Goal: Task Accomplishment & Management: Complete application form

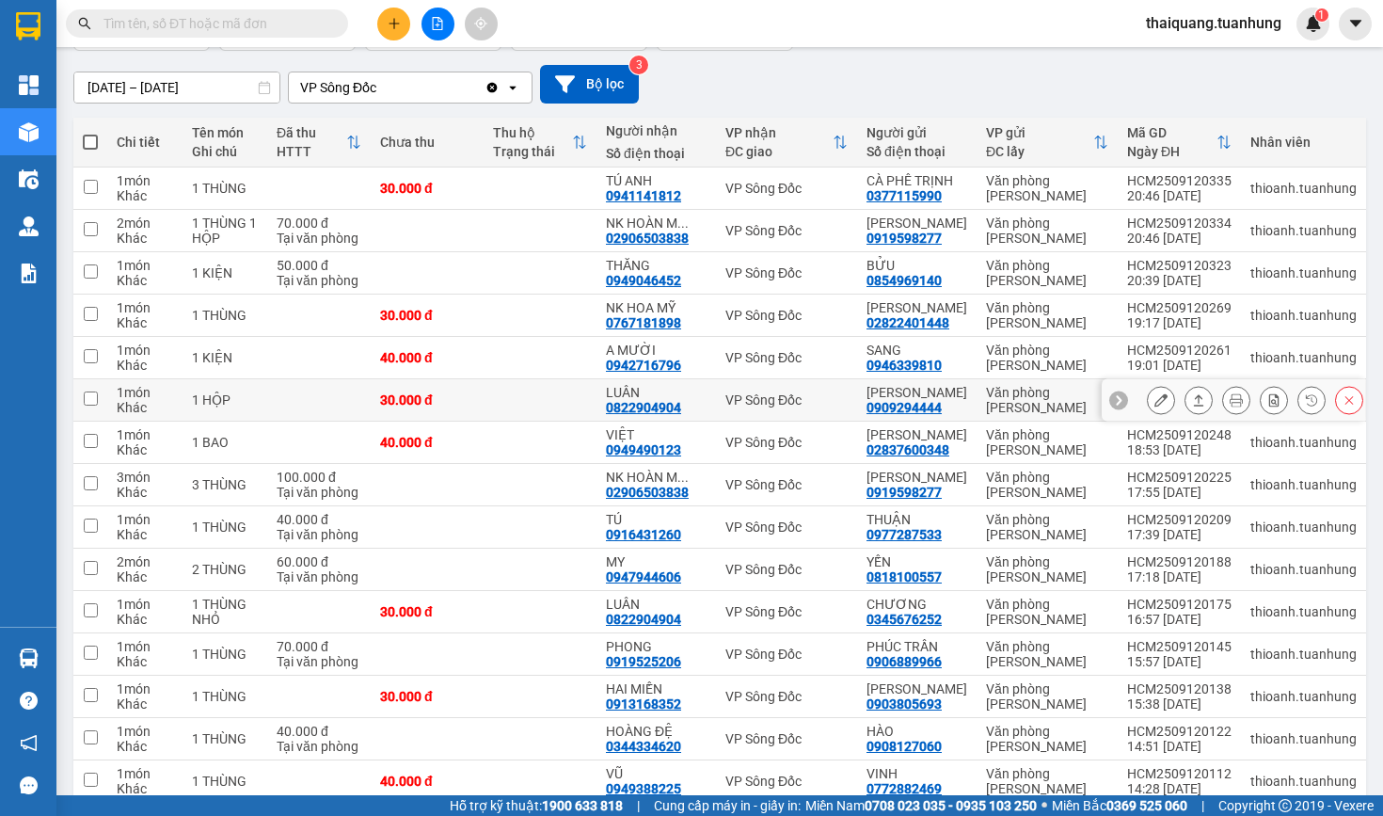
scroll to position [610, 0]
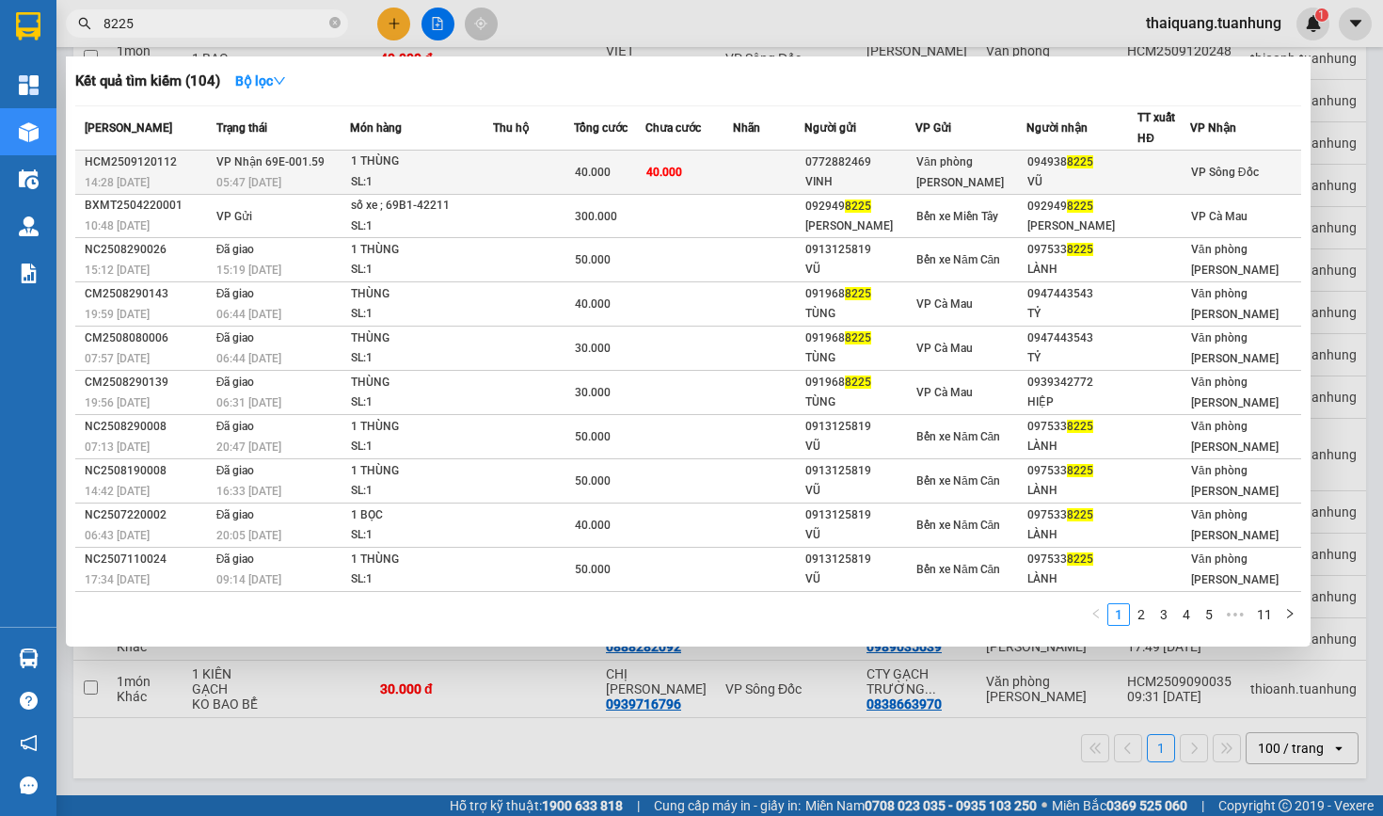
type input "8225"
click at [733, 172] on td "40.000" at bounding box center [690, 173] width 88 height 44
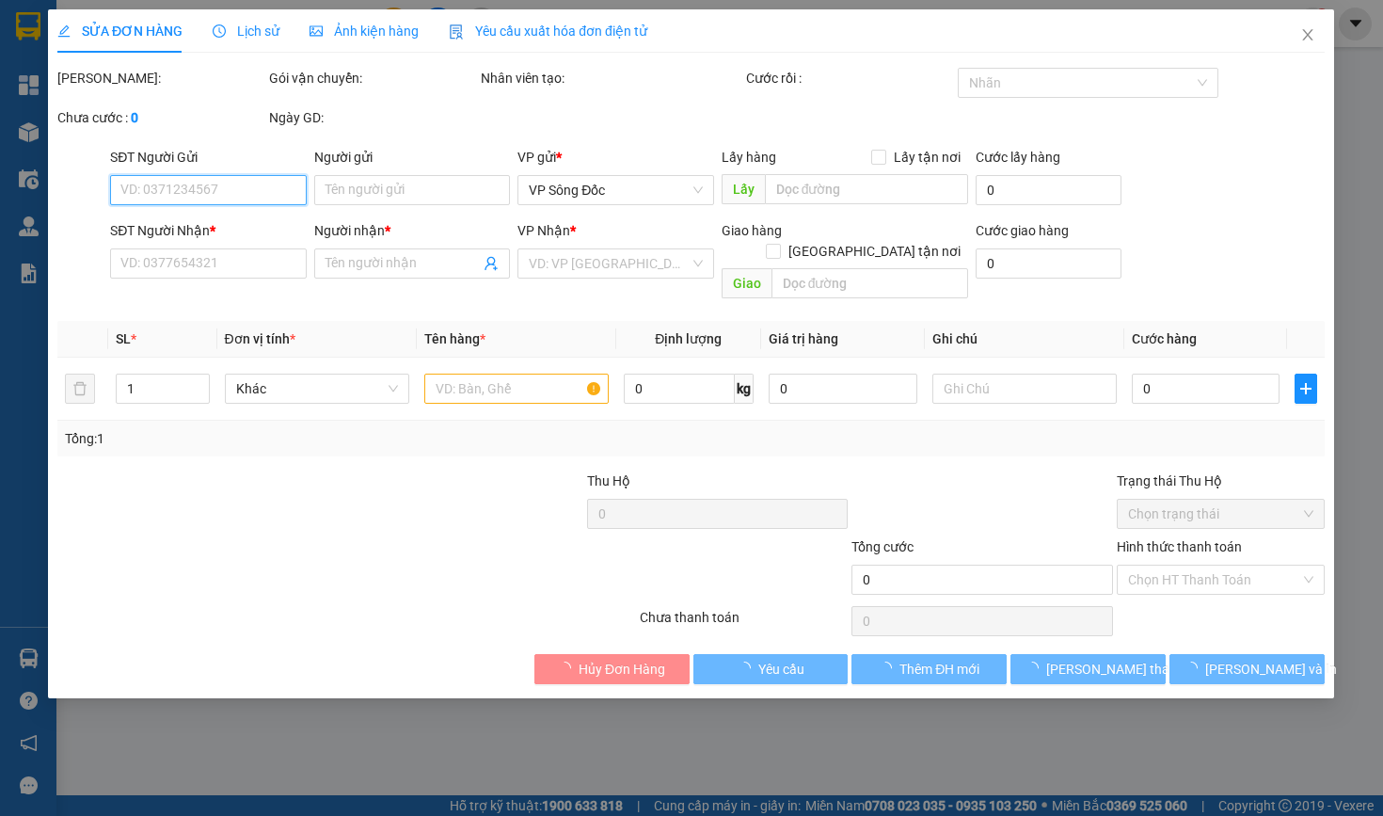
type input "0772882469"
type input "VINH"
type input "0949388225"
type input "VŨ"
type input "40.000"
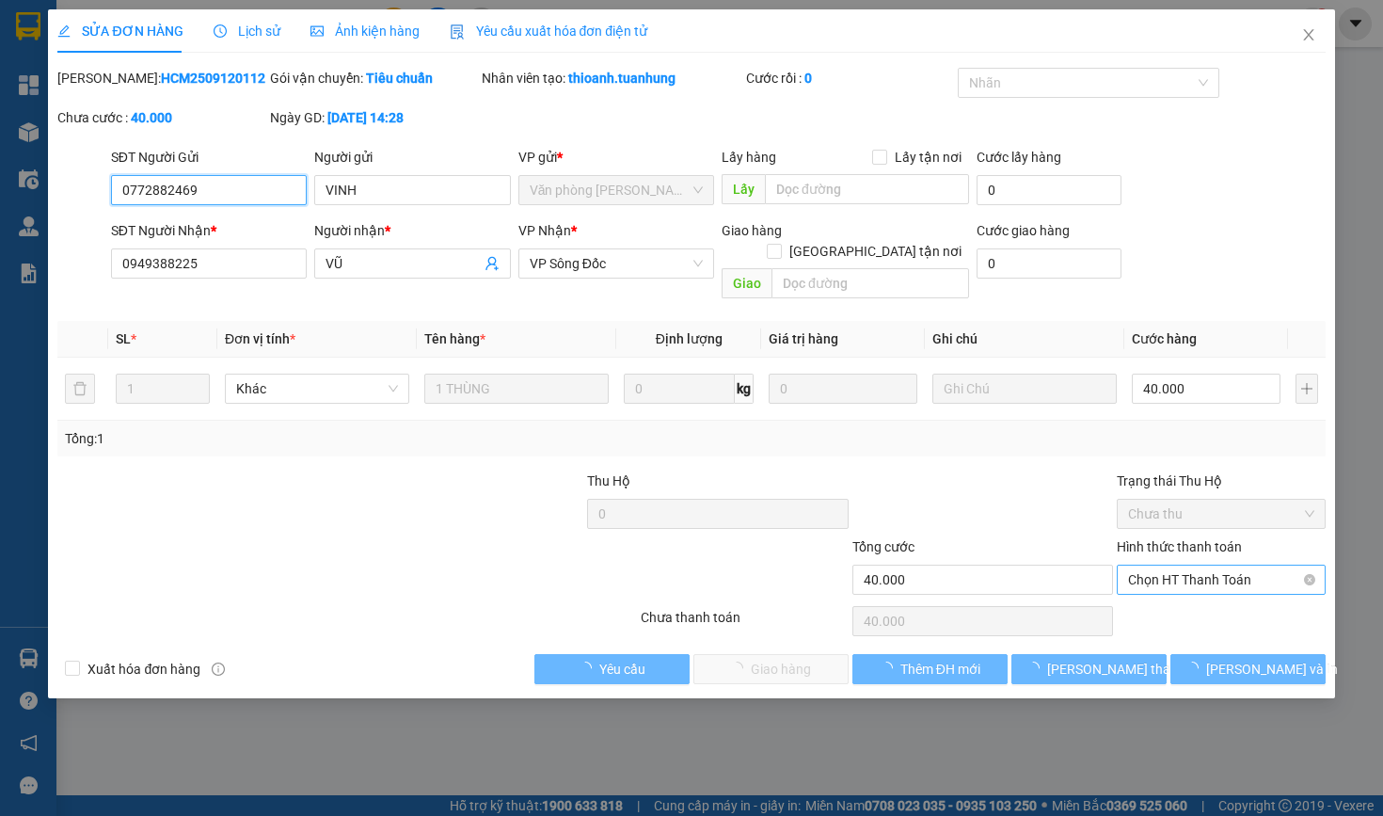
click at [1177, 577] on span "Chọn HT Thanh Toán" at bounding box center [1220, 580] width 185 height 28
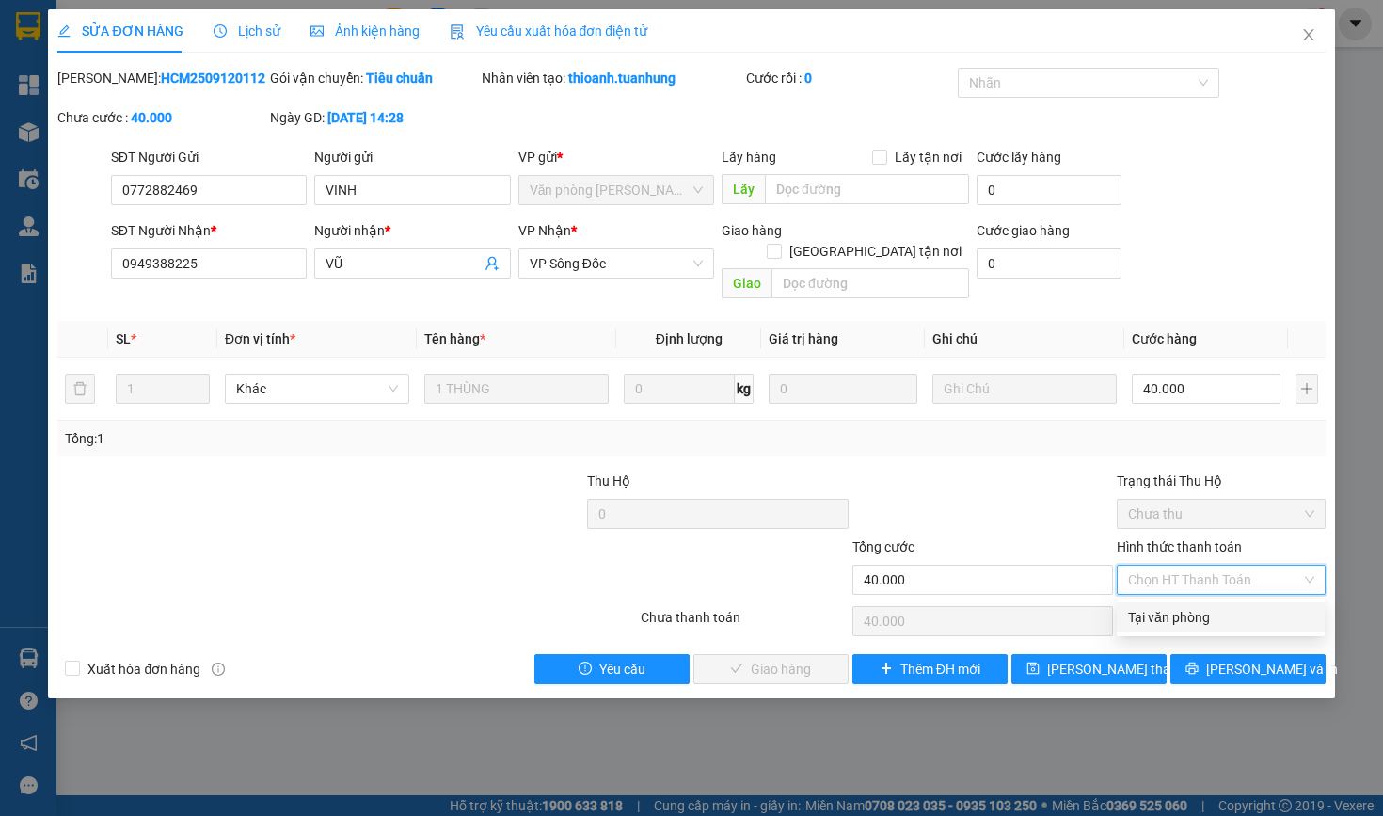
click at [1167, 614] on div "Tại văn phòng" at bounding box center [1220, 617] width 185 height 21
type input "0"
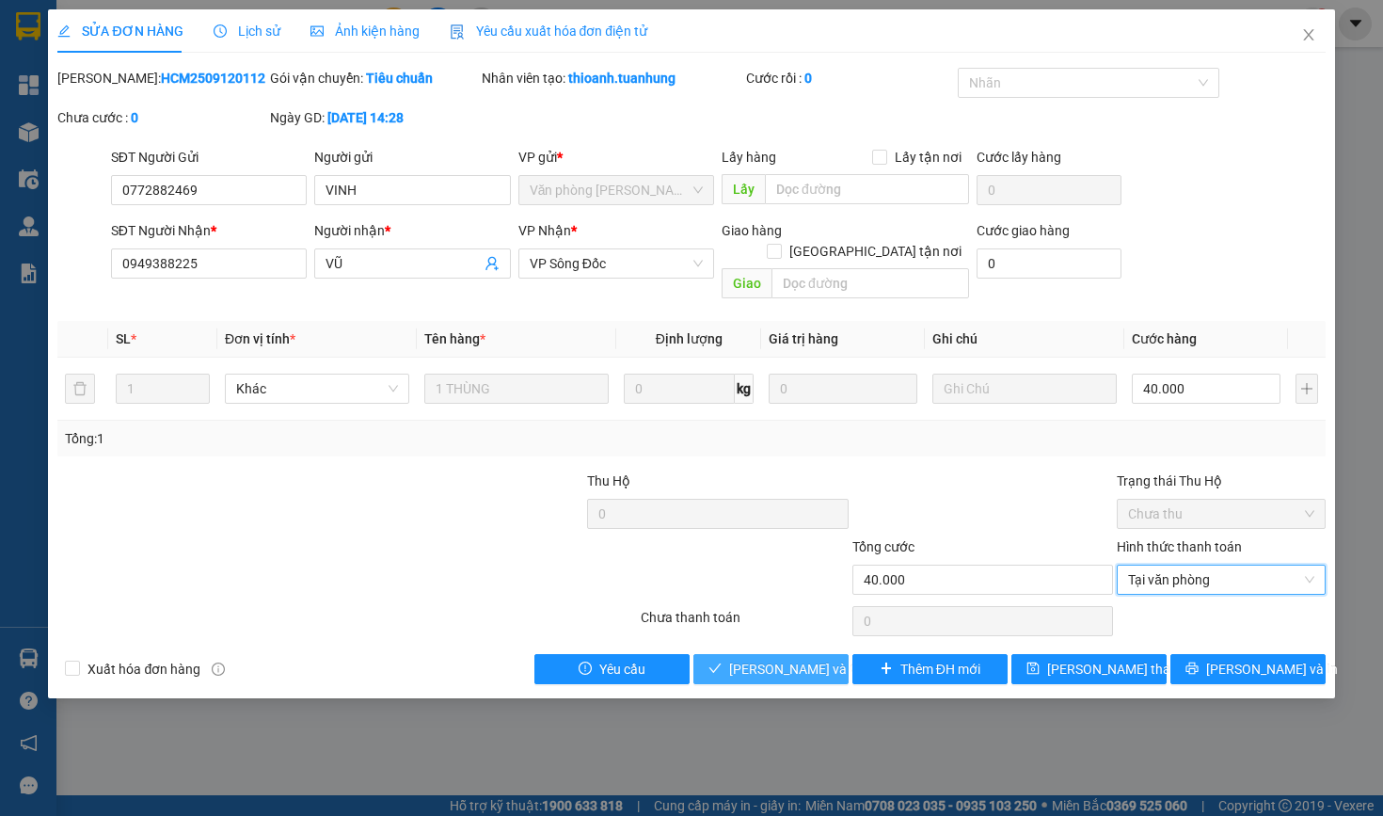
click at [768, 663] on span "Lưu và Giao hàng" at bounding box center [819, 669] width 181 height 21
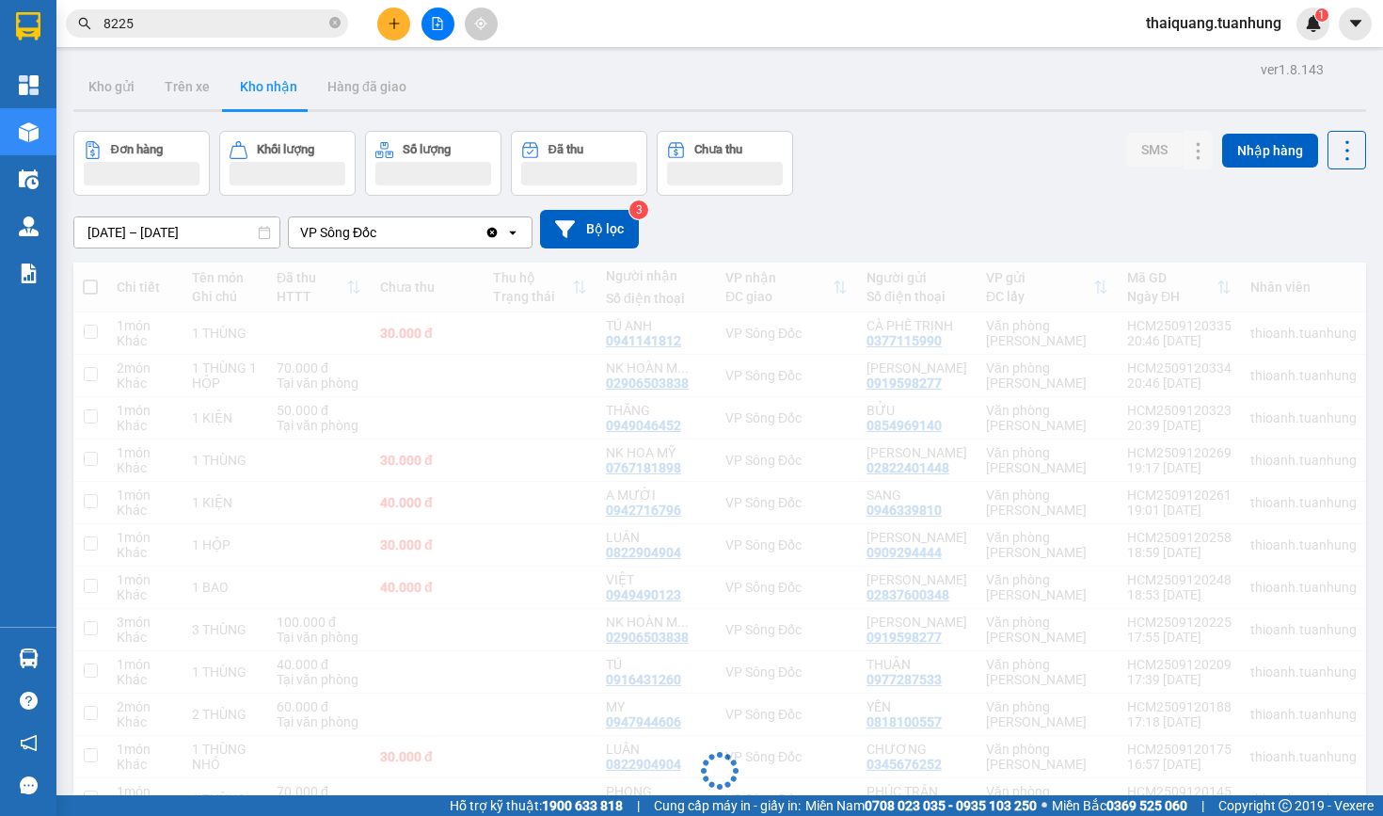
click at [786, 36] on div "Kết quả tìm kiếm ( 104 ) Bộ lọc Mã ĐH Trạng thái Món hàng Thu hộ Tổng cước Chưa…" at bounding box center [691, 23] width 1383 height 47
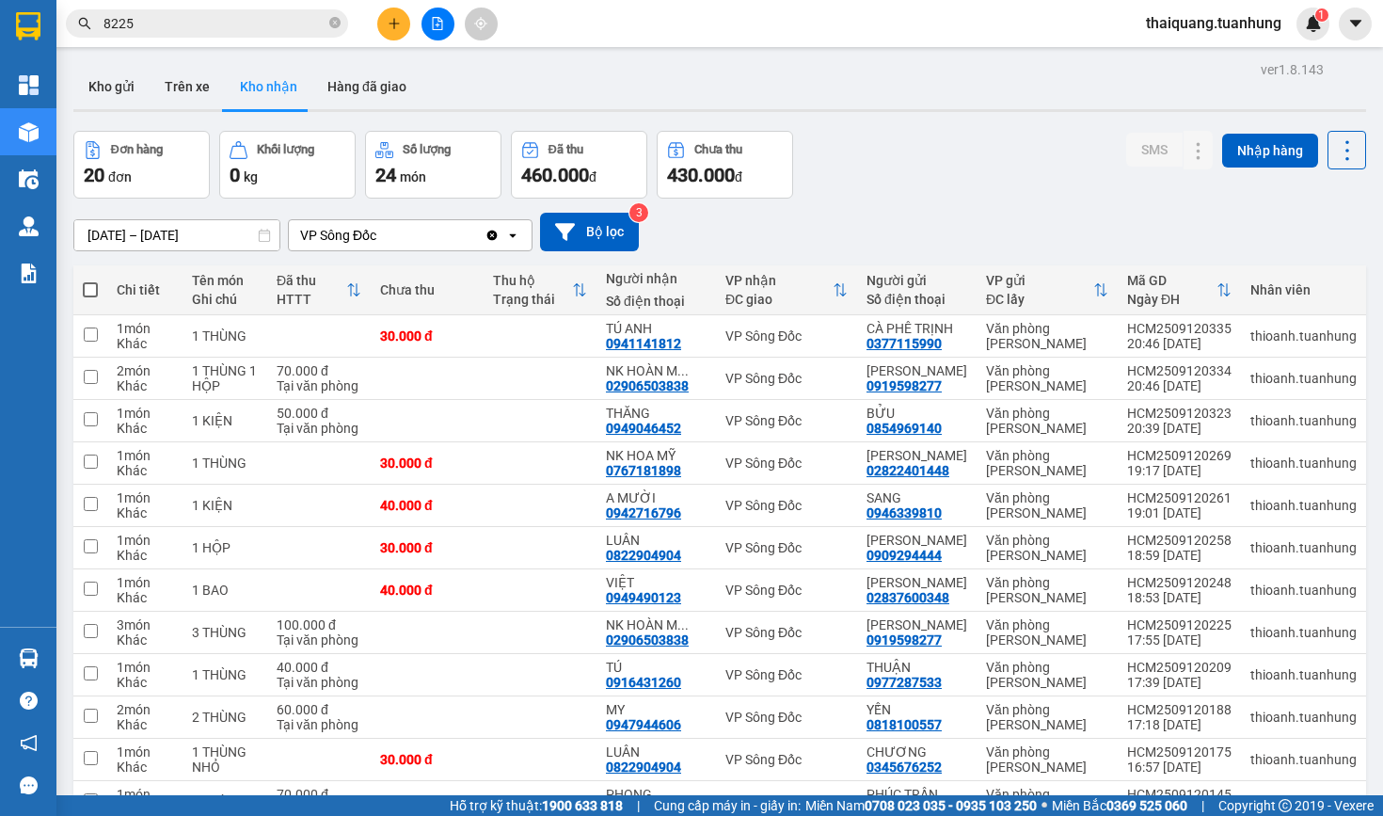
click at [859, 120] on div "ver 1.8.143 Kho gửi Trên xe Kho nhận Hàng đã giao Đơn hàng 20 đơn Khối lượng 0 …" at bounding box center [720, 665] width 1308 height 1219
click at [953, 149] on div "Đơn hàng 20 đơn Khối lượng 0 kg Số lượng 24 món Đã thu 460.000 đ Chưa thu 430.0…" at bounding box center [719, 165] width 1293 height 68
click at [107, 84] on button "Kho gửi" at bounding box center [111, 86] width 76 height 45
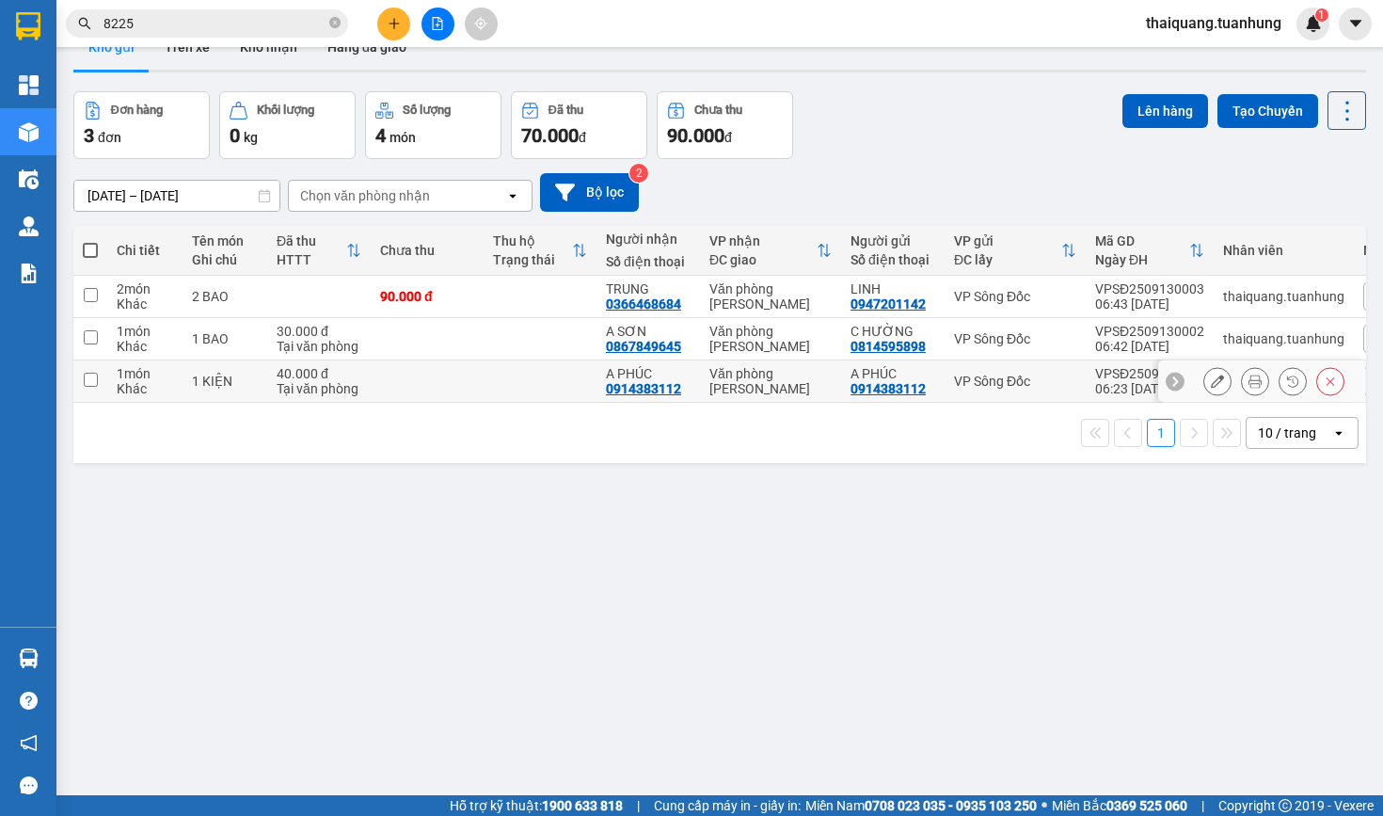
scroll to position [54, 0]
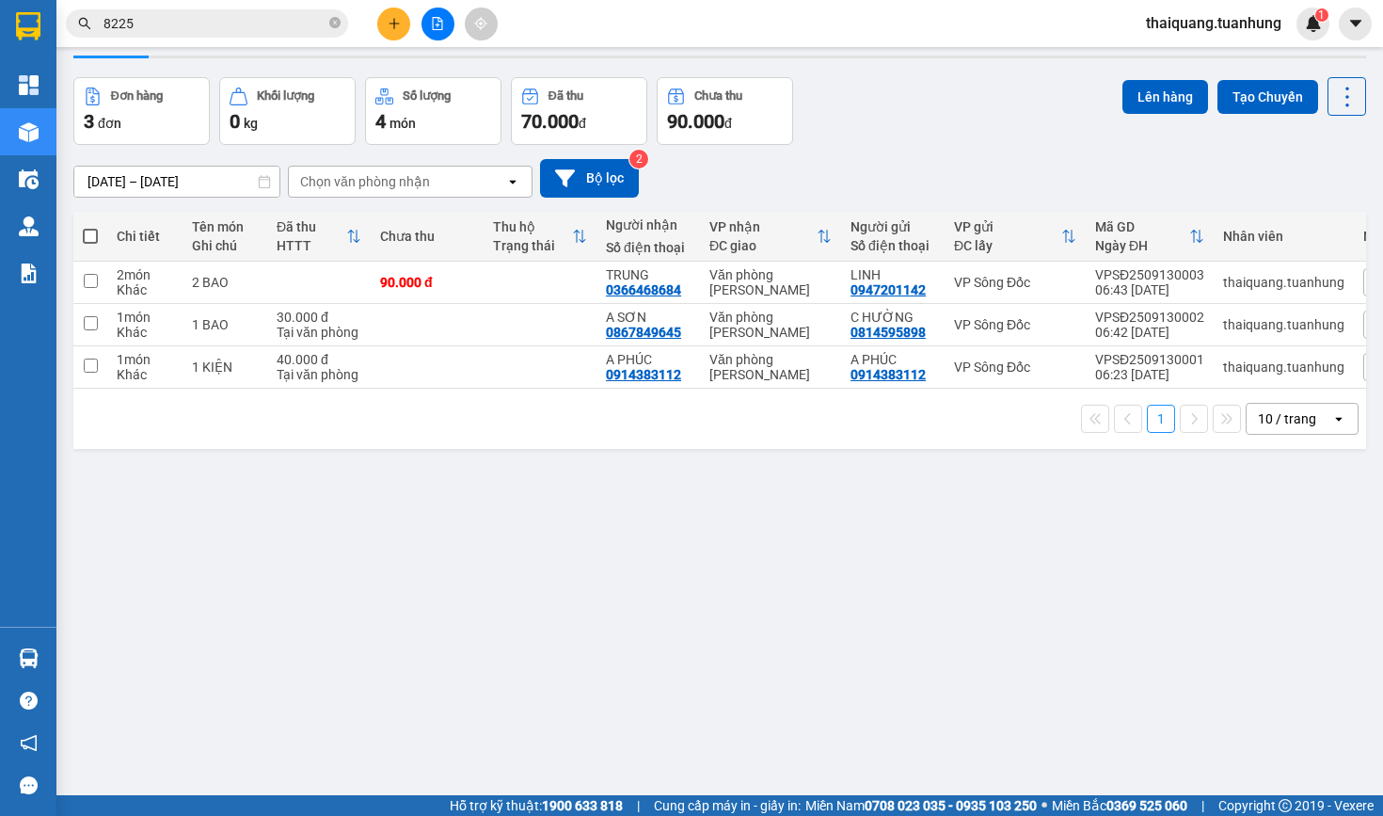
click at [877, 159] on div "11/09/2025 – 13/09/2025 Press the down arrow key to interact with the calendar …" at bounding box center [719, 178] width 1293 height 39
click at [89, 236] on span at bounding box center [90, 236] width 15 height 15
click at [90, 227] on input "checkbox" at bounding box center [90, 227] width 0 height 0
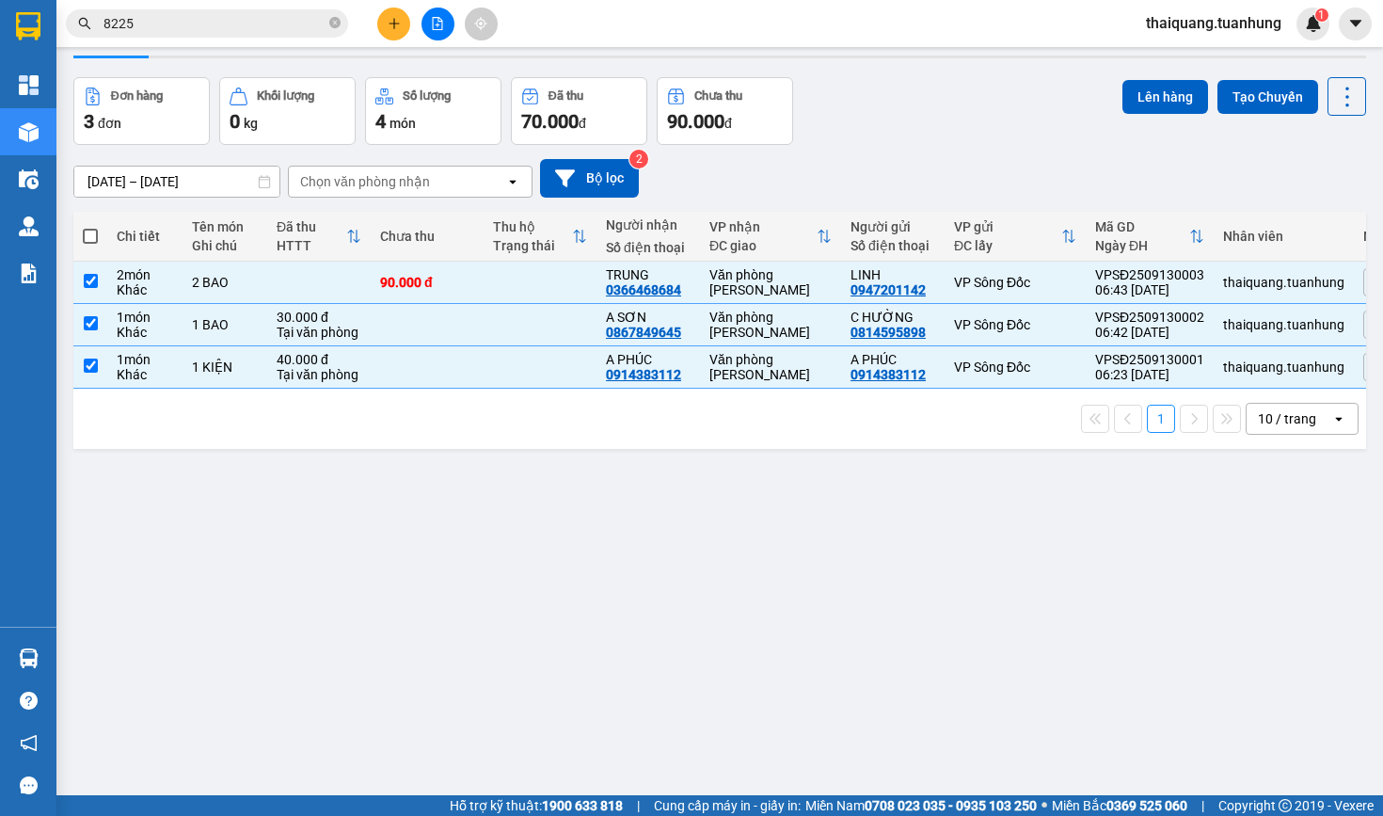
checkbox input "true"
click at [1172, 101] on button "Lên hàng" at bounding box center [1166, 97] width 86 height 34
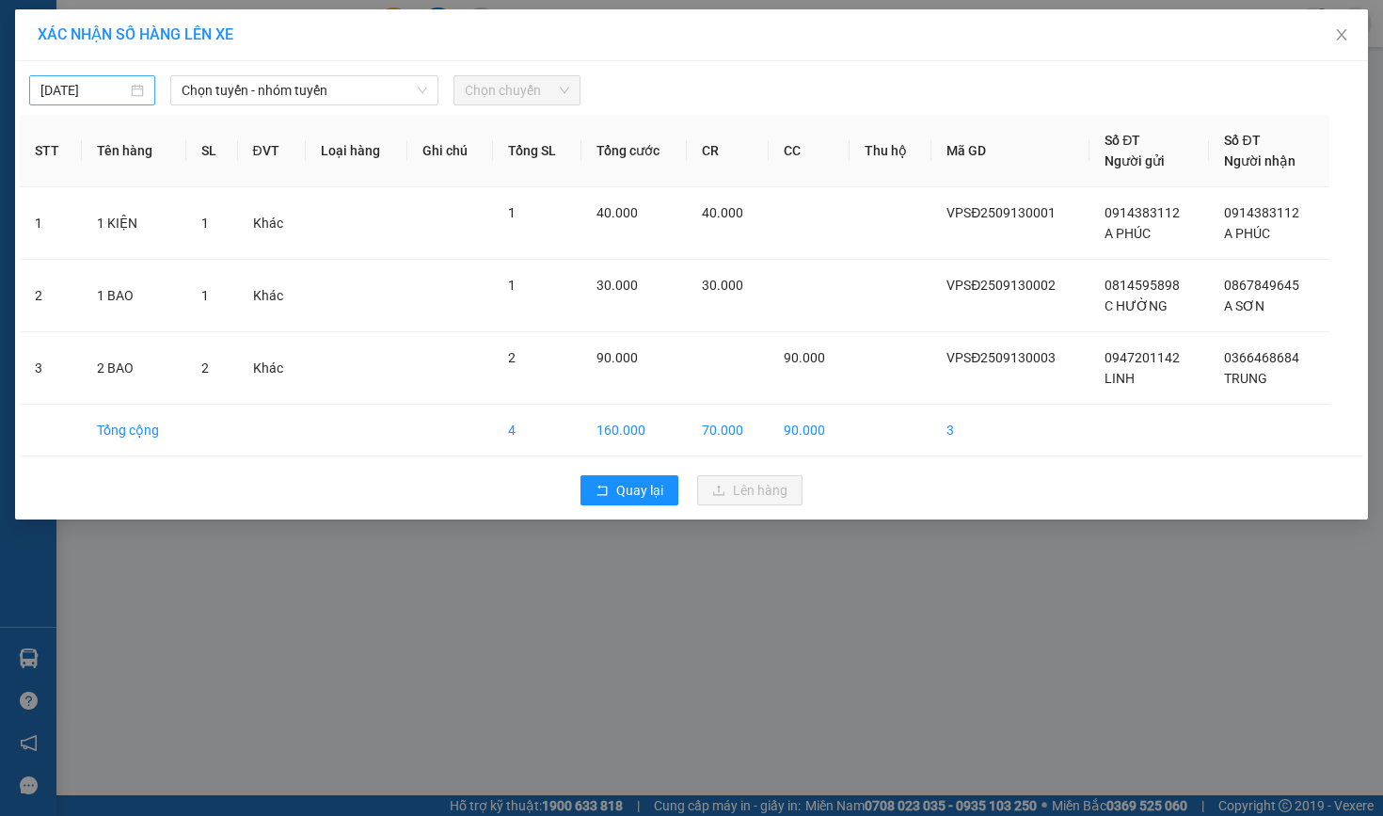
click at [89, 88] on body "Kết quả tìm kiếm ( 104 ) Bộ lọc Mã ĐH Trạng thái Món hàng Thu hộ Tổng cước Chưa…" at bounding box center [691, 408] width 1383 height 816
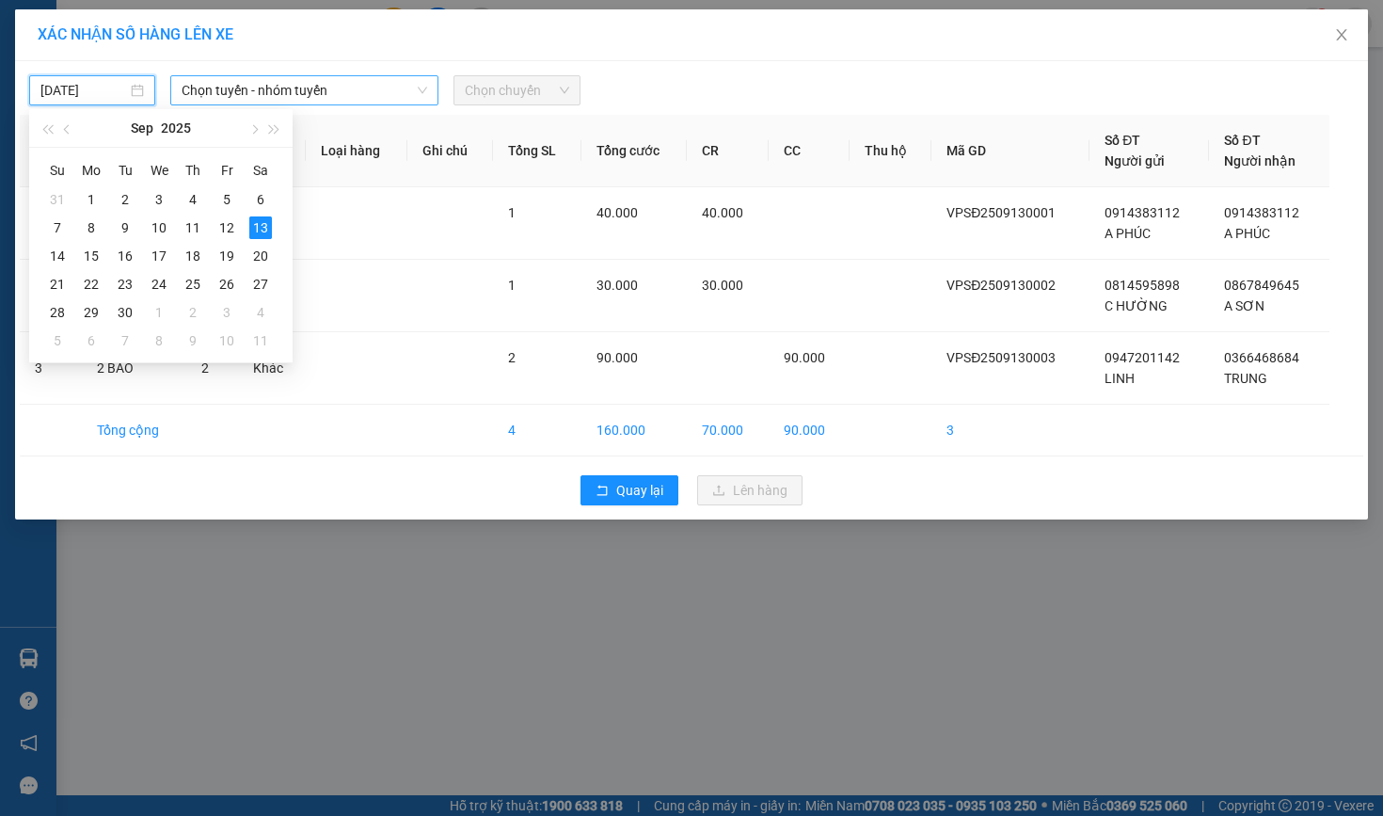
click at [356, 91] on span "Chọn tuyến - nhóm tuyến" at bounding box center [305, 90] width 246 height 28
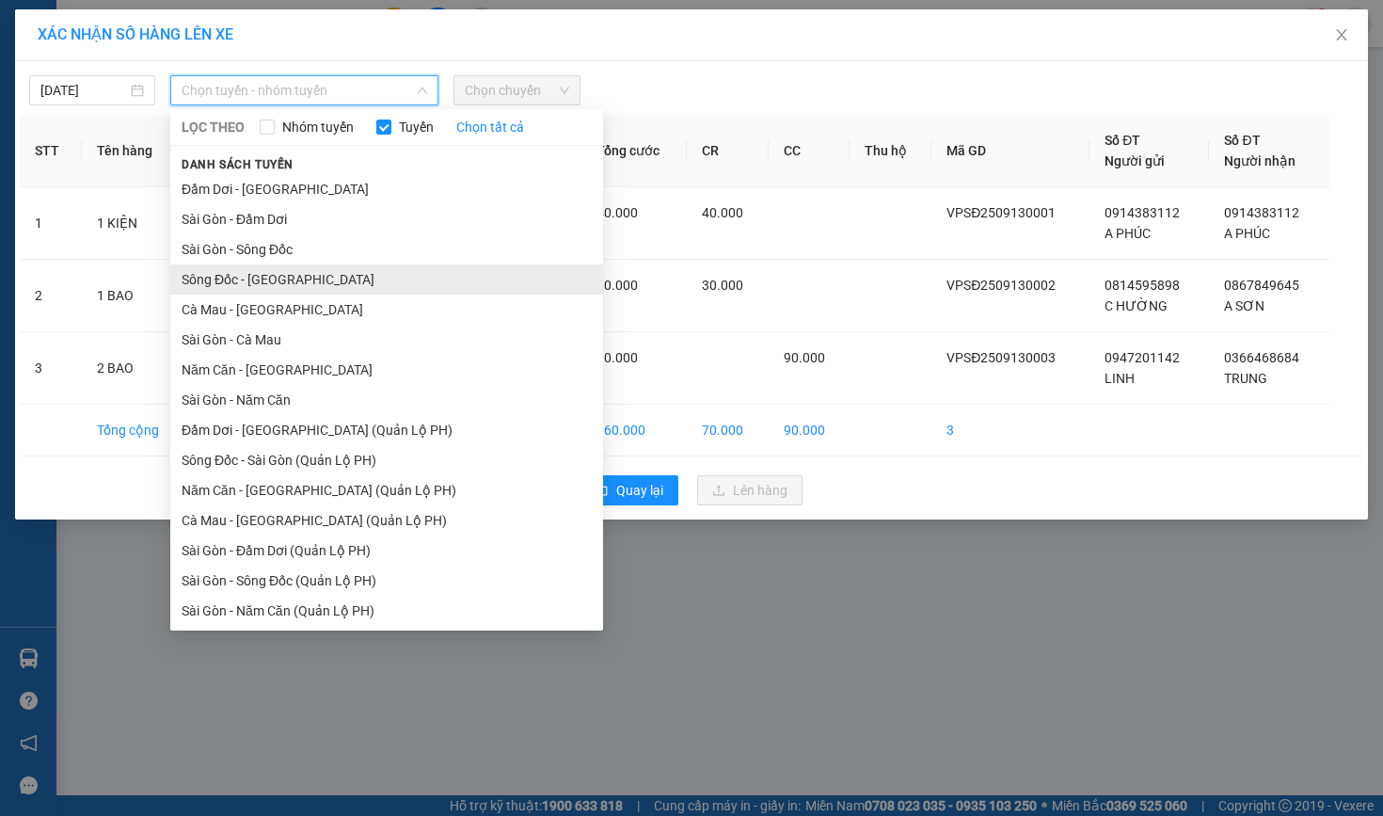
click at [245, 287] on li "Sông Đốc - Sài Gòn" at bounding box center [386, 279] width 433 height 30
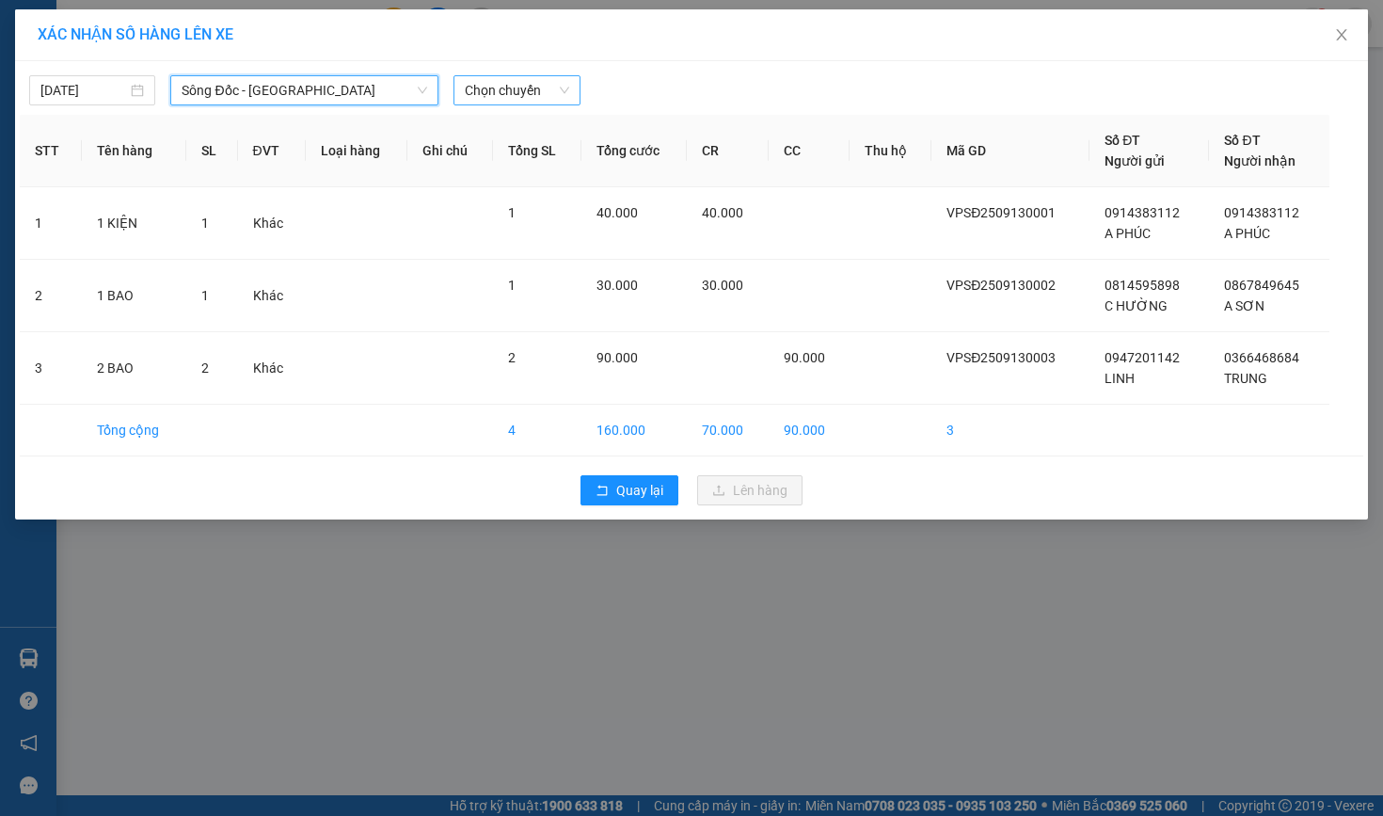
click at [536, 81] on span "Chọn chuyến" at bounding box center [517, 90] width 104 height 28
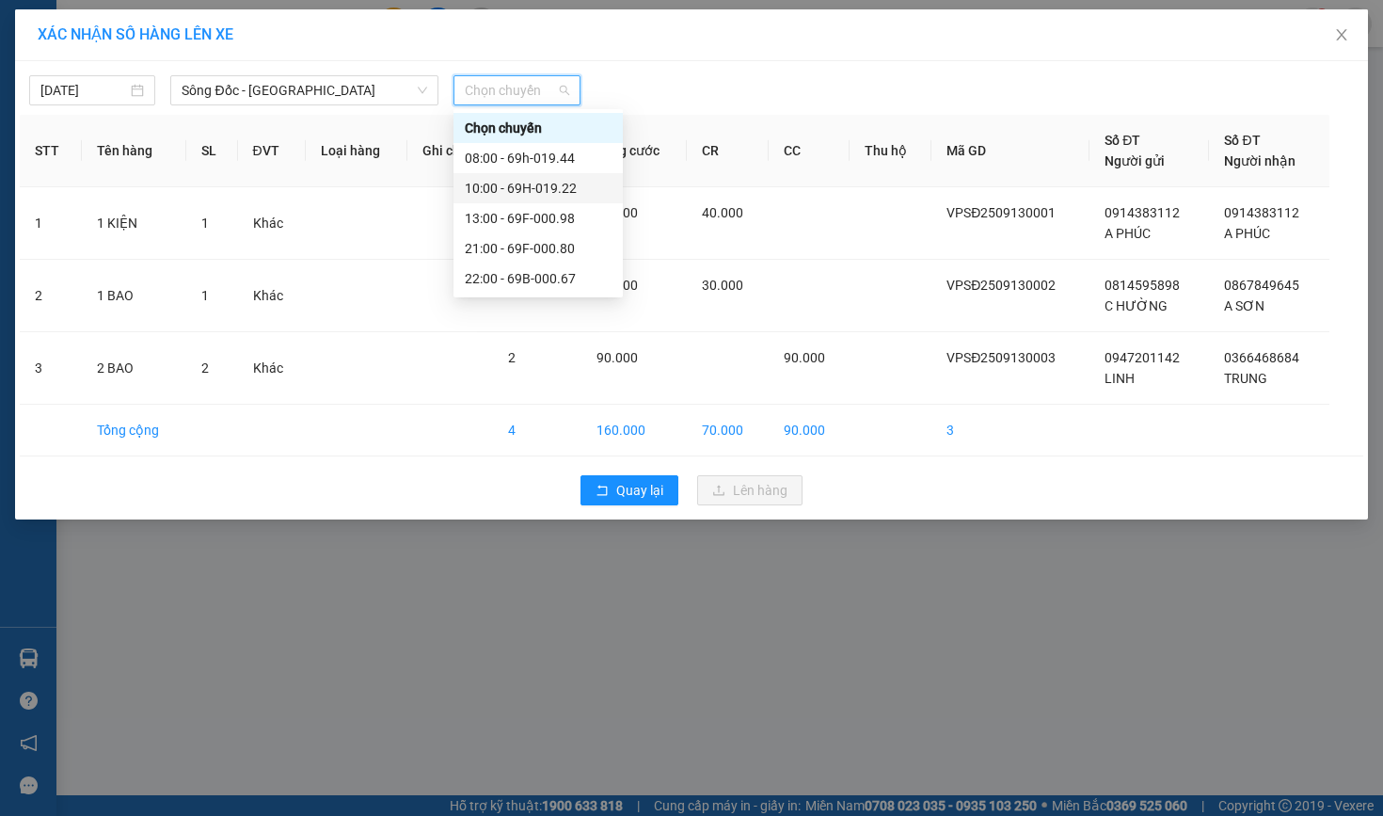
click at [503, 182] on div "10:00 - 69H-019.22" at bounding box center [538, 188] width 147 height 21
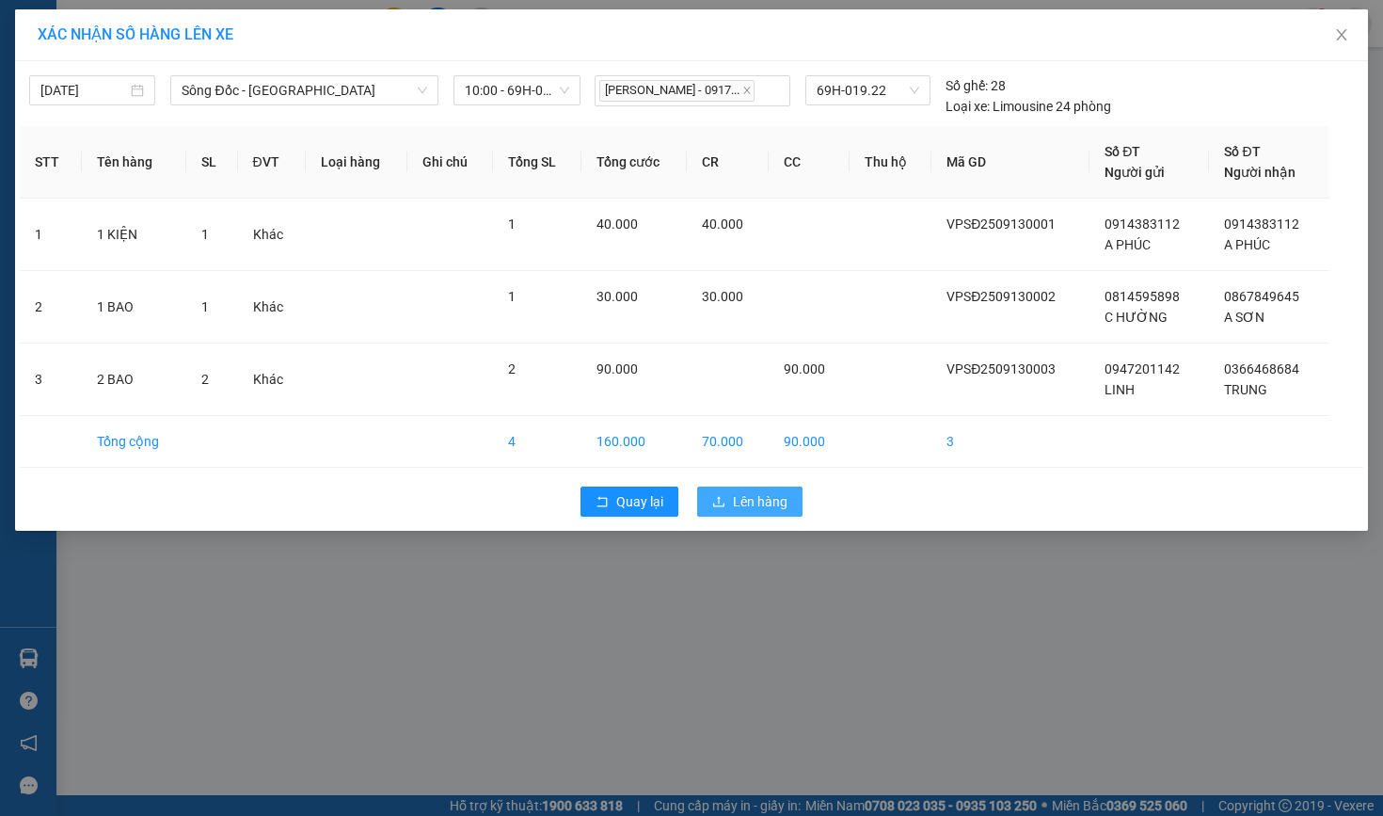
click at [747, 498] on span "Lên hàng" at bounding box center [760, 501] width 55 height 21
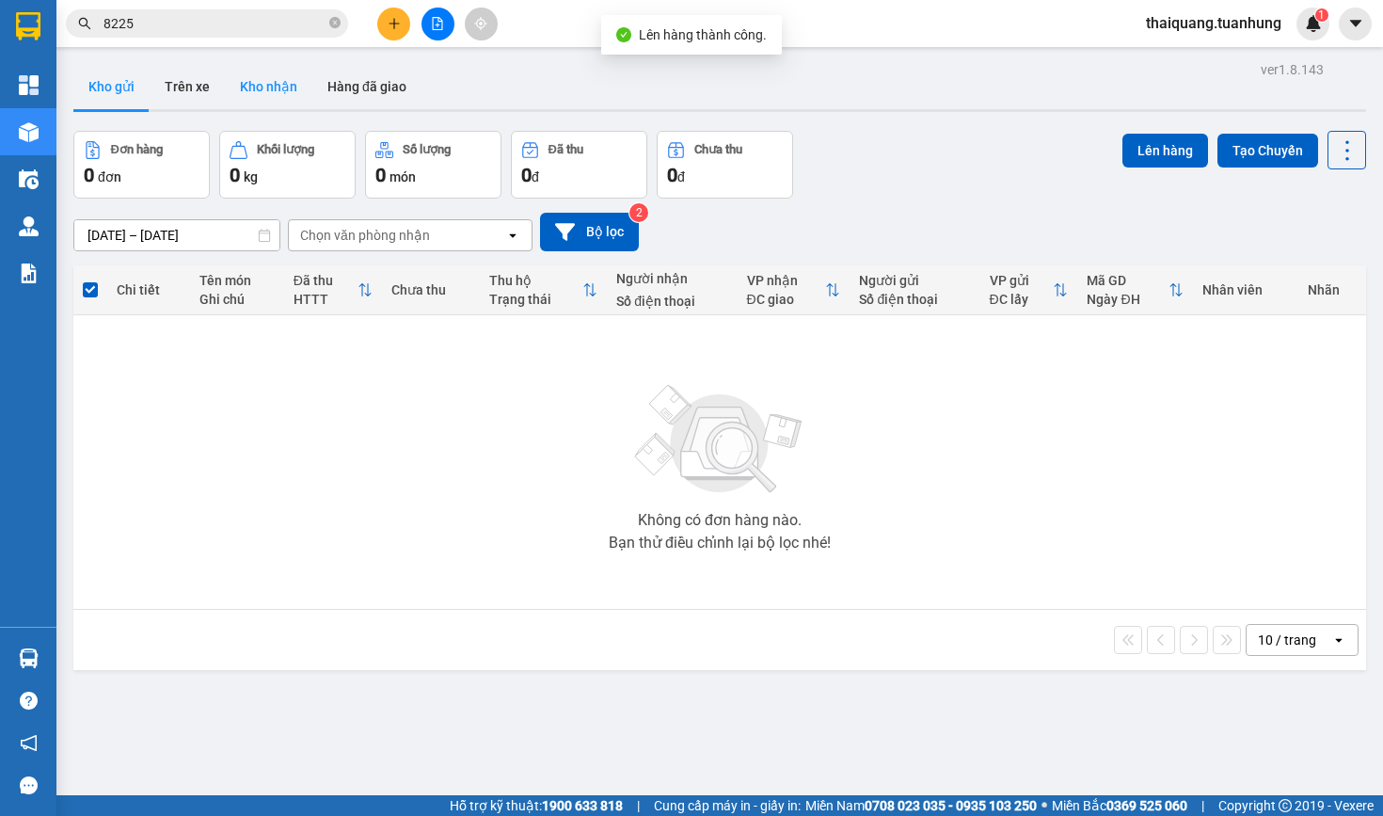
click at [277, 92] on button "Kho nhận" at bounding box center [269, 86] width 88 height 45
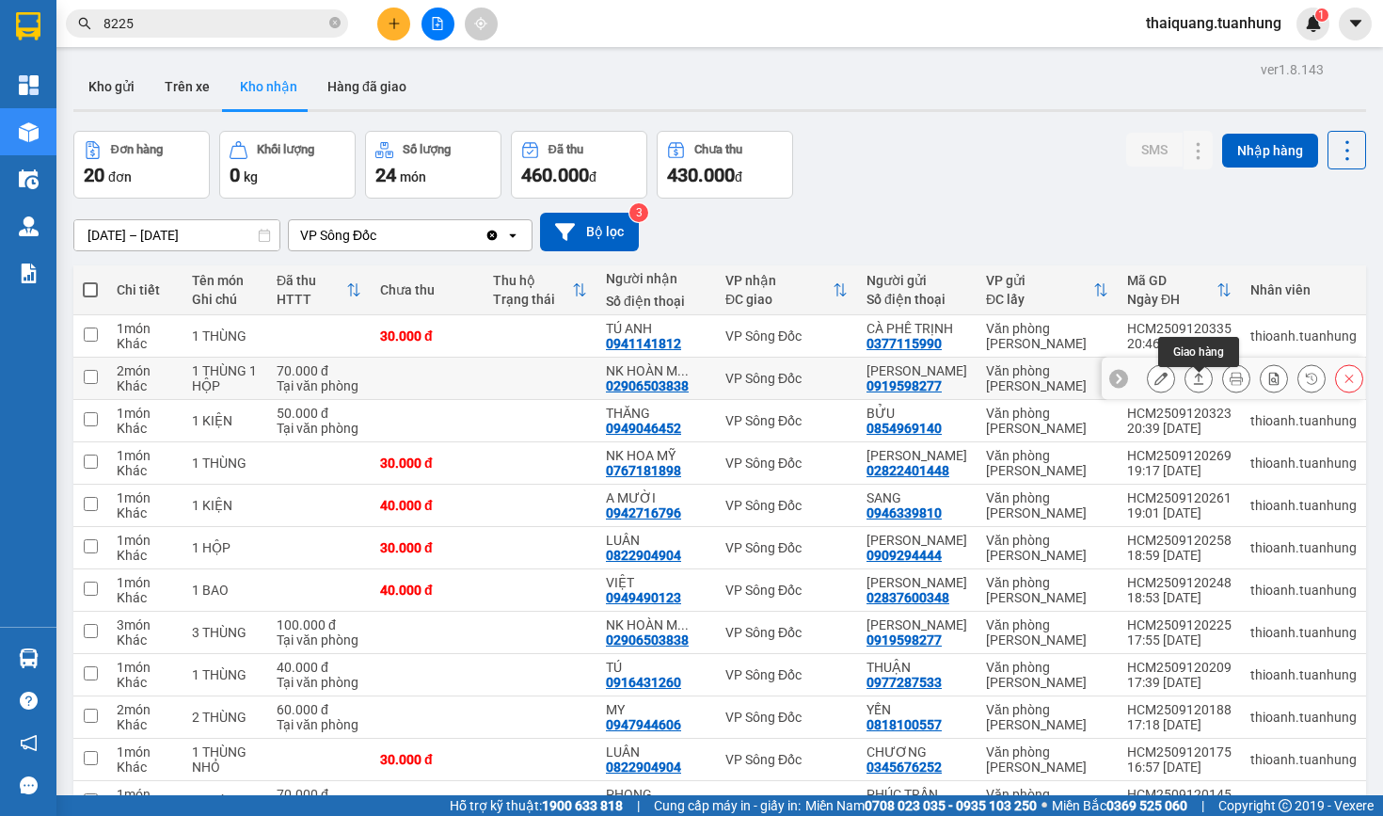
click at [1200, 385] on icon at bounding box center [1198, 378] width 13 height 13
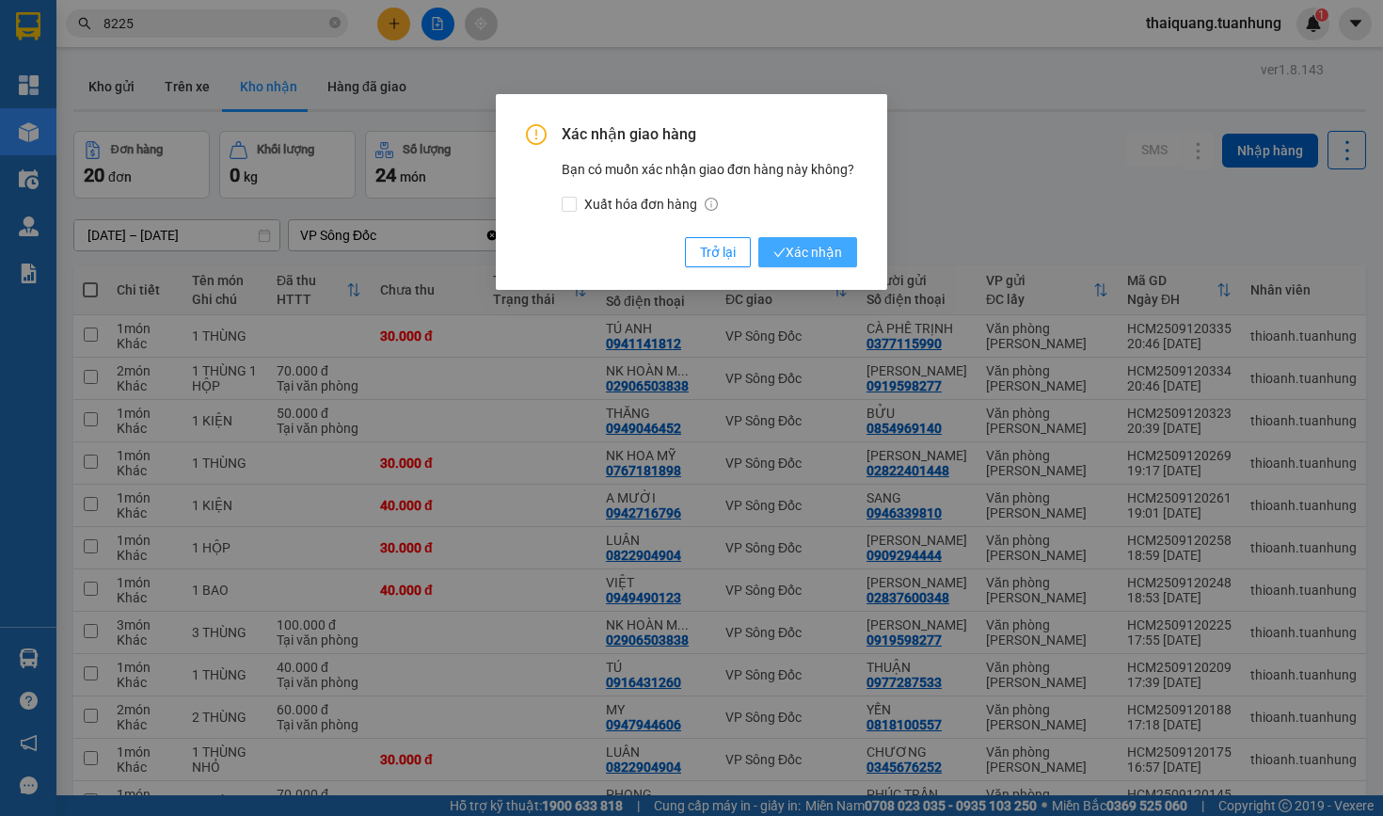
click at [848, 248] on button "Xác nhận" at bounding box center [808, 252] width 99 height 30
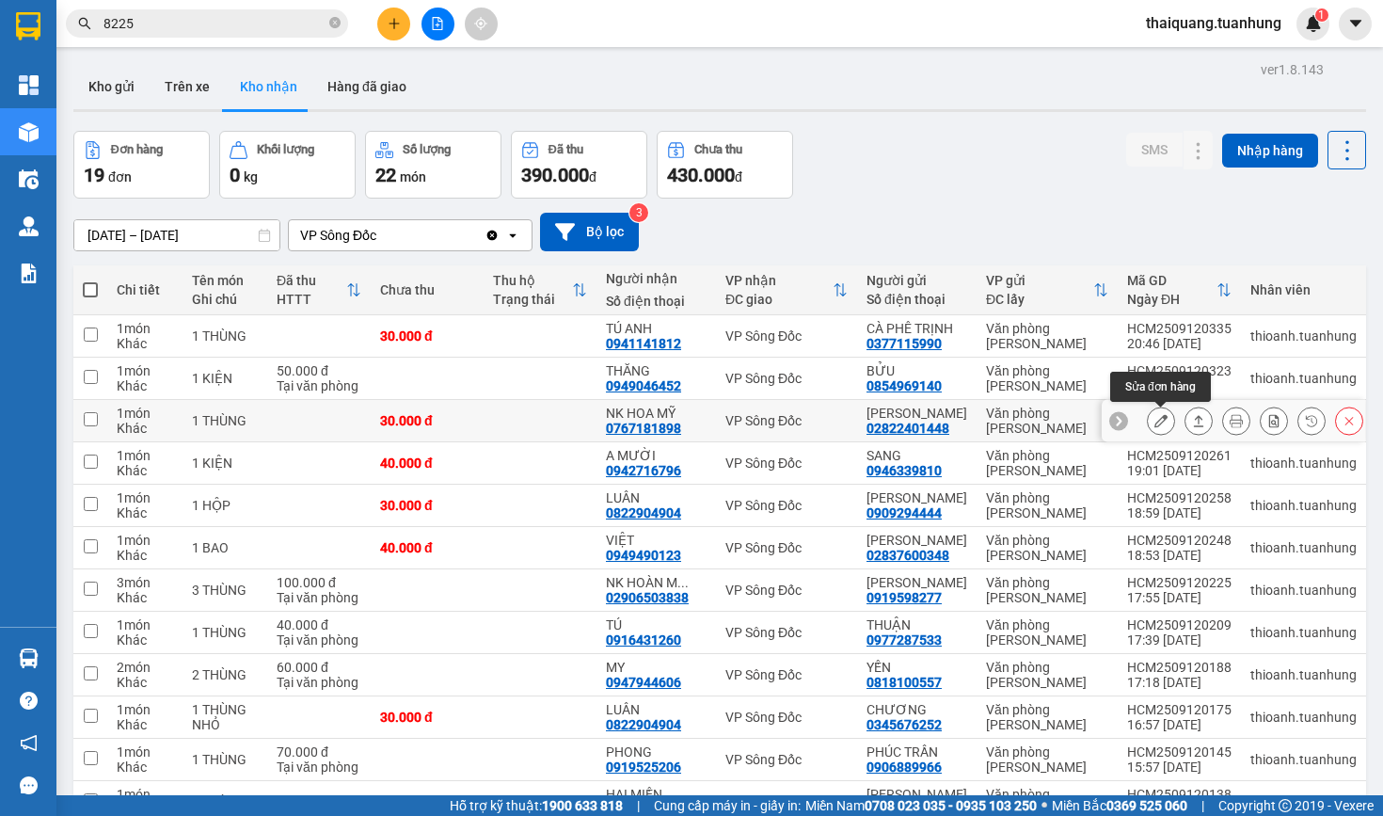
click at [1166, 422] on icon at bounding box center [1161, 420] width 13 height 13
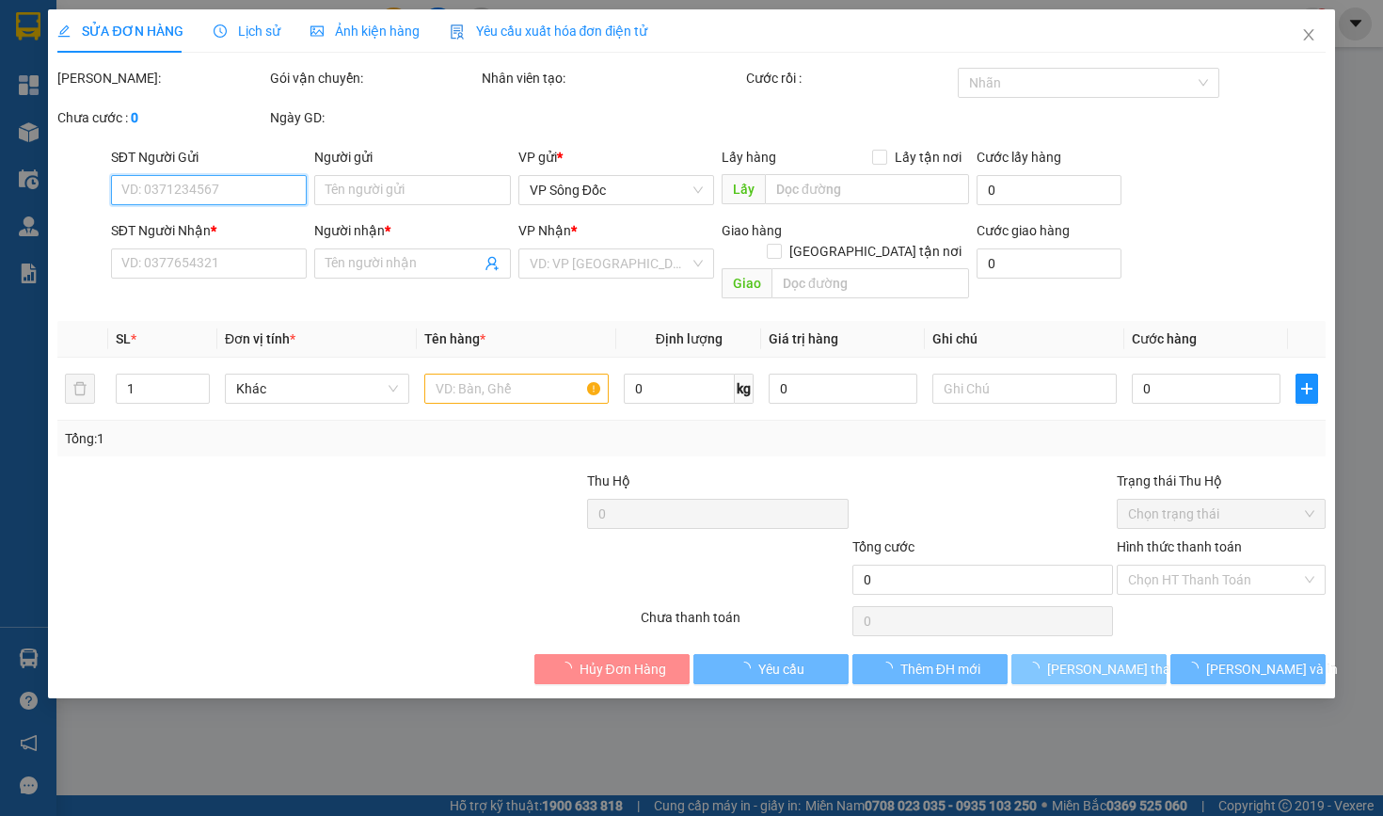
type input "02822401448"
type input "TẢN ĐÀ"
type input "0767181898"
type input "NK HOA MỸ"
type input "30.000"
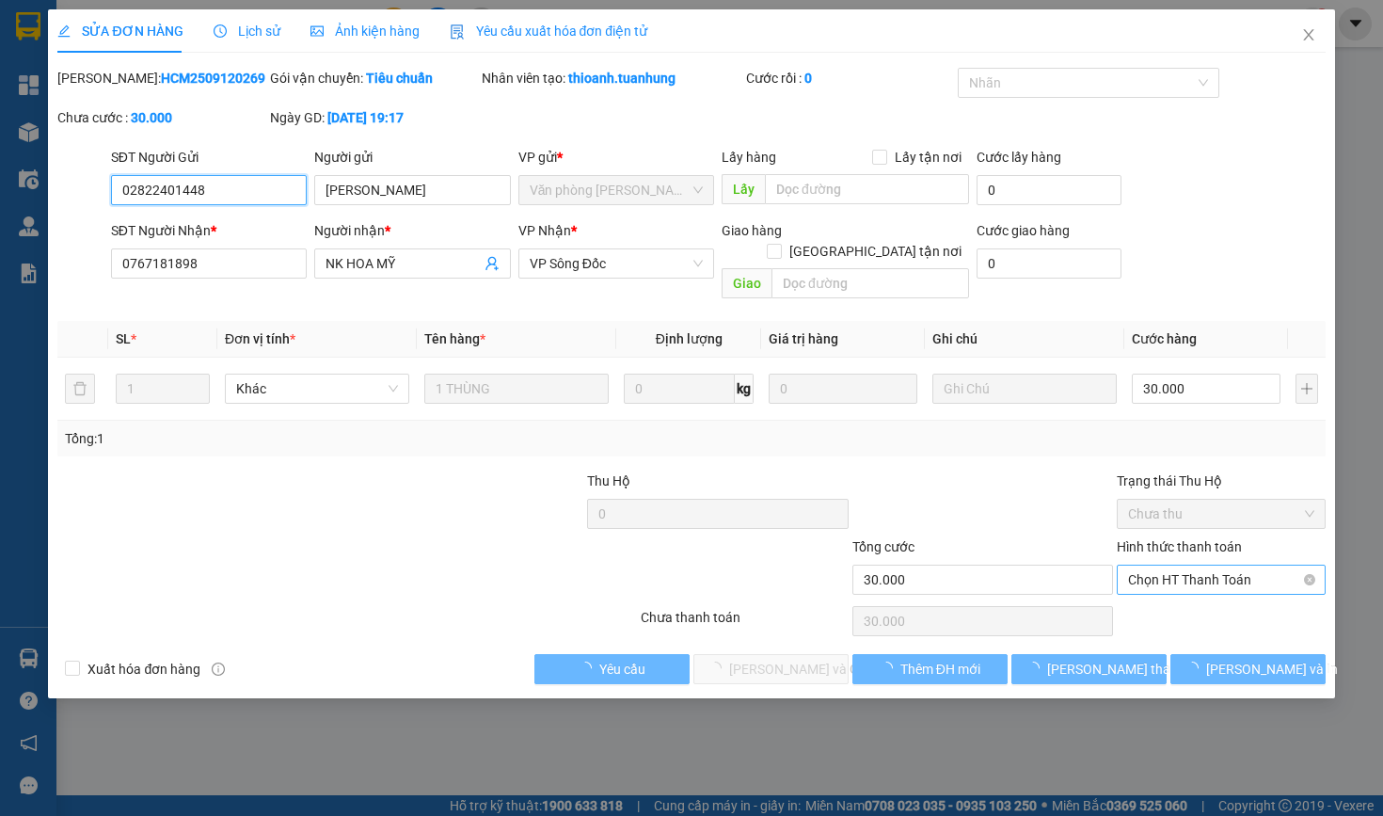
click at [1197, 576] on span "Chọn HT Thanh Toán" at bounding box center [1220, 580] width 185 height 28
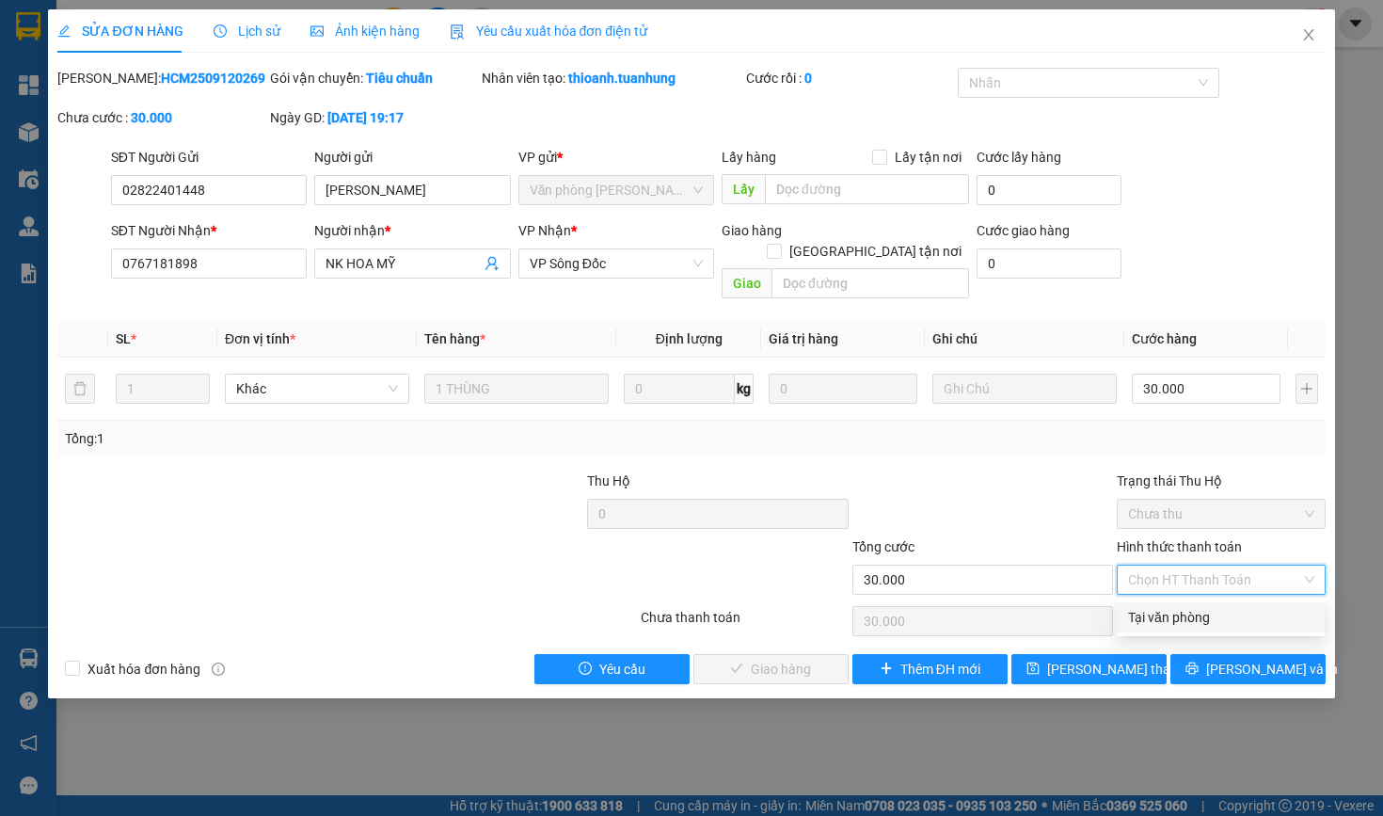
click at [1182, 615] on div "Tại văn phòng" at bounding box center [1220, 617] width 185 height 21
type input "0"
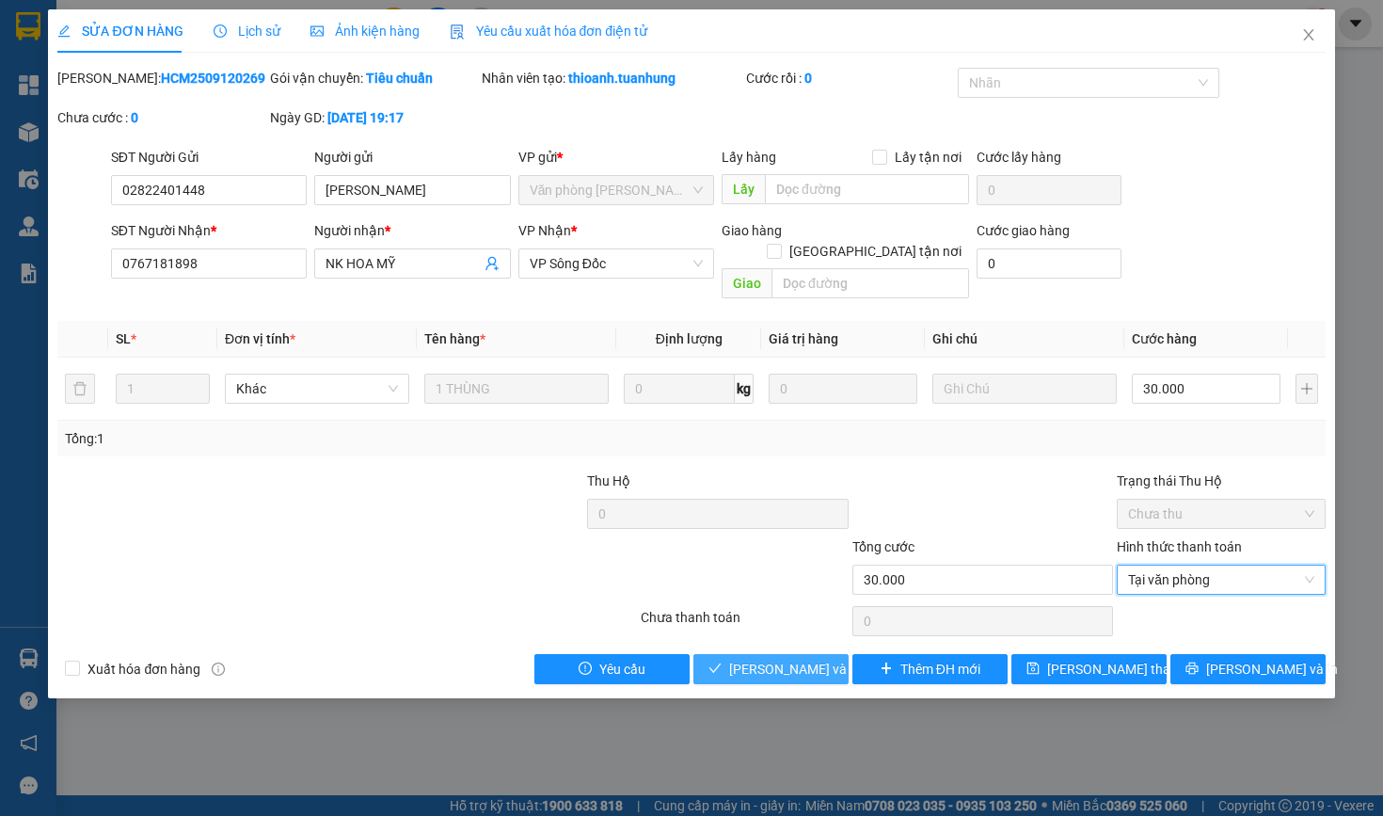
click at [759, 661] on span "Lưu và Giao hàng" at bounding box center [819, 669] width 181 height 21
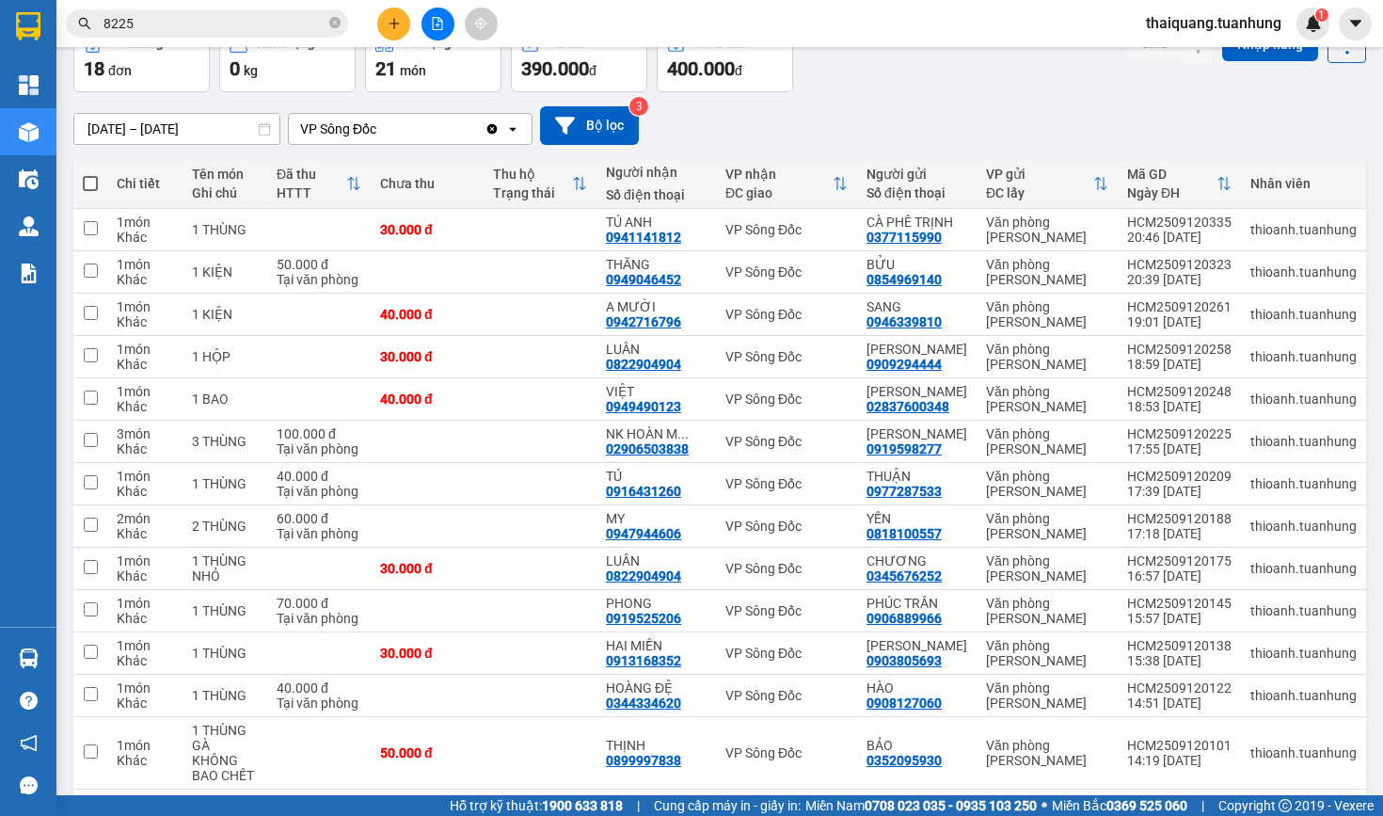
scroll to position [113, 0]
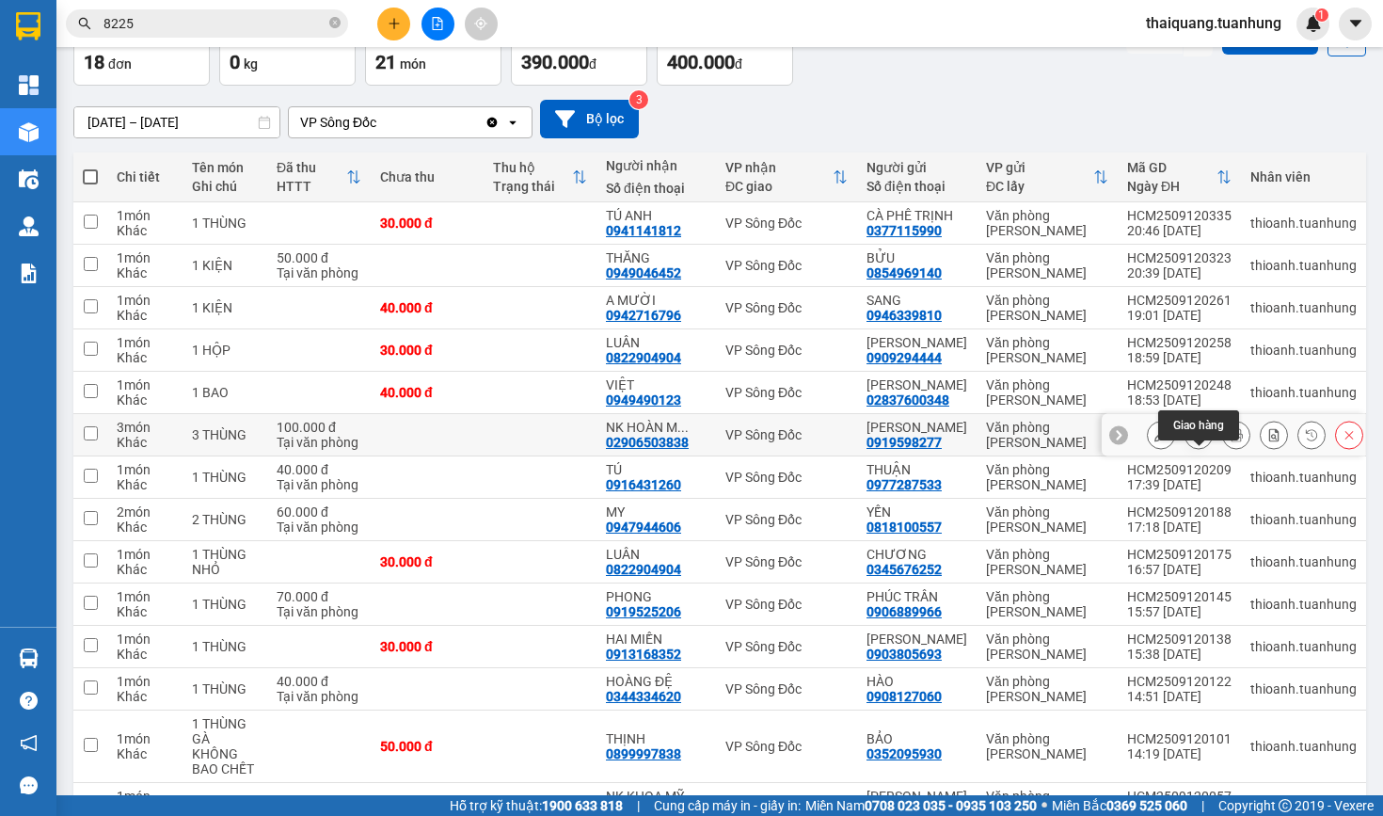
click at [1195, 441] on icon at bounding box center [1198, 434] width 13 height 13
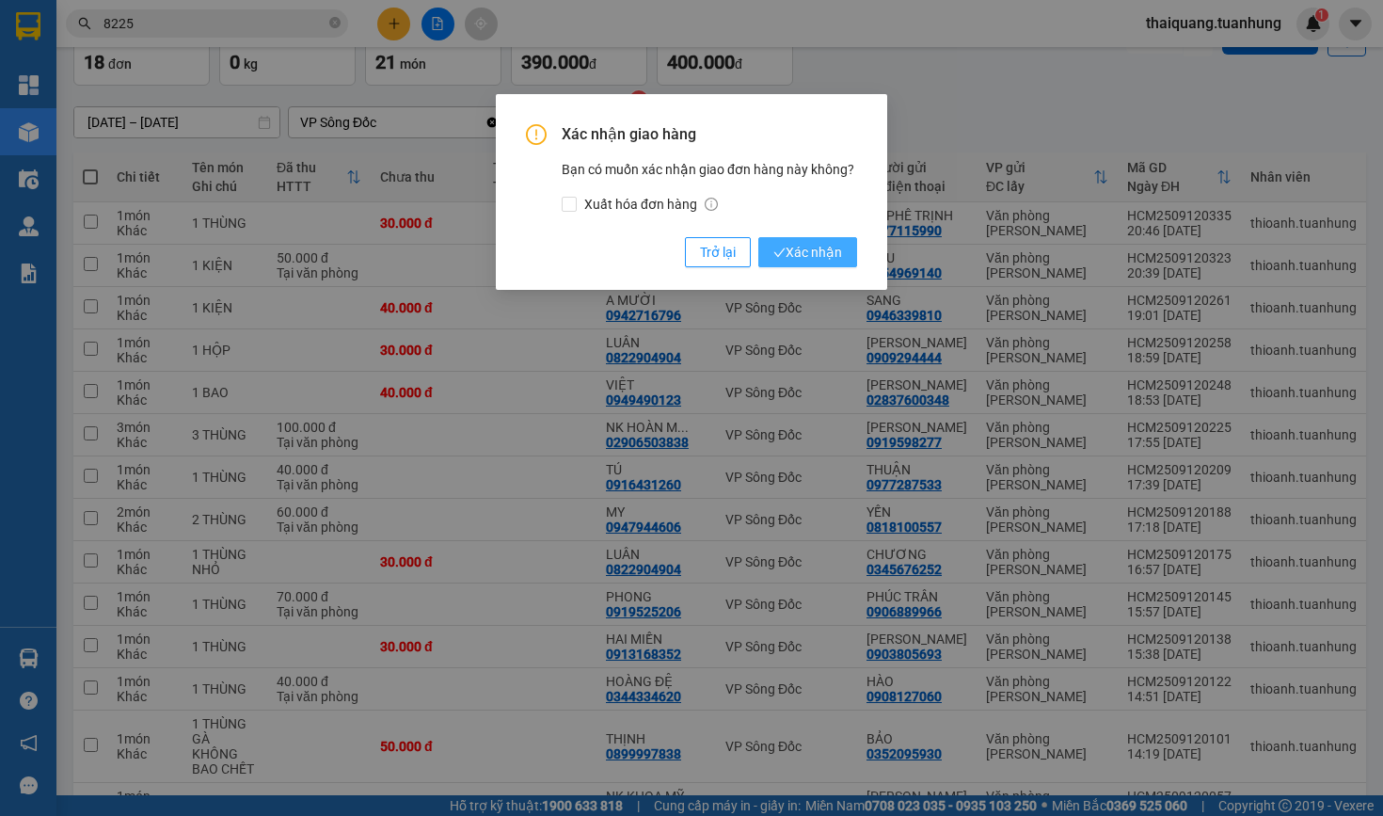
click at [808, 259] on span "Xác nhận" at bounding box center [808, 252] width 69 height 21
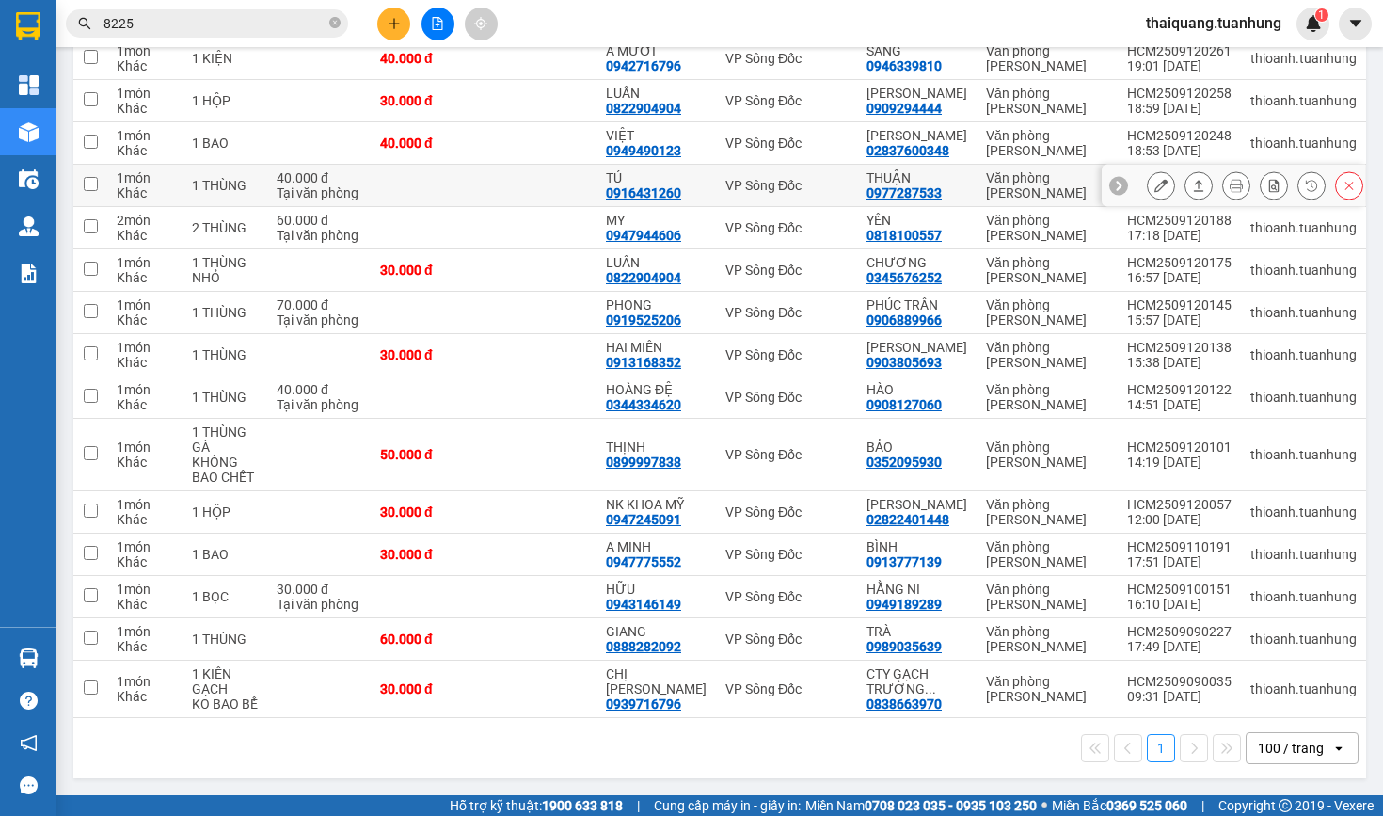
scroll to position [390, 0]
click at [1155, 505] on icon at bounding box center [1161, 511] width 13 height 13
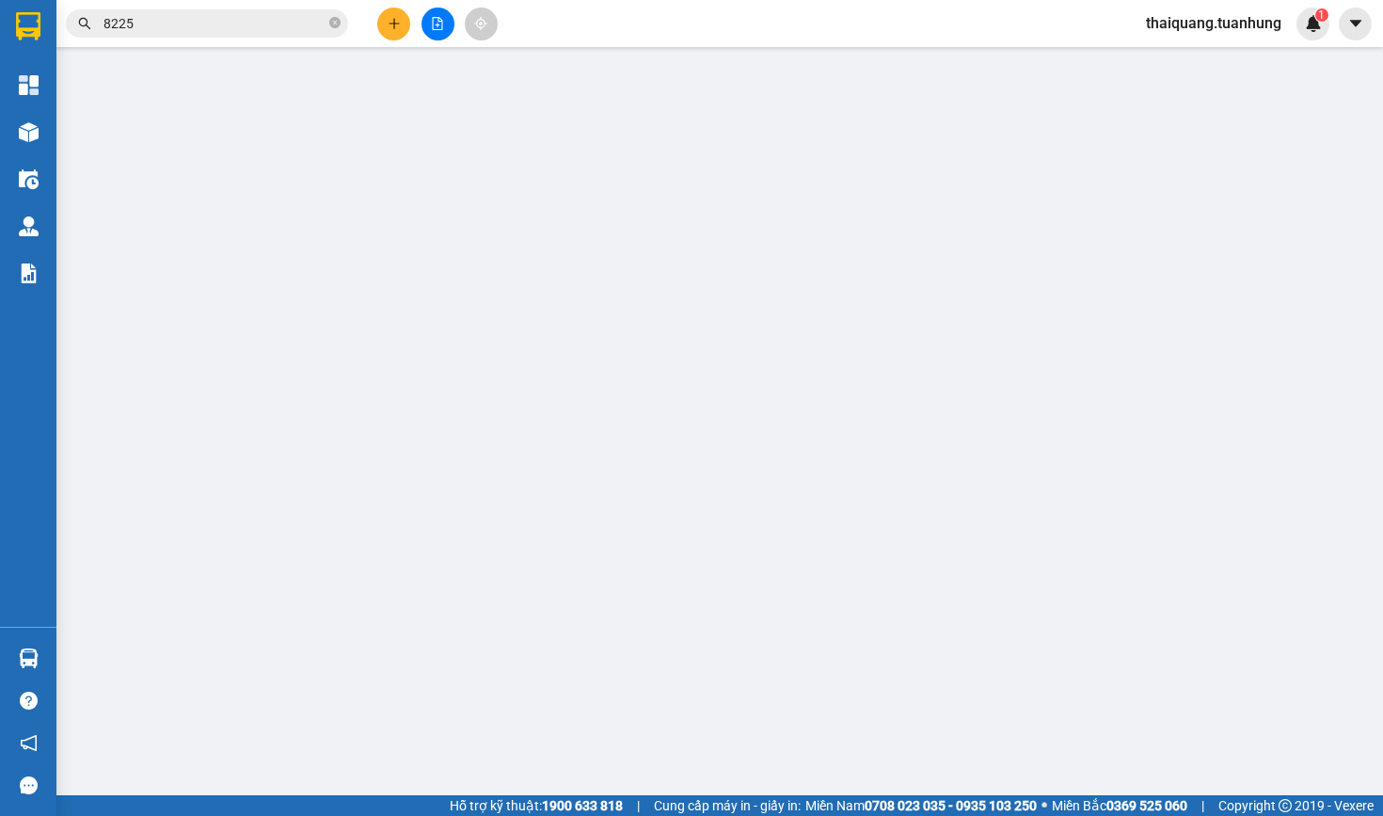
type input "02822401448"
type input "TẢN ĐÀ"
type input "0947245091"
type input "NK KHOA MỸ"
type input "30.000"
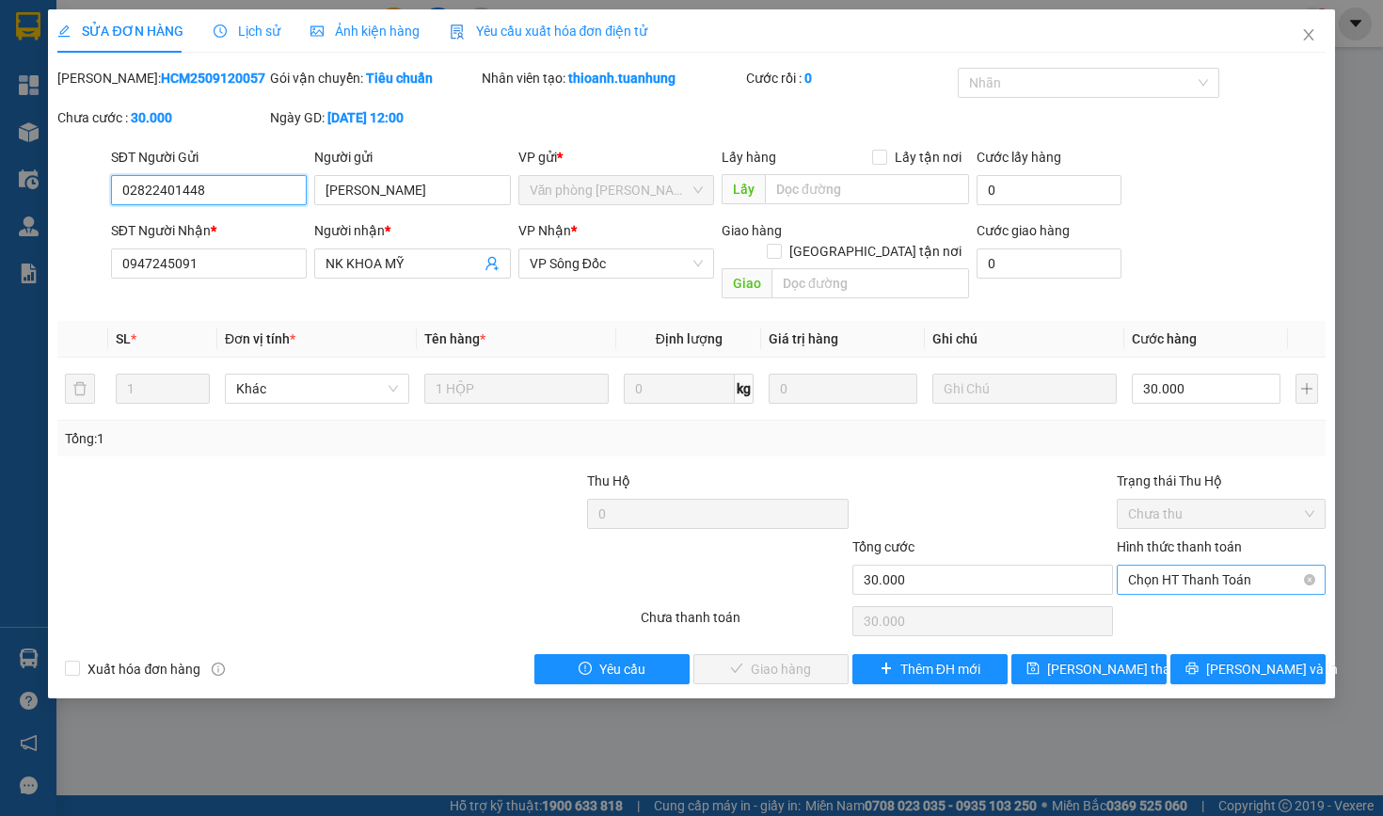
click at [1175, 578] on span "Chọn HT Thanh Toán" at bounding box center [1220, 580] width 185 height 28
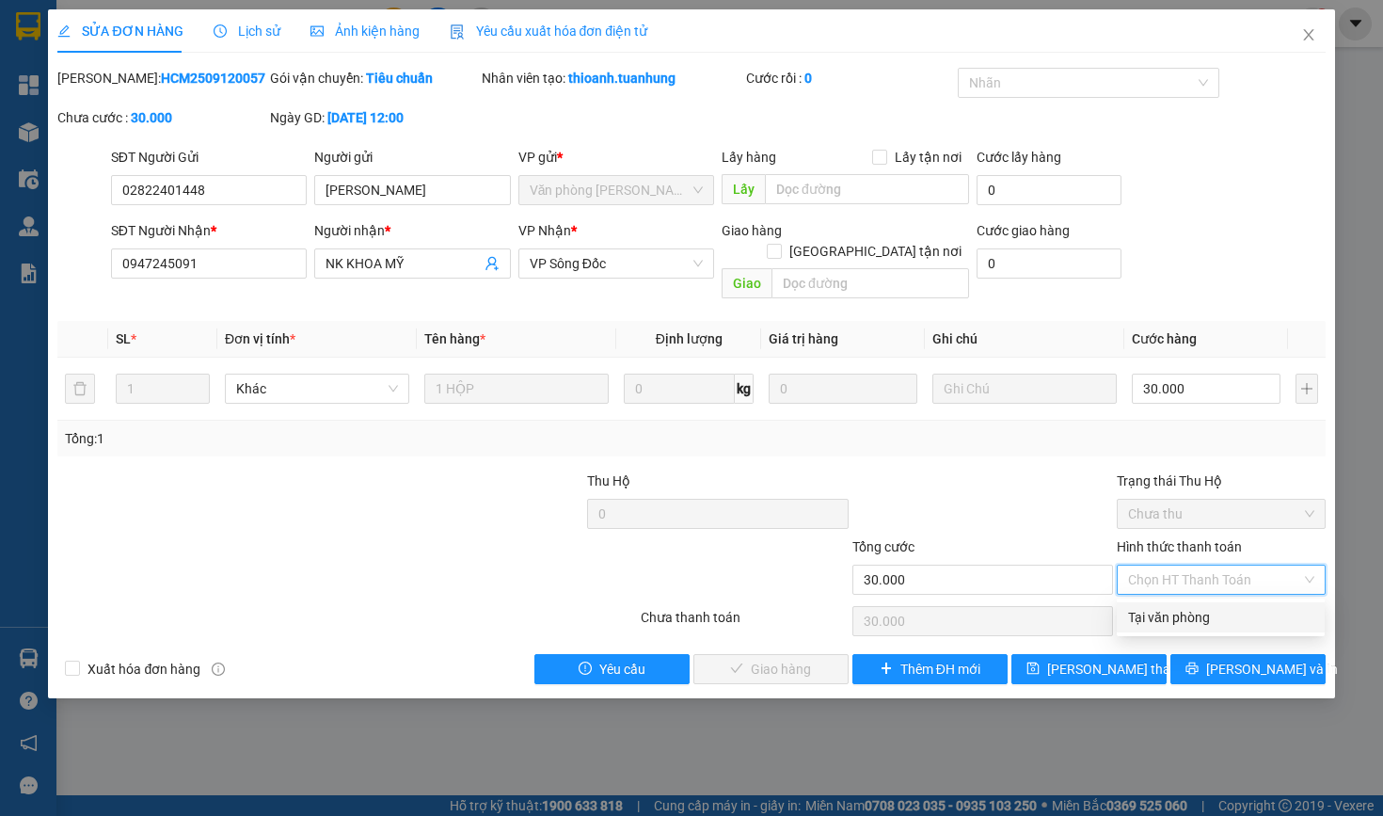
click at [1175, 624] on div "Tại văn phòng" at bounding box center [1220, 617] width 185 height 21
type input "0"
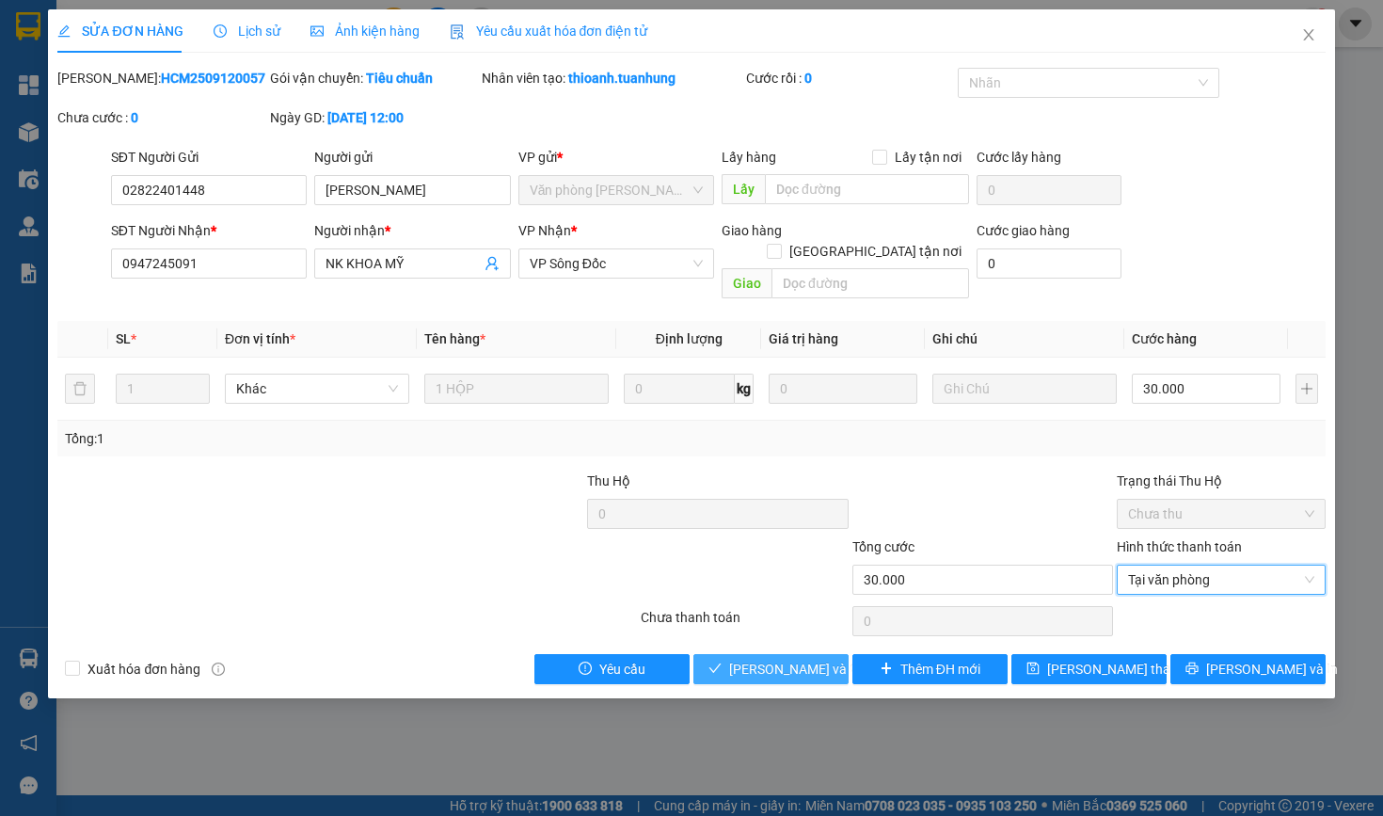
click at [772, 663] on span "Lưu và Giao hàng" at bounding box center [819, 669] width 181 height 21
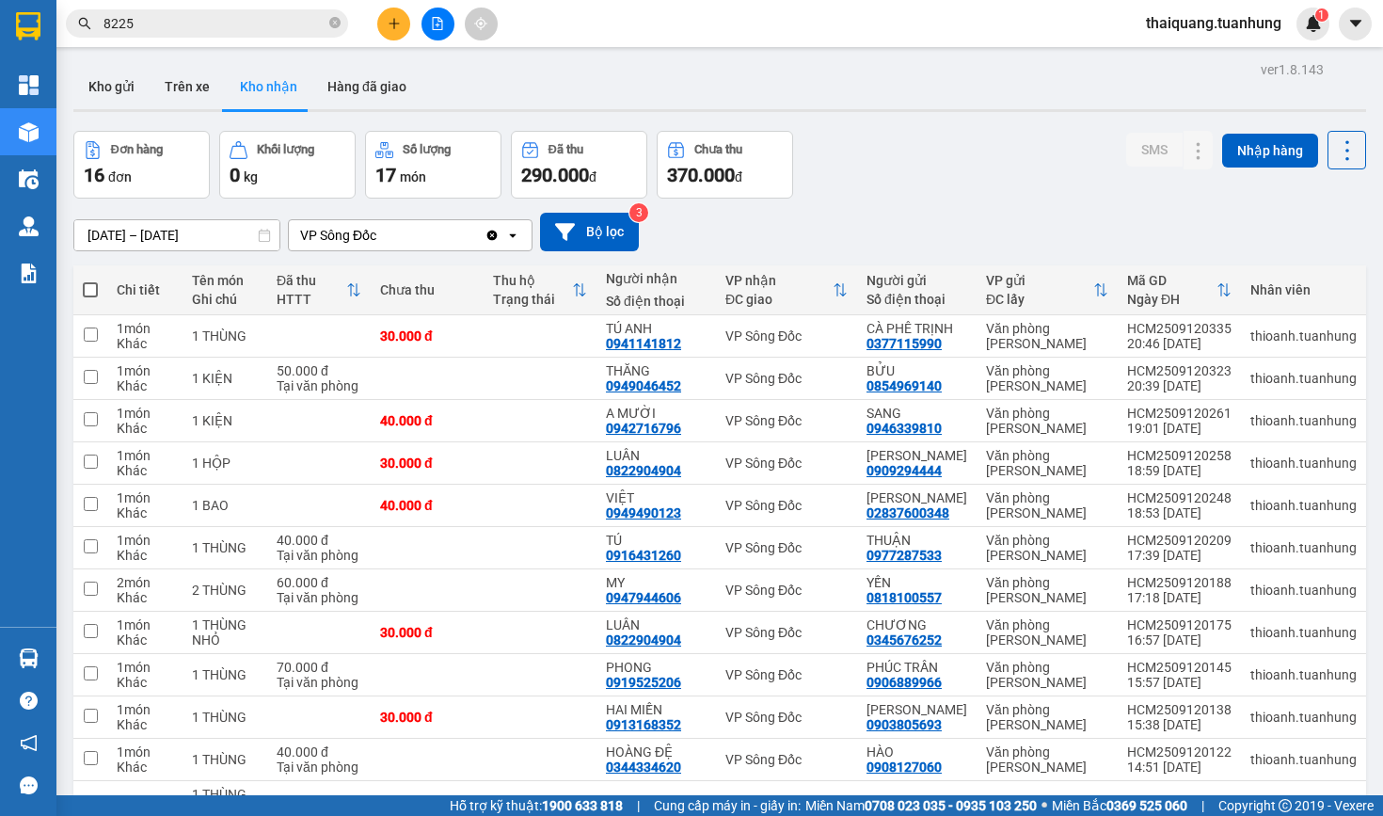
click at [928, 133] on div "Đơn hàng 16 đơn Khối lượng 0 kg Số lượng 17 món Đã thu 290.000 đ Chưa thu 370.0…" at bounding box center [719, 165] width 1293 height 68
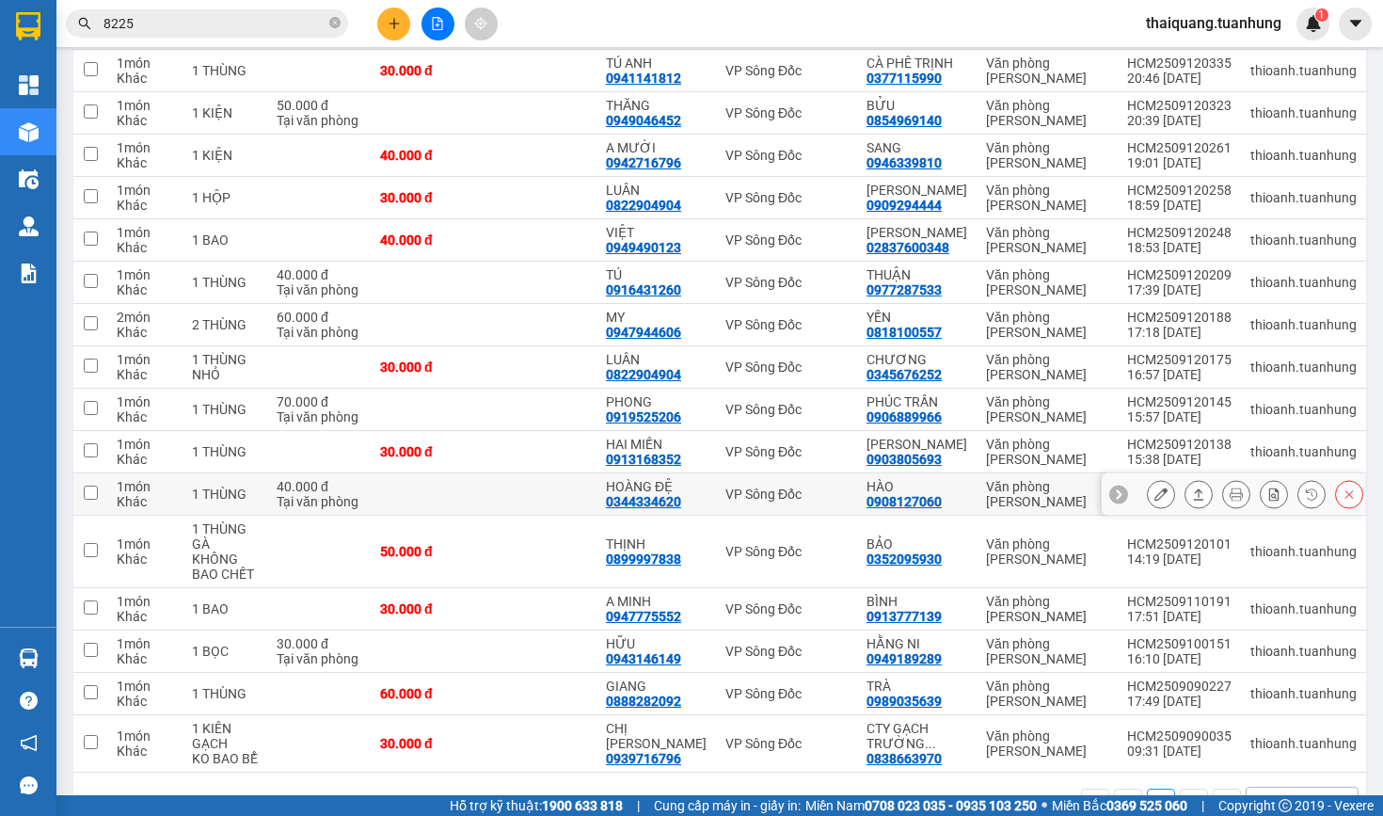
scroll to position [271, 0]
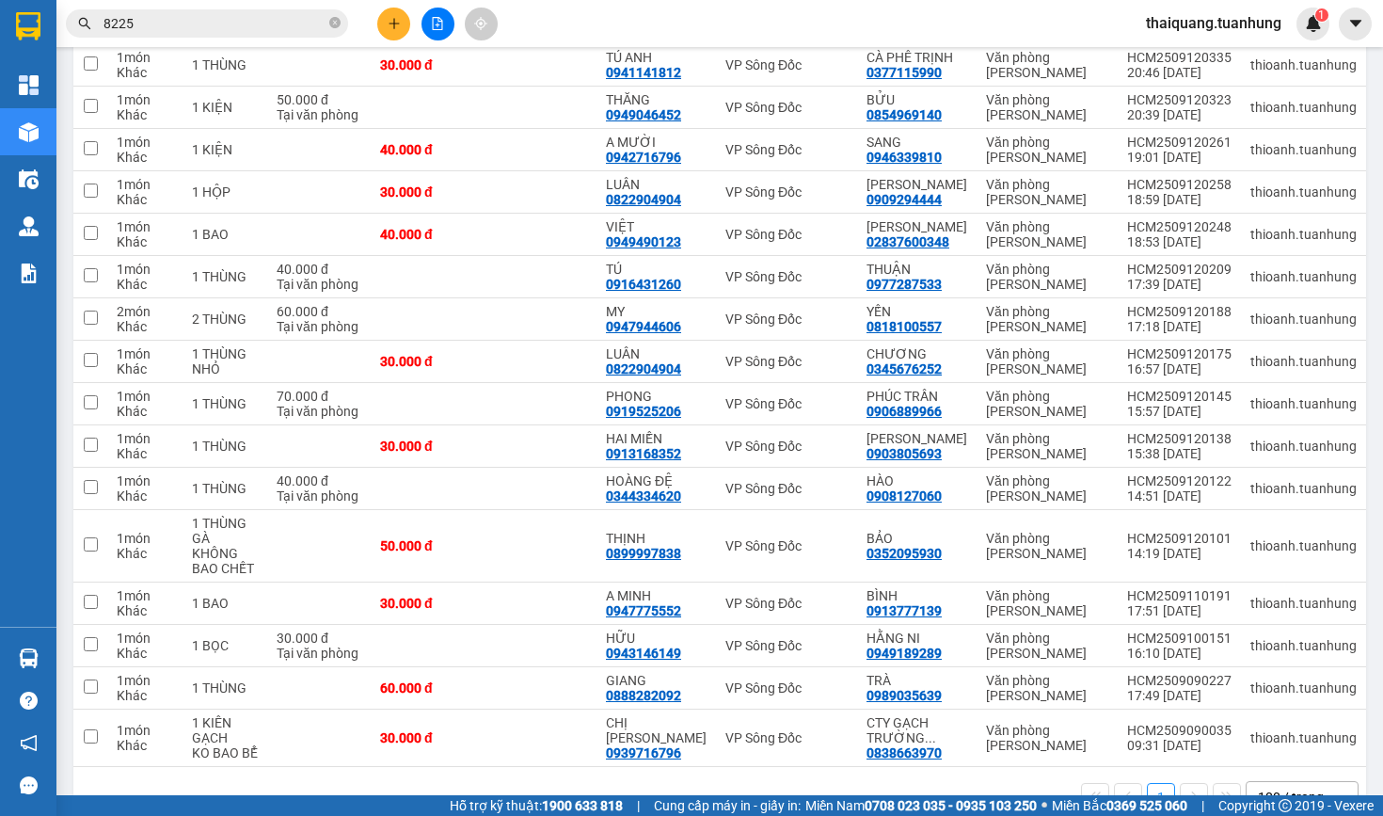
click at [245, 26] on input "8225" at bounding box center [215, 23] width 222 height 21
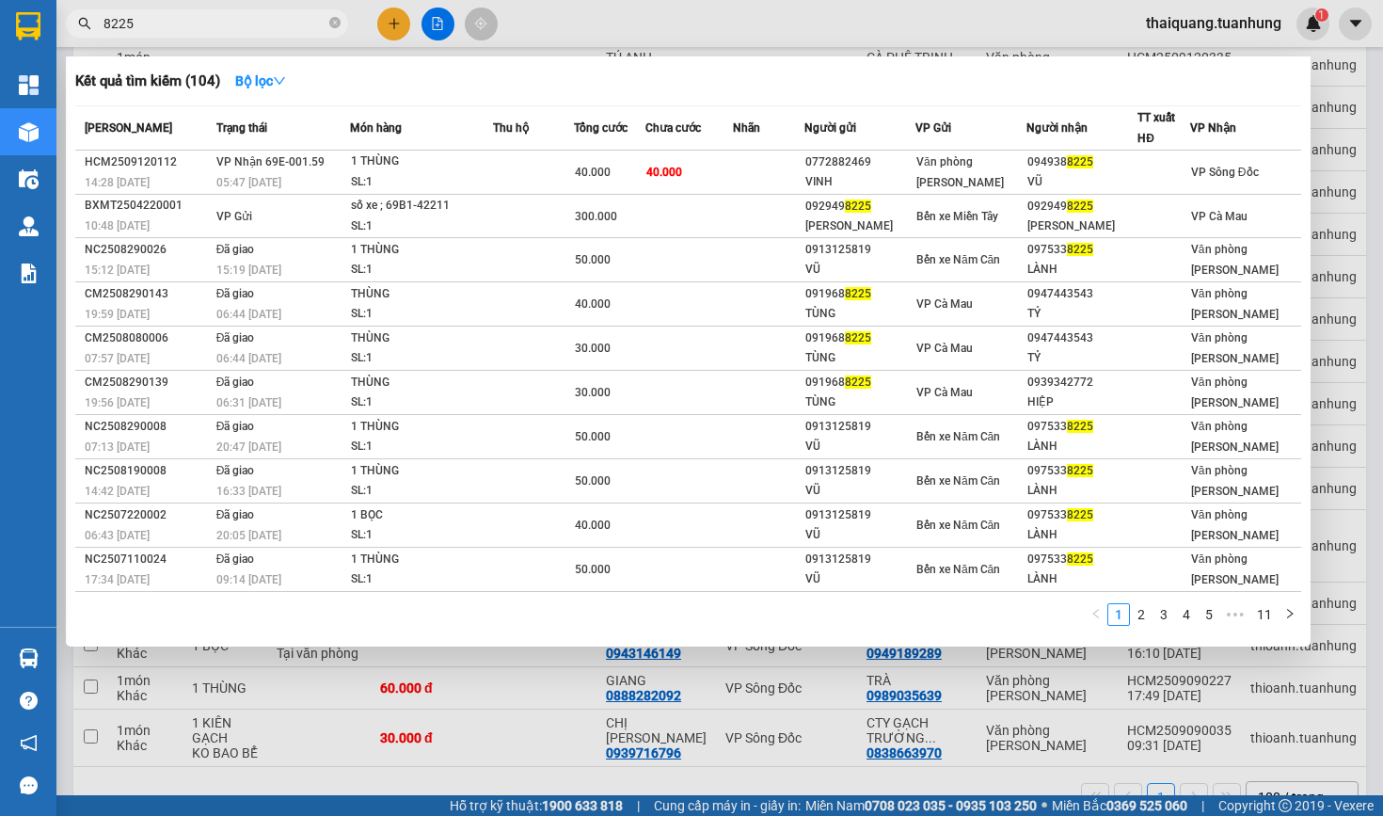
click at [245, 26] on input "8225" at bounding box center [215, 23] width 222 height 21
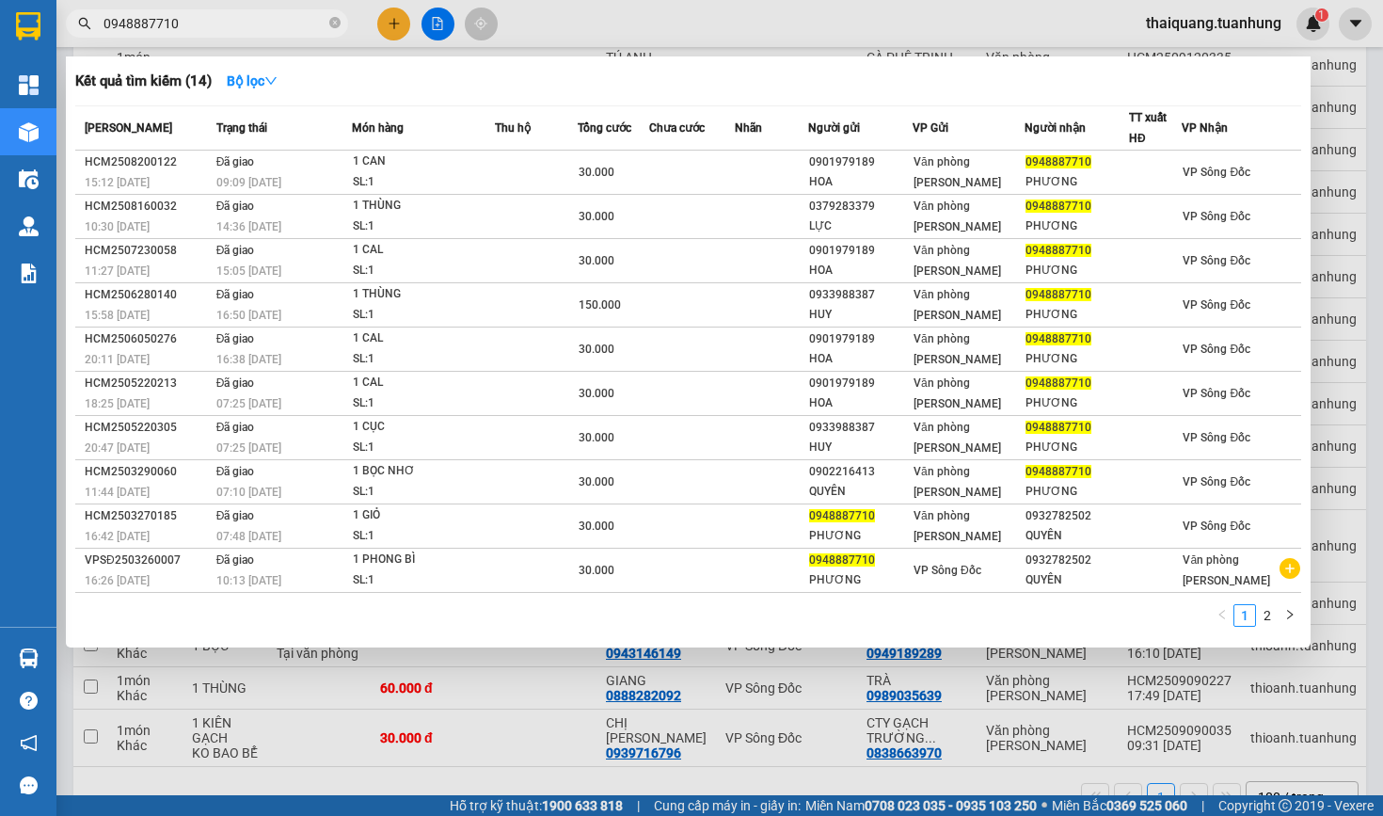
drag, startPoint x: 245, startPoint y: 26, endPoint x: 734, endPoint y: 11, distance: 489.6
click at [367, 11] on div "Kết quả tìm kiếm ( 14 ) Bộ lọc Mã ĐH Trạng thái Món hàng Thu hộ Tổng cước Chưa …" at bounding box center [183, 24] width 367 height 33
type input "0948887710"
click at [754, 17] on div at bounding box center [691, 408] width 1383 height 816
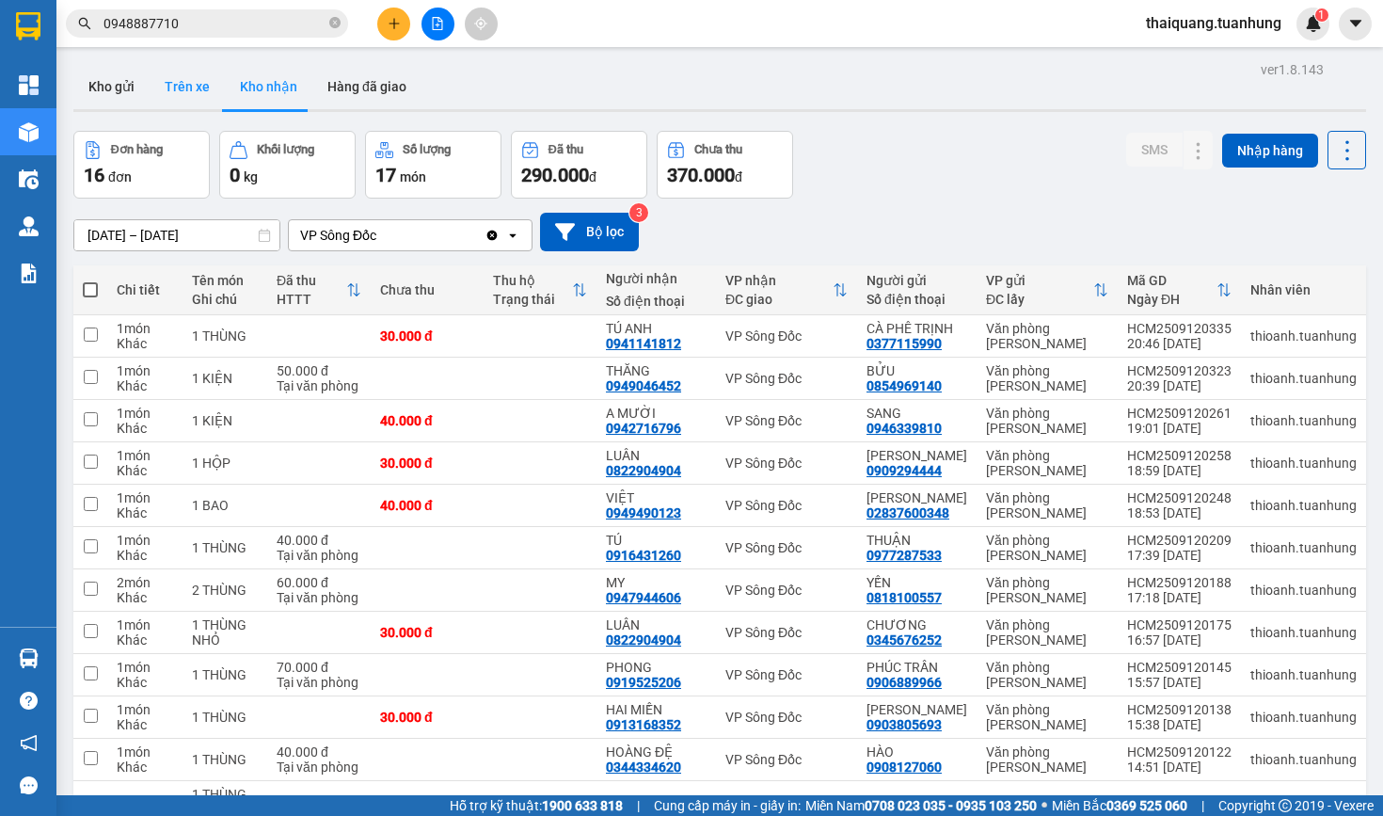
scroll to position [0, 0]
click at [120, 89] on button "Kho gửi" at bounding box center [111, 86] width 76 height 45
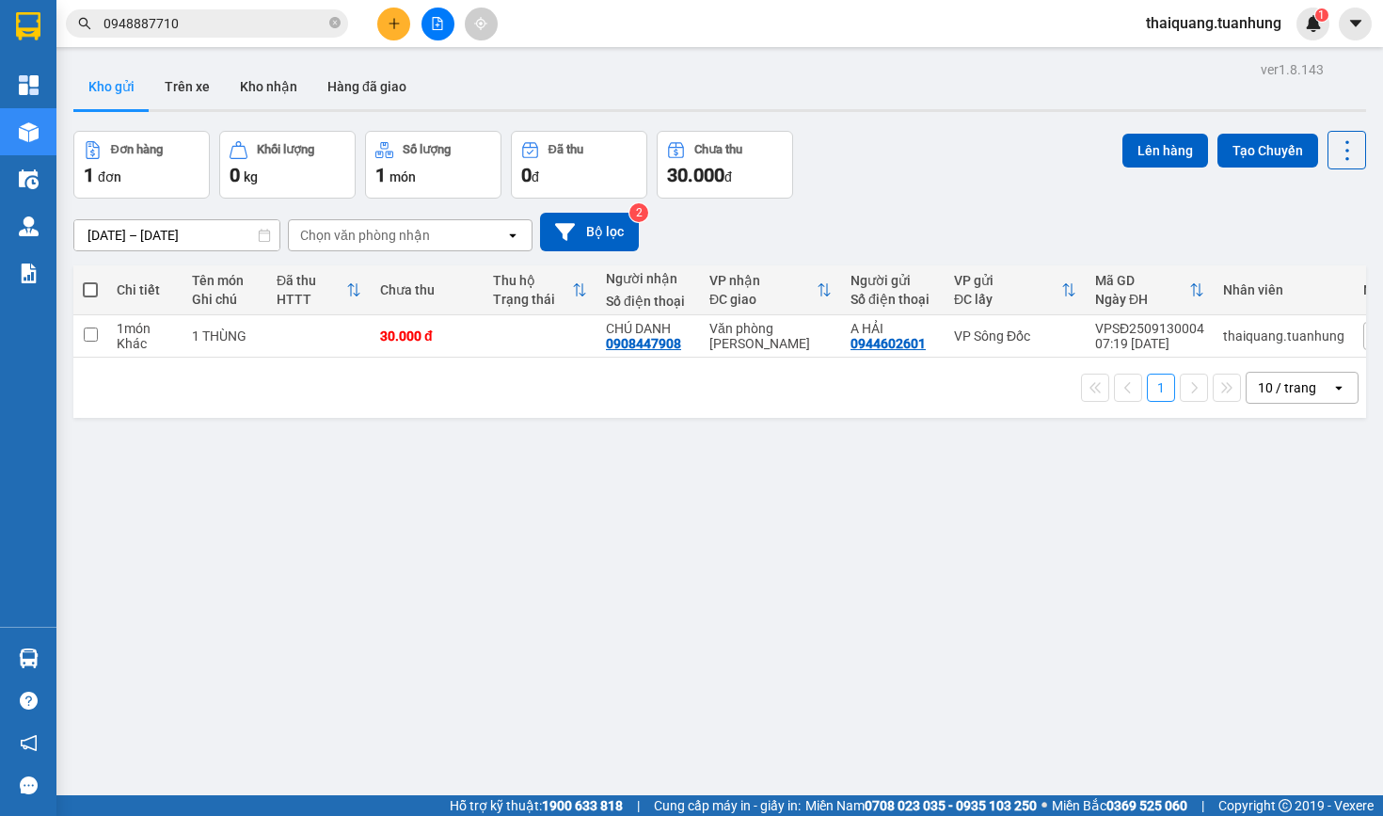
click at [88, 292] on span at bounding box center [90, 289] width 15 height 15
click at [90, 280] on input "checkbox" at bounding box center [90, 280] width 0 height 0
checkbox input "true"
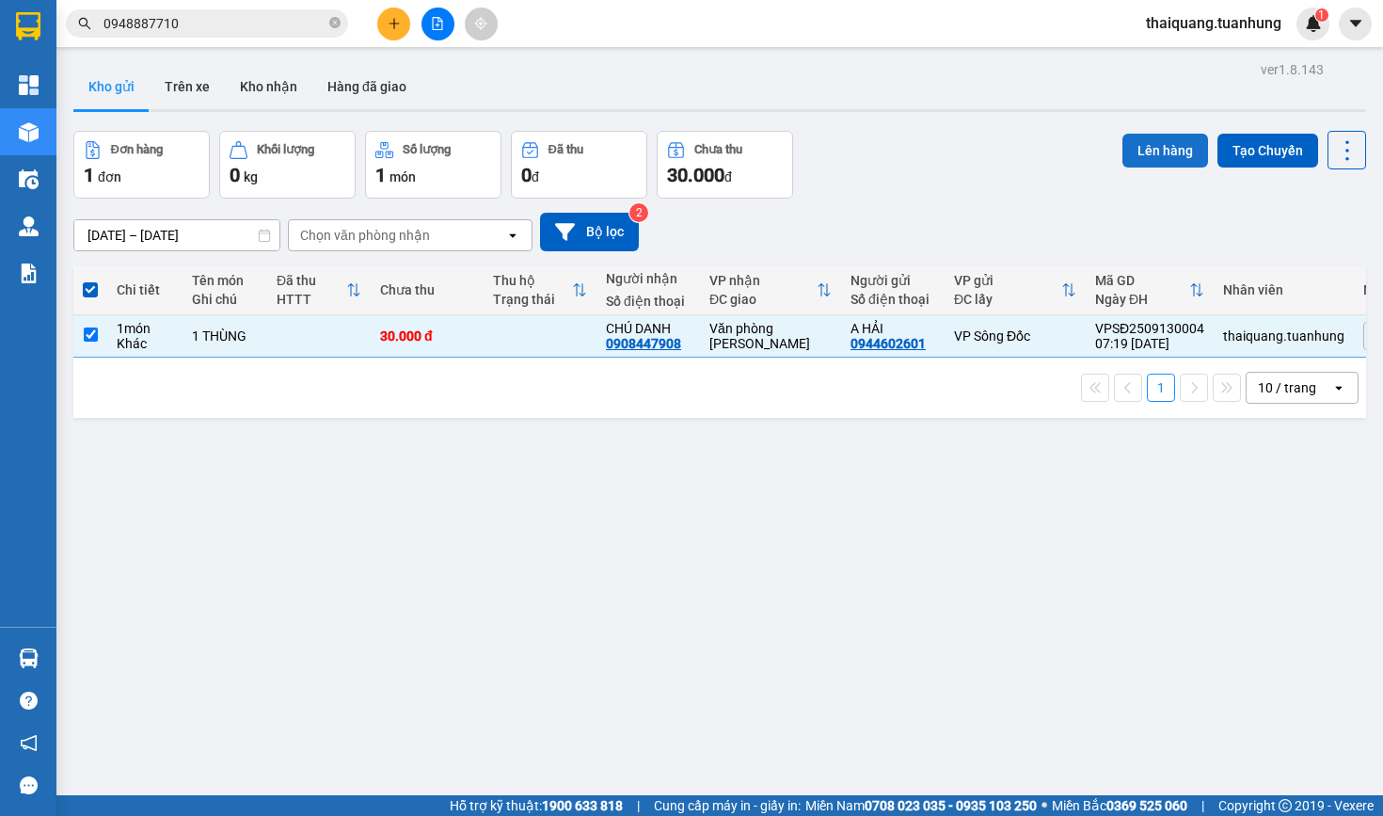
click at [1177, 152] on button "Lên hàng" at bounding box center [1166, 151] width 86 height 34
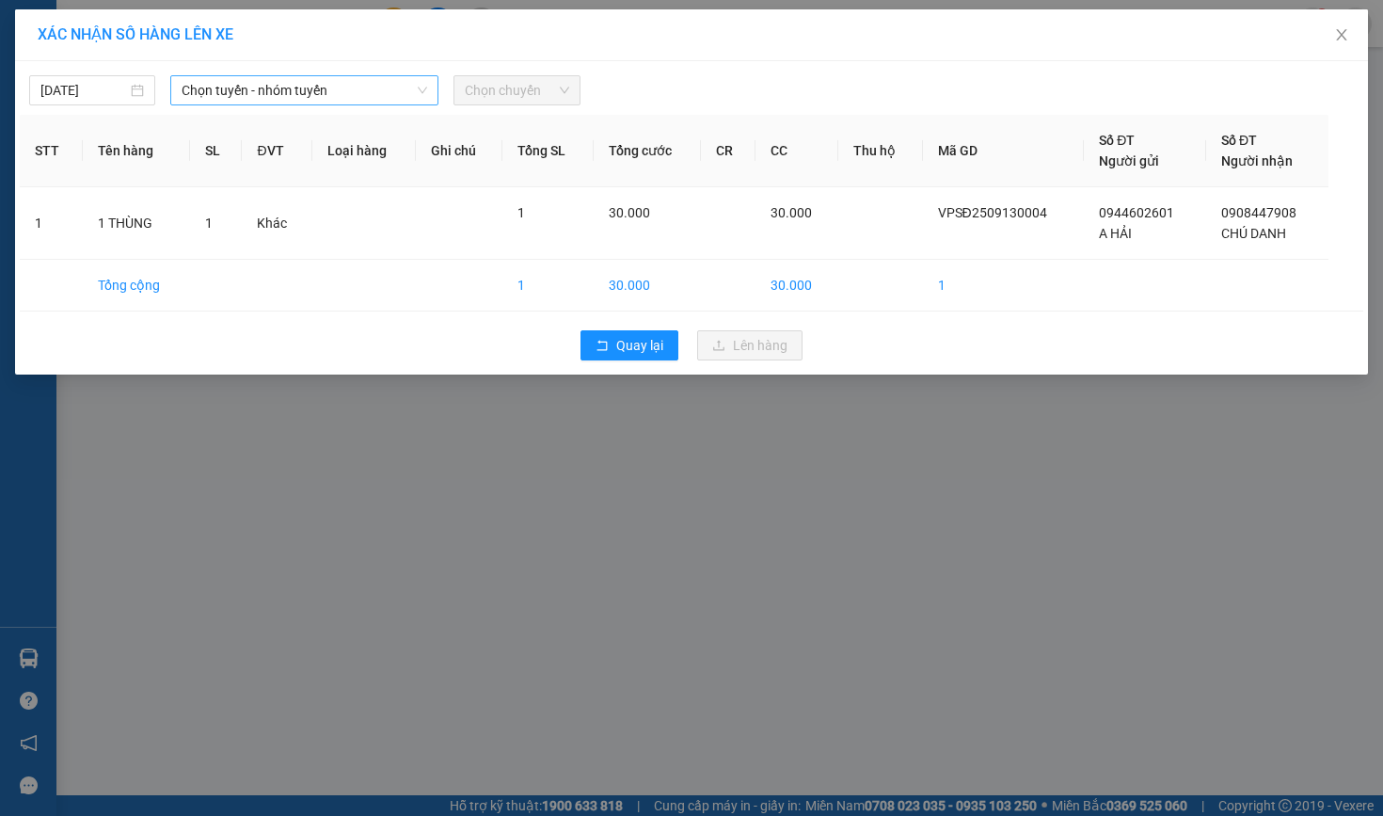
click at [325, 88] on span "Chọn tuyến - nhóm tuyến" at bounding box center [305, 90] width 246 height 28
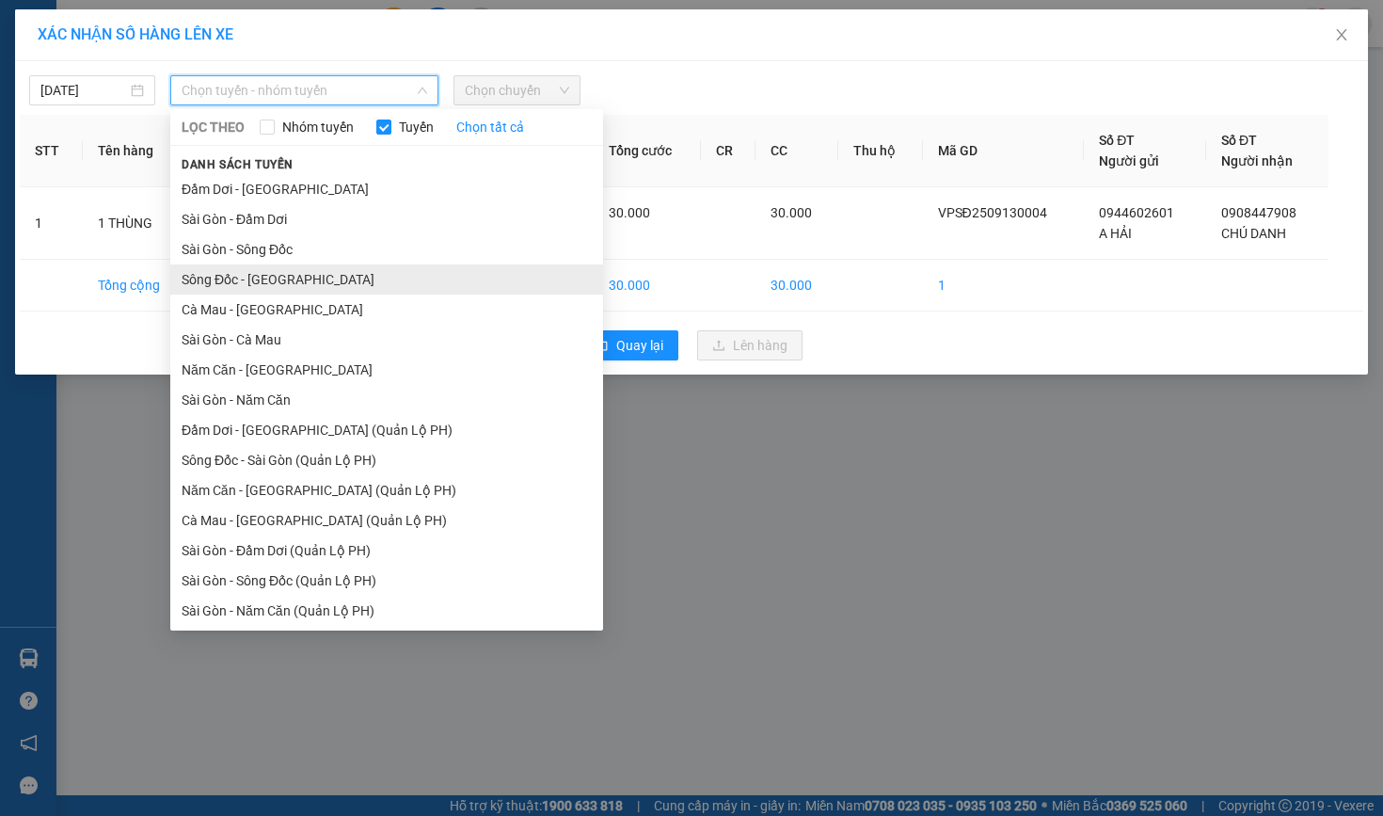
click at [277, 280] on li "Sông Đốc - Sài Gòn" at bounding box center [386, 279] width 433 height 30
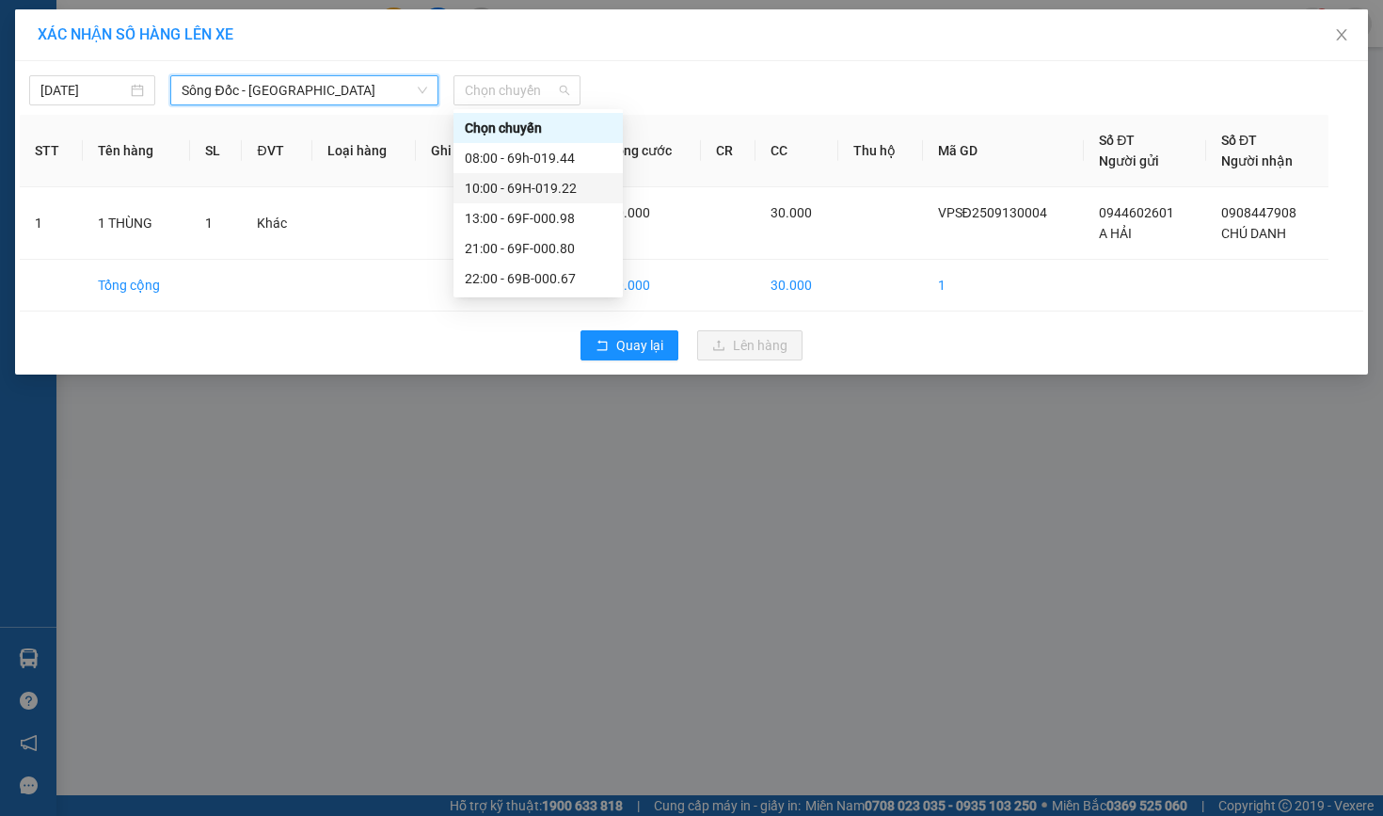
drag, startPoint x: 487, startPoint y: 80, endPoint x: 518, endPoint y: 183, distance: 107.2
click at [518, 183] on body "Kết quả tìm kiếm ( 14 ) Bộ lọc Mã ĐH Trạng thái Món hàng Thu hộ Tổng cước Chưa …" at bounding box center [691, 408] width 1383 height 816
click at [518, 183] on div "10:00 - 69H-019.22" at bounding box center [538, 188] width 147 height 21
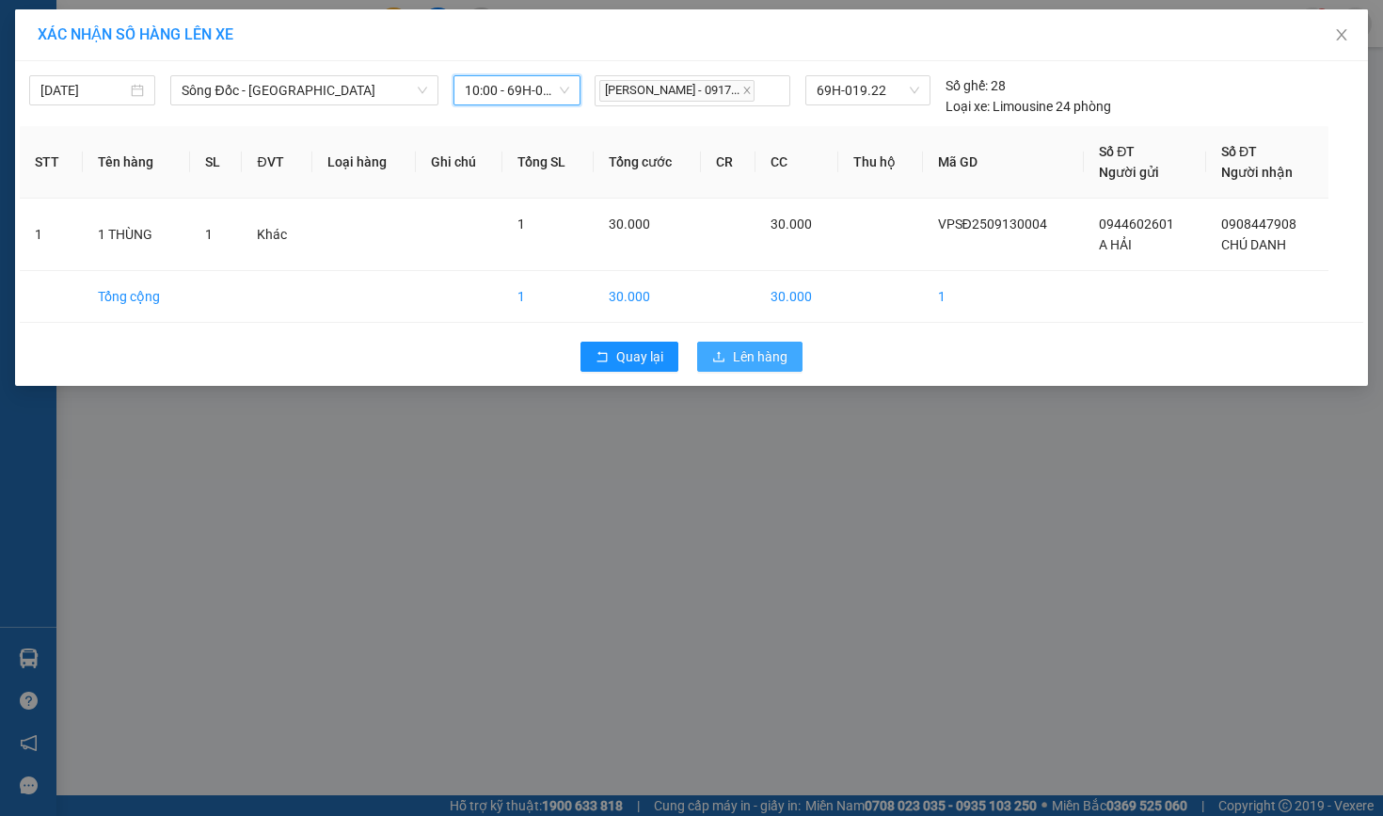
click at [769, 366] on span "Lên hàng" at bounding box center [760, 356] width 55 height 21
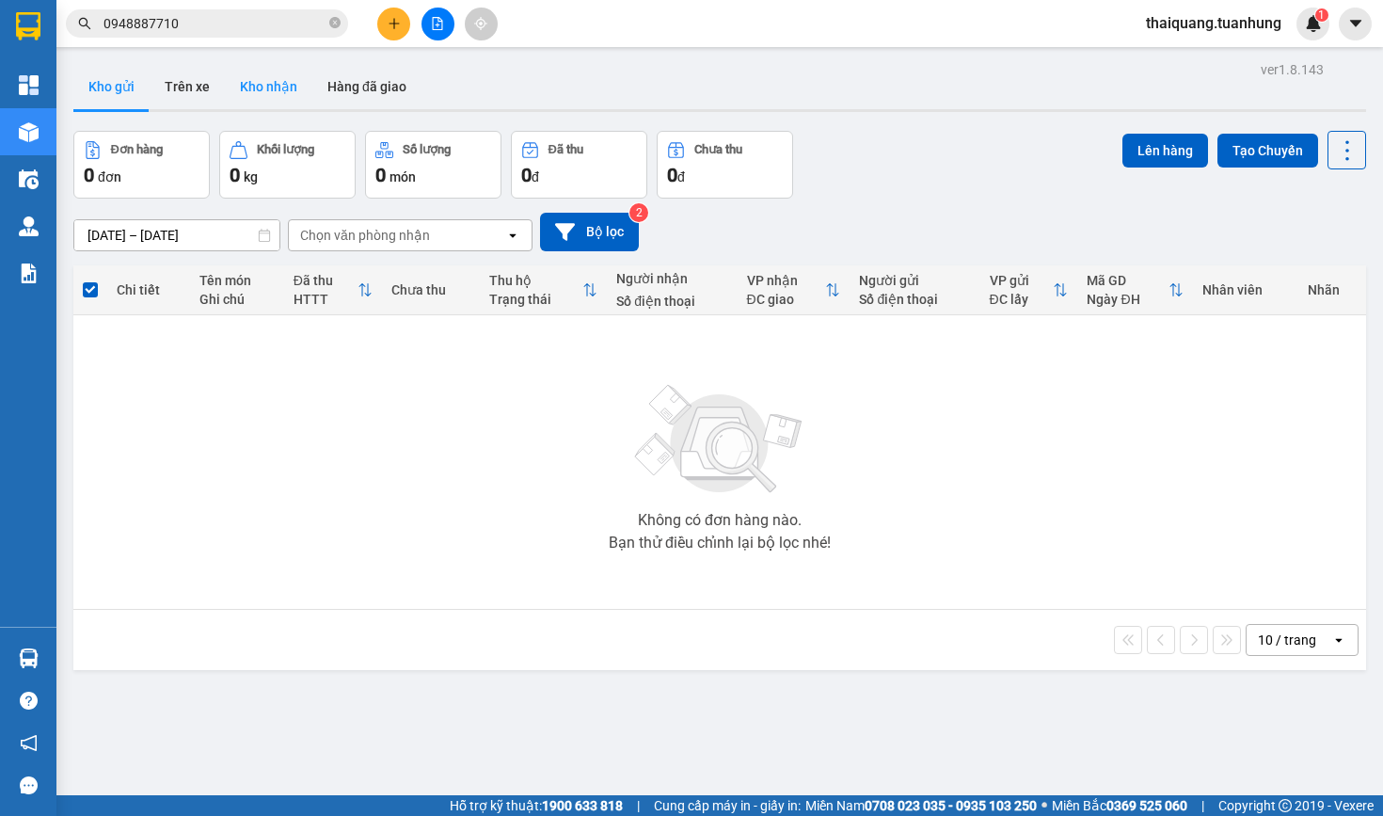
click at [263, 91] on button "Kho nhận" at bounding box center [269, 86] width 88 height 45
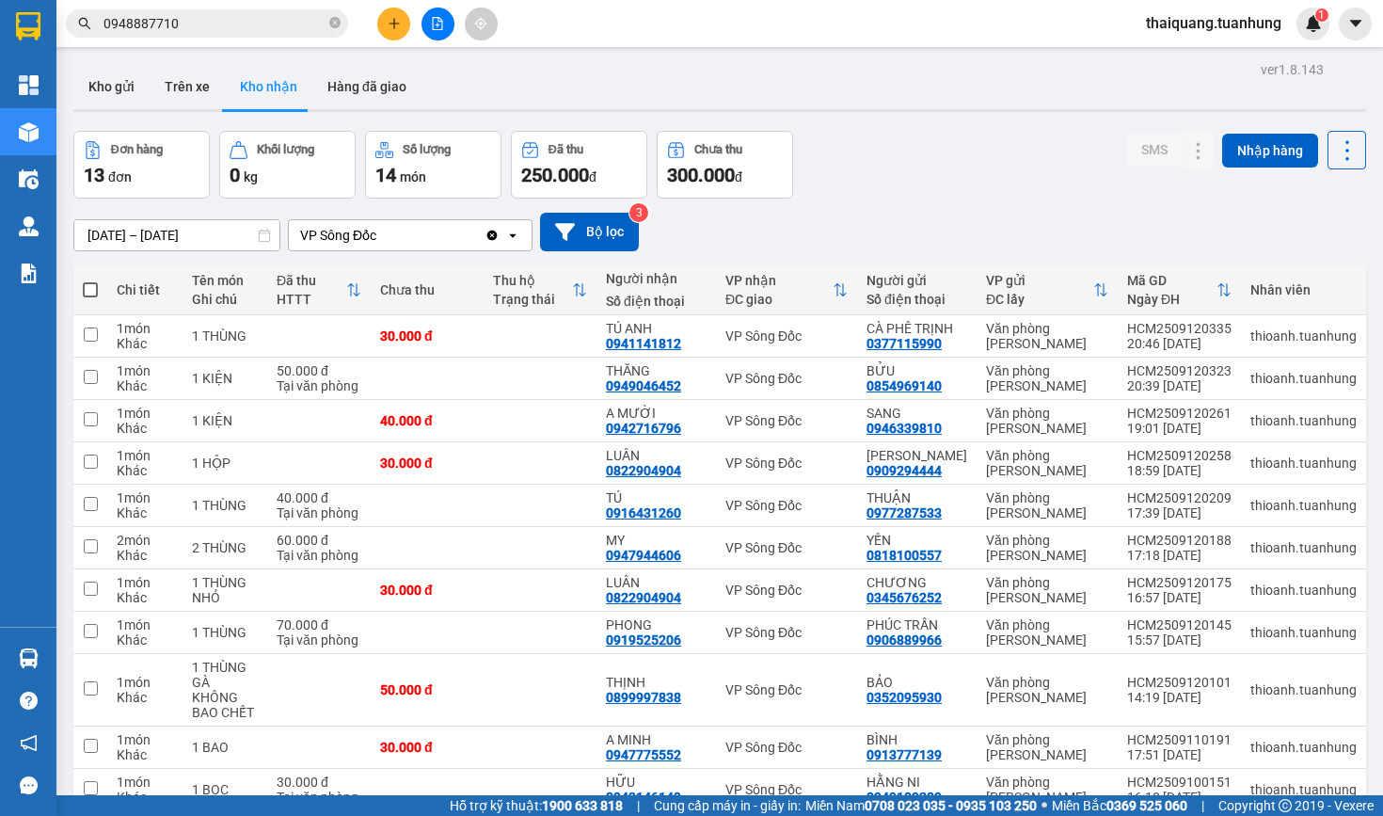
click at [942, 179] on div "Đơn hàng 13 đơn Khối lượng 0 kg Số lượng 14 món Đã thu 250.000 đ Chưa thu 300.0…" at bounding box center [719, 165] width 1293 height 68
click at [1003, 136] on div "Đơn hàng 13 đơn Khối lượng 0 kg Số lượng 14 món Đã thu 250.000 đ Chưa thu 300.0…" at bounding box center [719, 165] width 1293 height 68
click at [946, 146] on div "Đơn hàng 13 đơn Khối lượng 0 kg Số lượng 14 món Đã thu 250.000 đ Chưa thu 300.0…" at bounding box center [719, 165] width 1293 height 68
click at [960, 119] on div "ver 1.8.143 Kho gửi Trên xe Kho nhận Hàng đã giao Đơn hàng 13 đơn Khối lượng 0 …" at bounding box center [720, 517] width 1308 height 922
click at [985, 155] on div "Đơn hàng 13 đơn Khối lượng 0 kg Số lượng 14 món Đã thu 250.000 đ Chưa thu 300.0…" at bounding box center [719, 165] width 1293 height 68
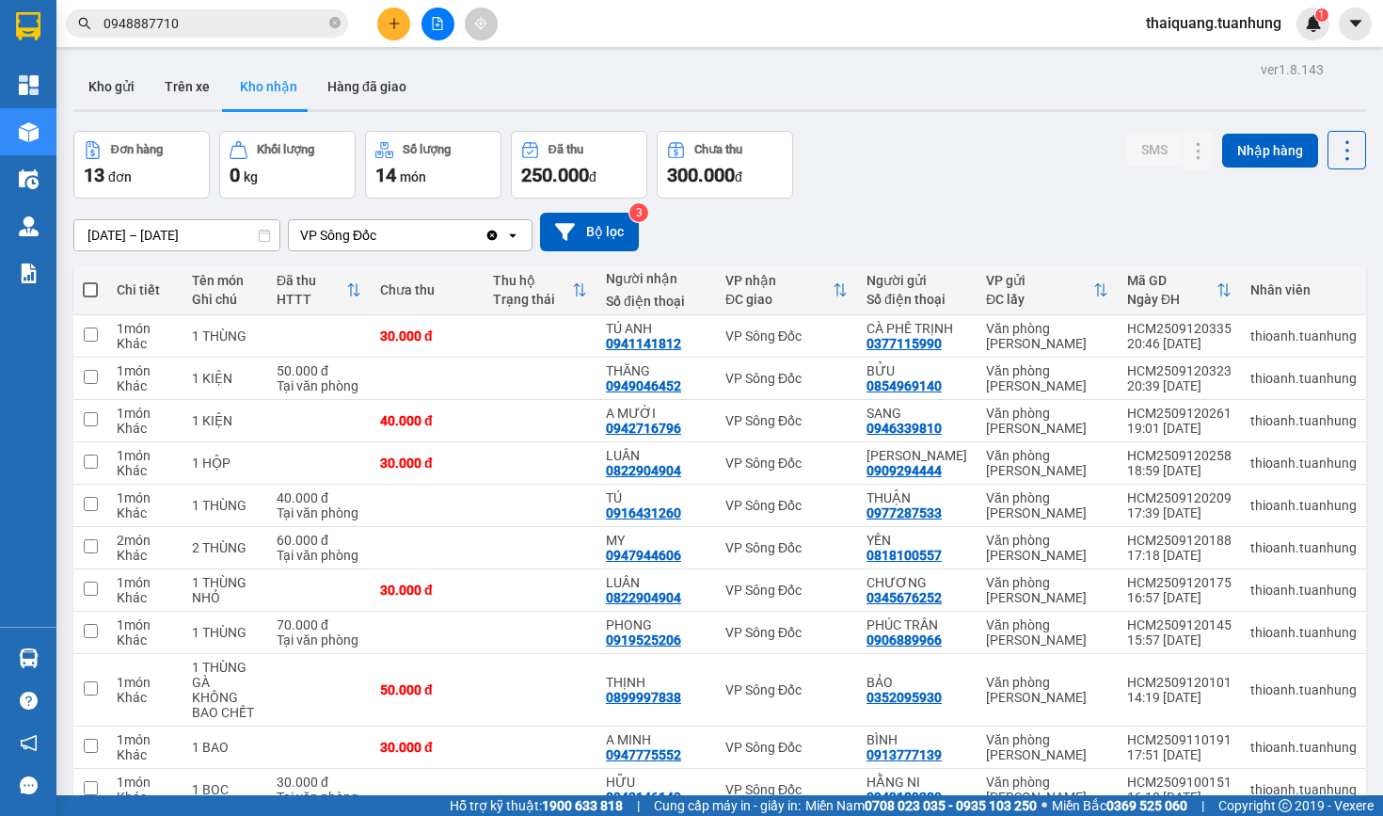
click at [963, 172] on div "Đơn hàng 13 đơn Khối lượng 0 kg Số lượng 14 món Đã thu 250.000 đ Chưa thu 300.0…" at bounding box center [719, 165] width 1293 height 68
click at [218, 28] on input "0948887710" at bounding box center [215, 23] width 222 height 21
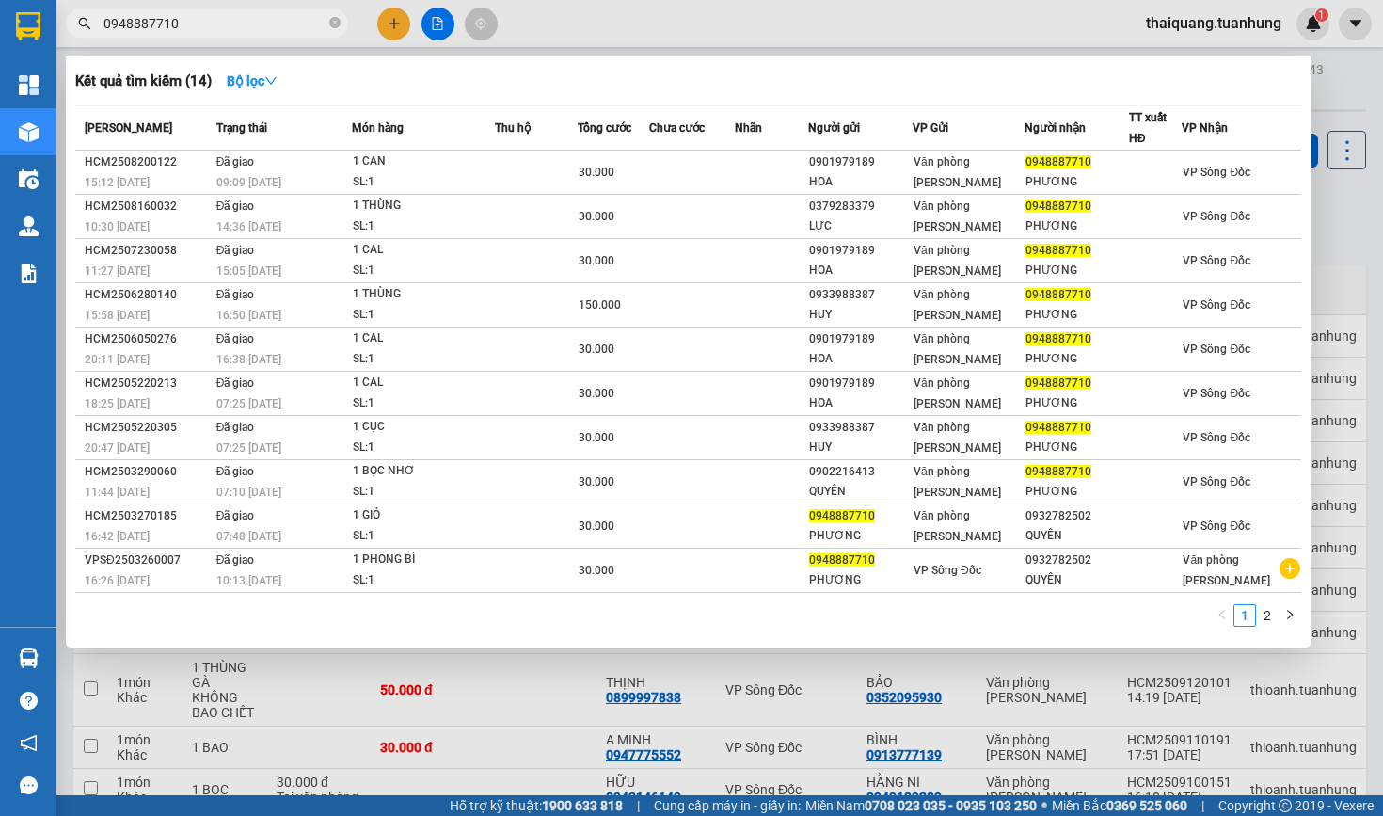
click at [218, 28] on input "0948887710" at bounding box center [215, 23] width 222 height 21
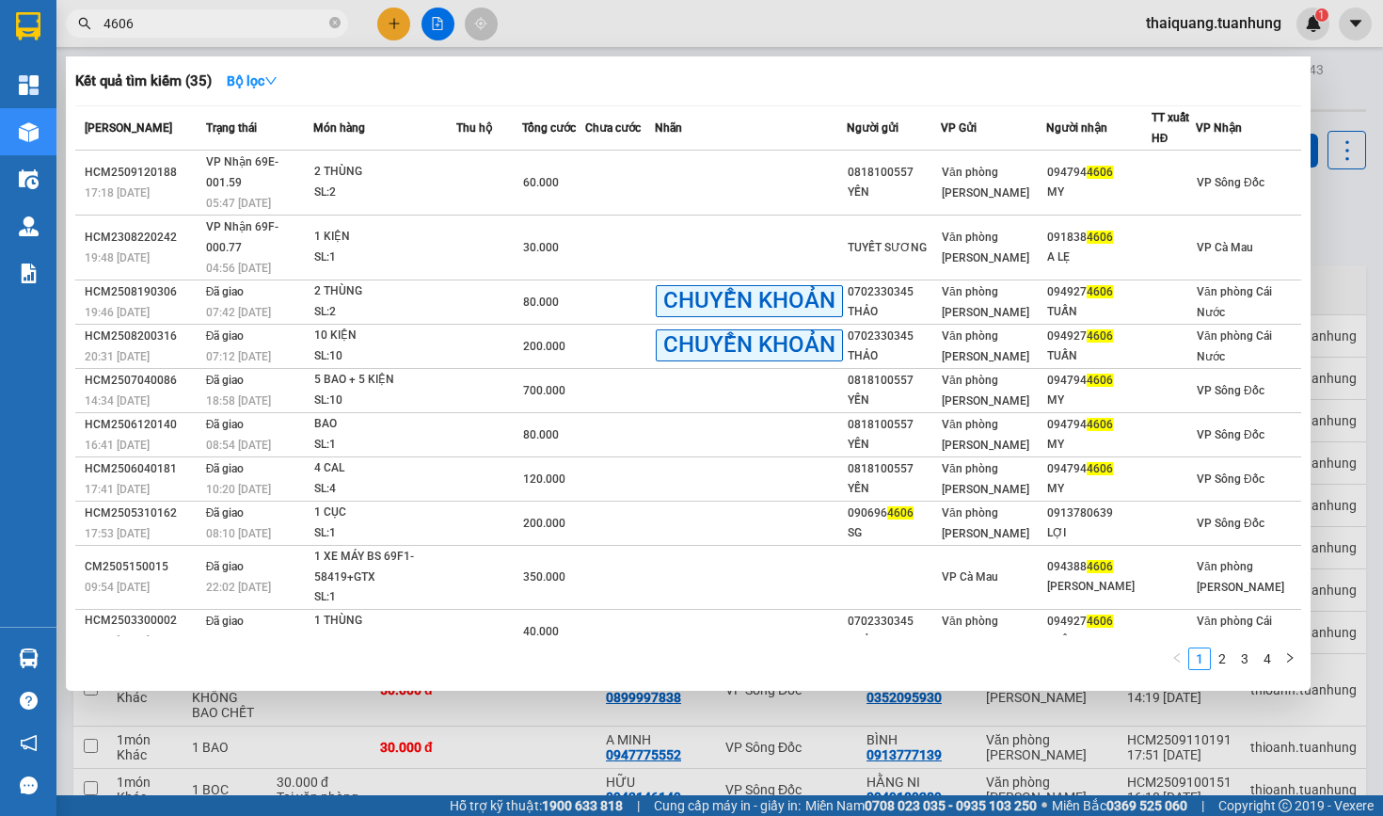
type input "4606"
click at [743, 35] on div at bounding box center [691, 408] width 1383 height 816
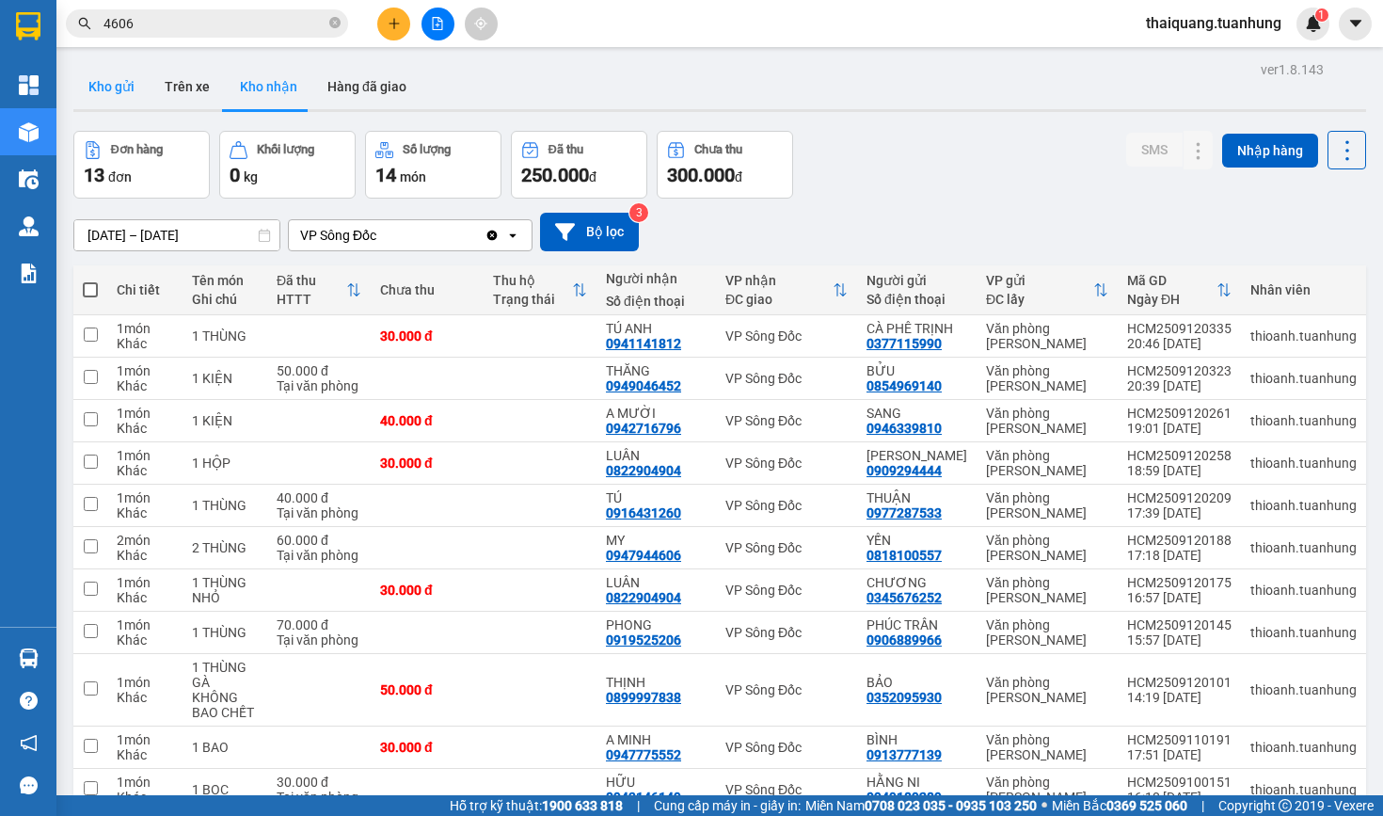
click at [101, 95] on button "Kho gửi" at bounding box center [111, 86] width 76 height 45
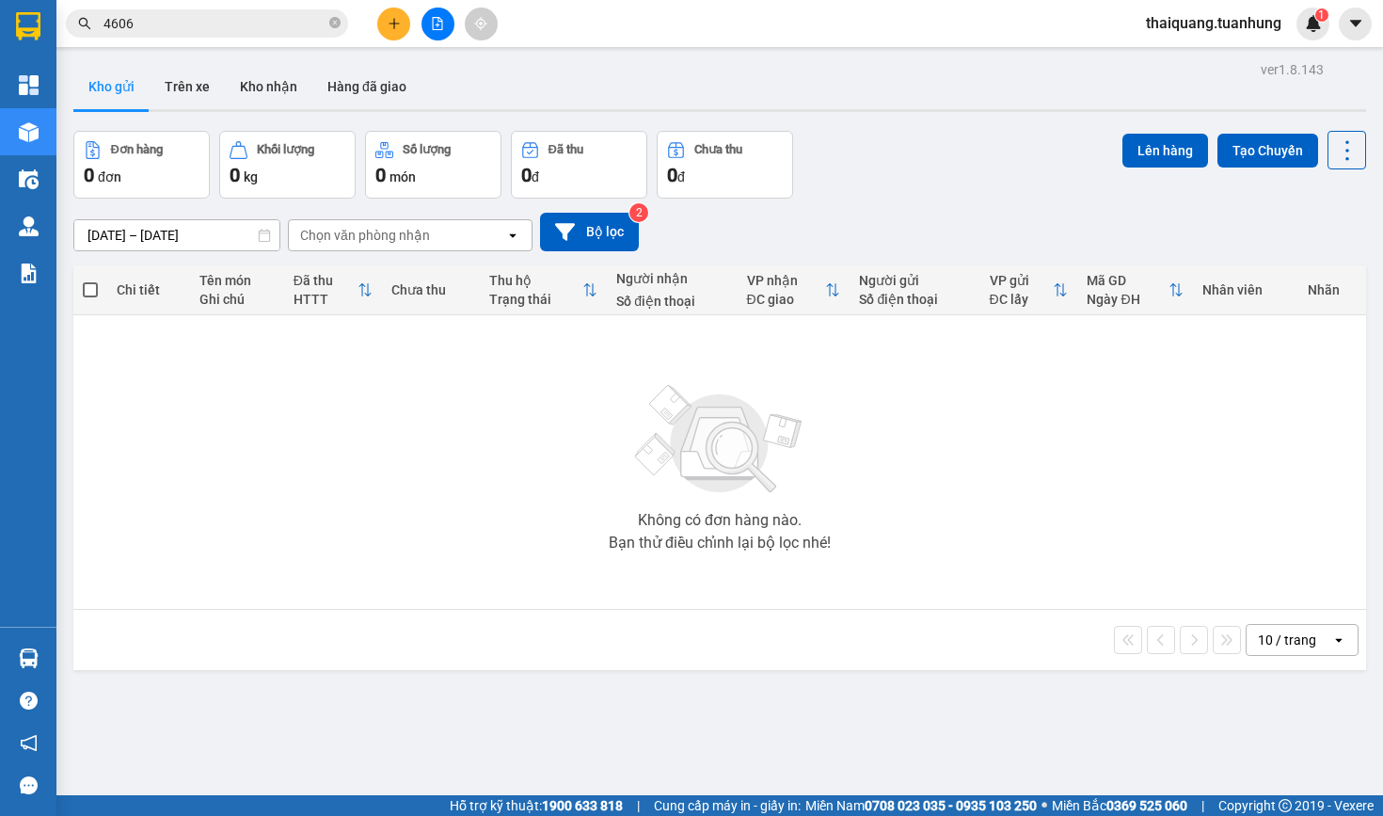
click at [863, 182] on div "Đơn hàng 0 đơn Khối lượng 0 kg Số lượng 0 món Đã thu 0 đ Chưa thu 0 đ Lên hàng …" at bounding box center [719, 165] width 1293 height 68
click at [288, 85] on button "Kho nhận" at bounding box center [269, 86] width 88 height 45
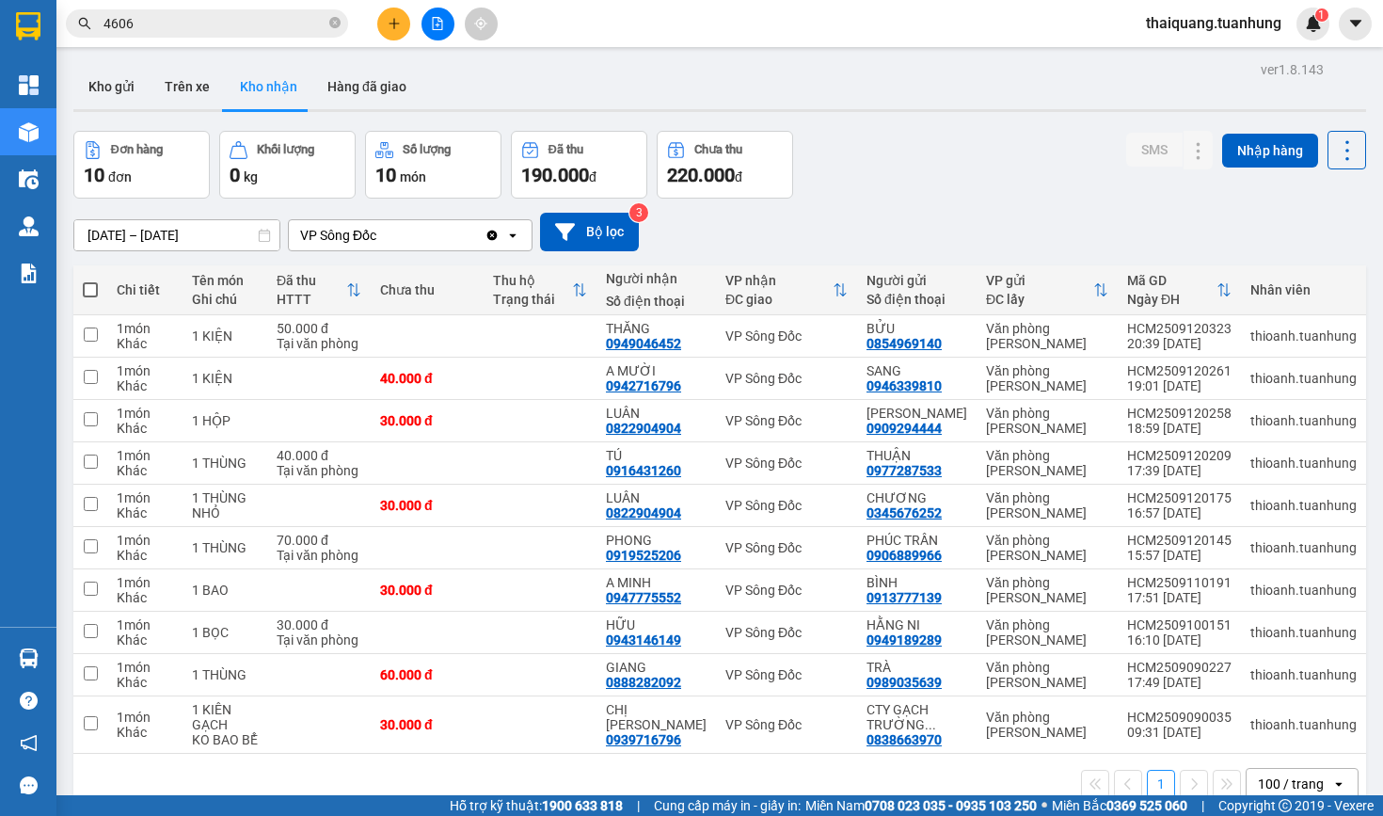
click at [919, 158] on div "Đơn hàng 10 đơn Khối lượng 0 kg Số lượng 10 món Đã thu 190.000 đ Chưa thu 220.0…" at bounding box center [719, 165] width 1293 height 68
click at [1192, 334] on icon at bounding box center [1198, 335] width 13 height 13
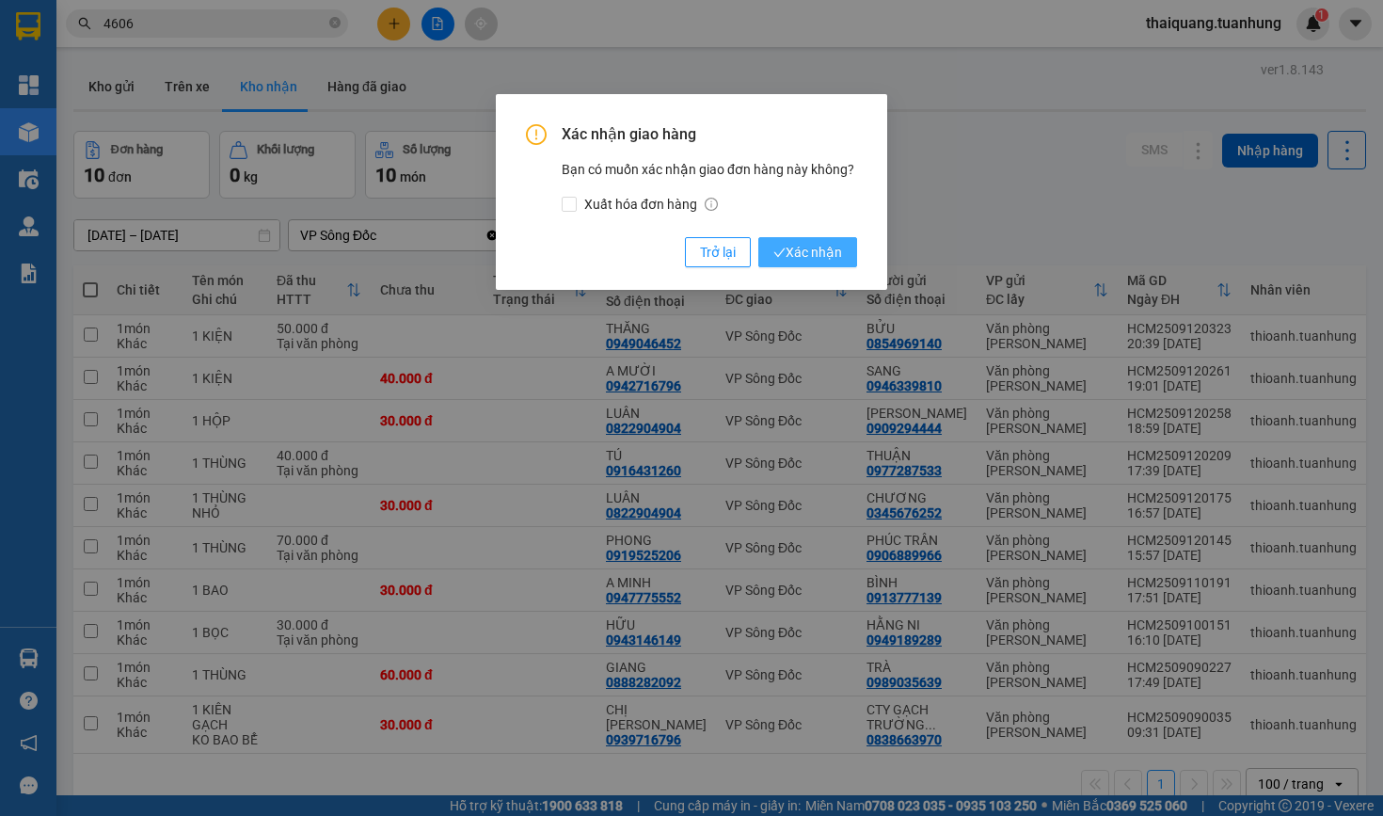
click at [830, 259] on span "Xác nhận" at bounding box center [808, 252] width 69 height 21
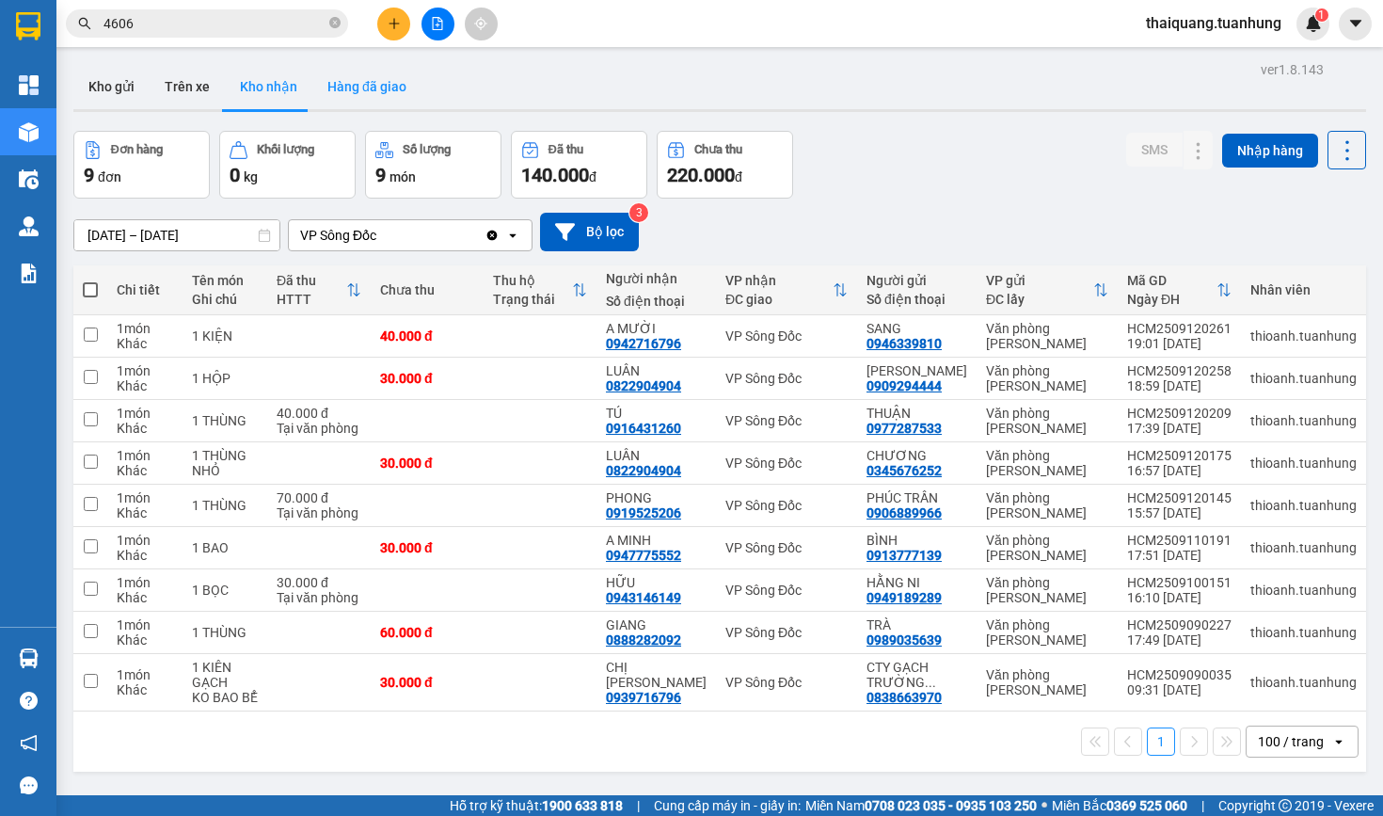
click at [345, 101] on button "Hàng đã giao" at bounding box center [366, 86] width 109 height 45
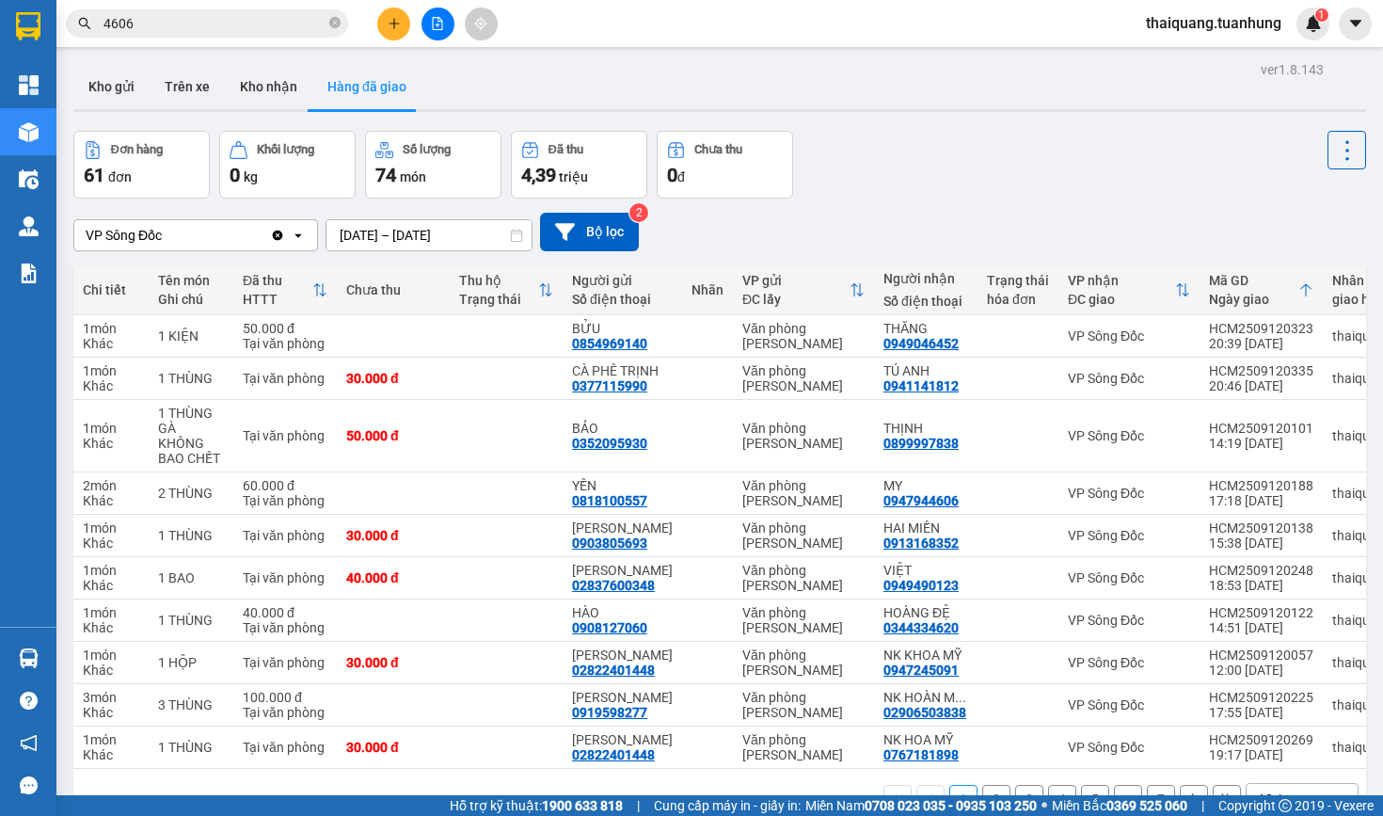
click at [410, 242] on input "11/09/2025 – 13/09/2025" at bounding box center [429, 235] width 205 height 30
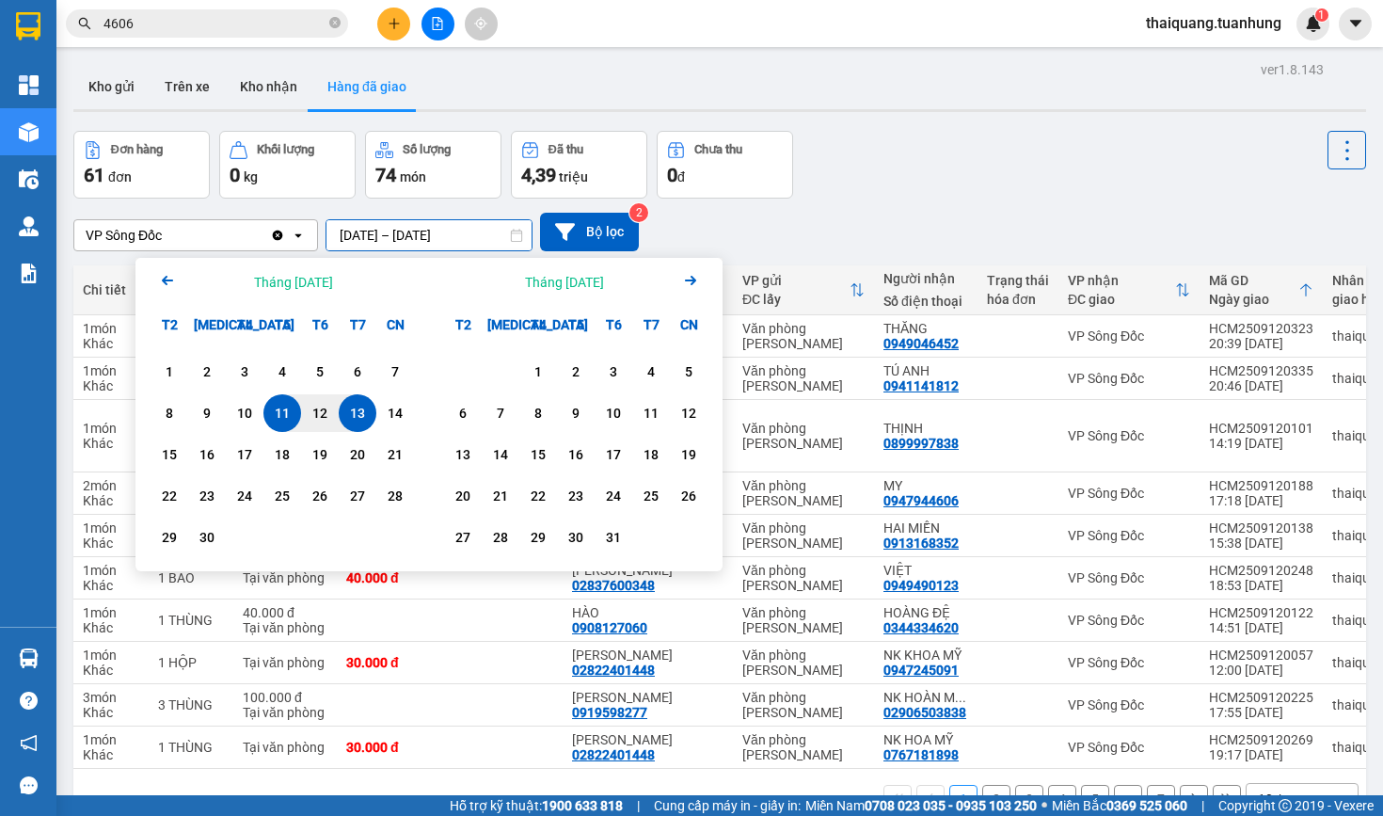
click at [362, 412] on div "13" at bounding box center [357, 413] width 26 height 23
type input "13/09/2025 – 13/09/2025"
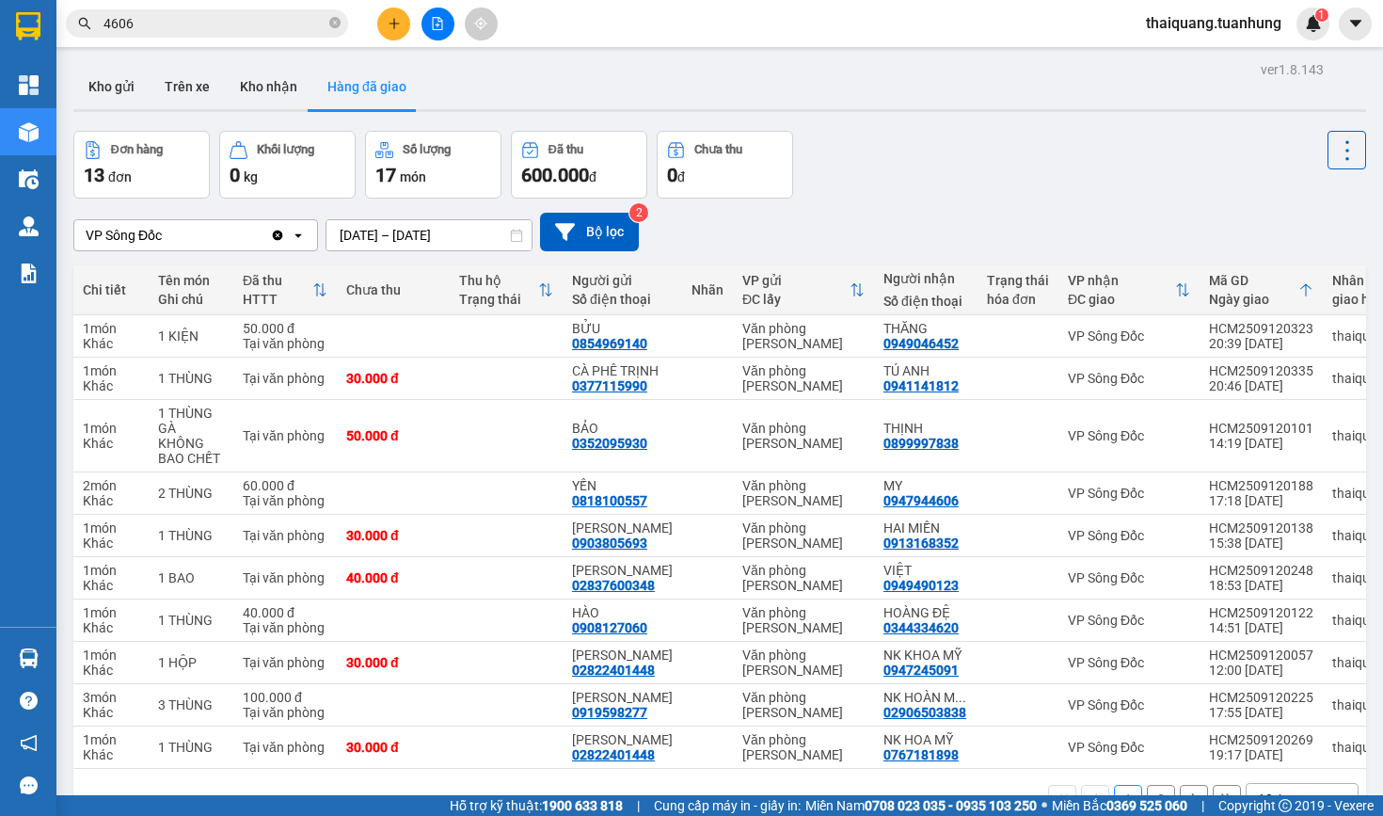
click at [874, 143] on div "Đơn hàng 13 đơn Khối lượng 0 kg Số lượng 17 món Đã thu 600.000 đ Chưa thu 0 đ" at bounding box center [719, 165] width 1293 height 68
click at [247, 100] on button "Kho nhận" at bounding box center [269, 86] width 88 height 45
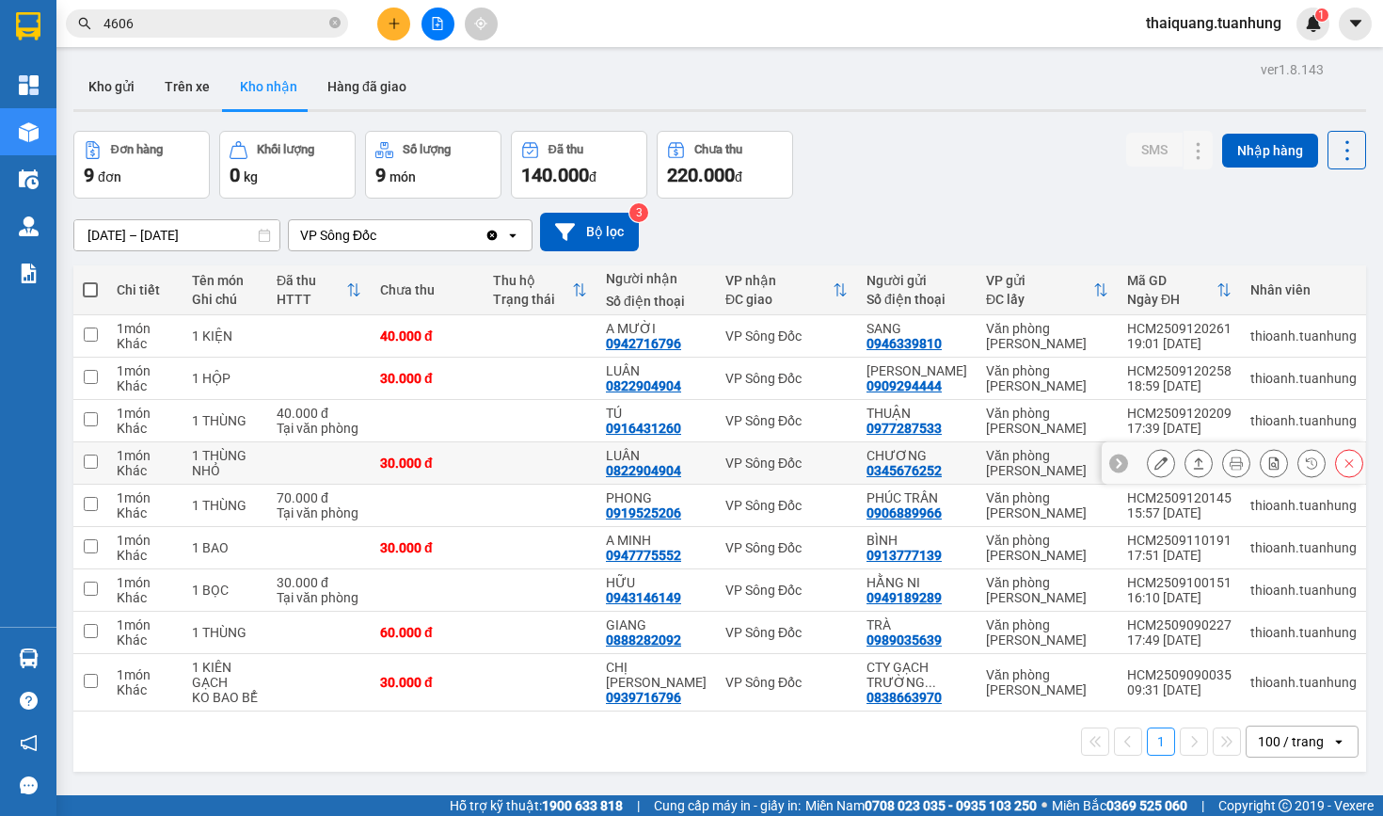
scroll to position [69, 0]
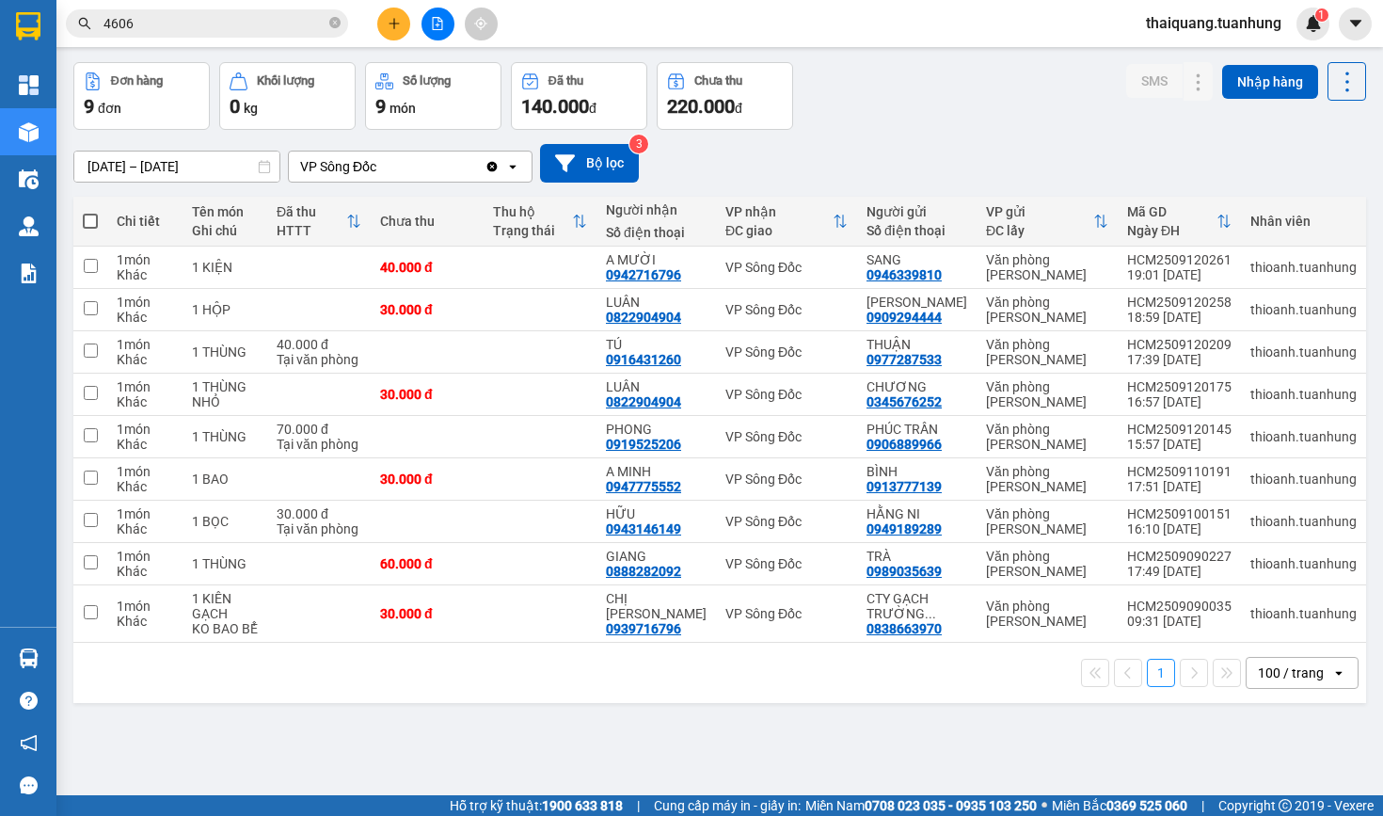
click at [957, 126] on div "Đơn hàng 9 đơn Khối lượng 0 kg Số lượng 9 món Đã thu 140.000 đ Chưa thu 220.000…" at bounding box center [719, 96] width 1293 height 68
click at [944, 114] on div "Đơn hàng 9 đơn Khối lượng 0 kg Số lượng 9 món Đã thu 140.000 đ Chưa thu 220.000…" at bounding box center [719, 96] width 1293 height 68
click at [1157, 268] on icon at bounding box center [1161, 267] width 13 height 13
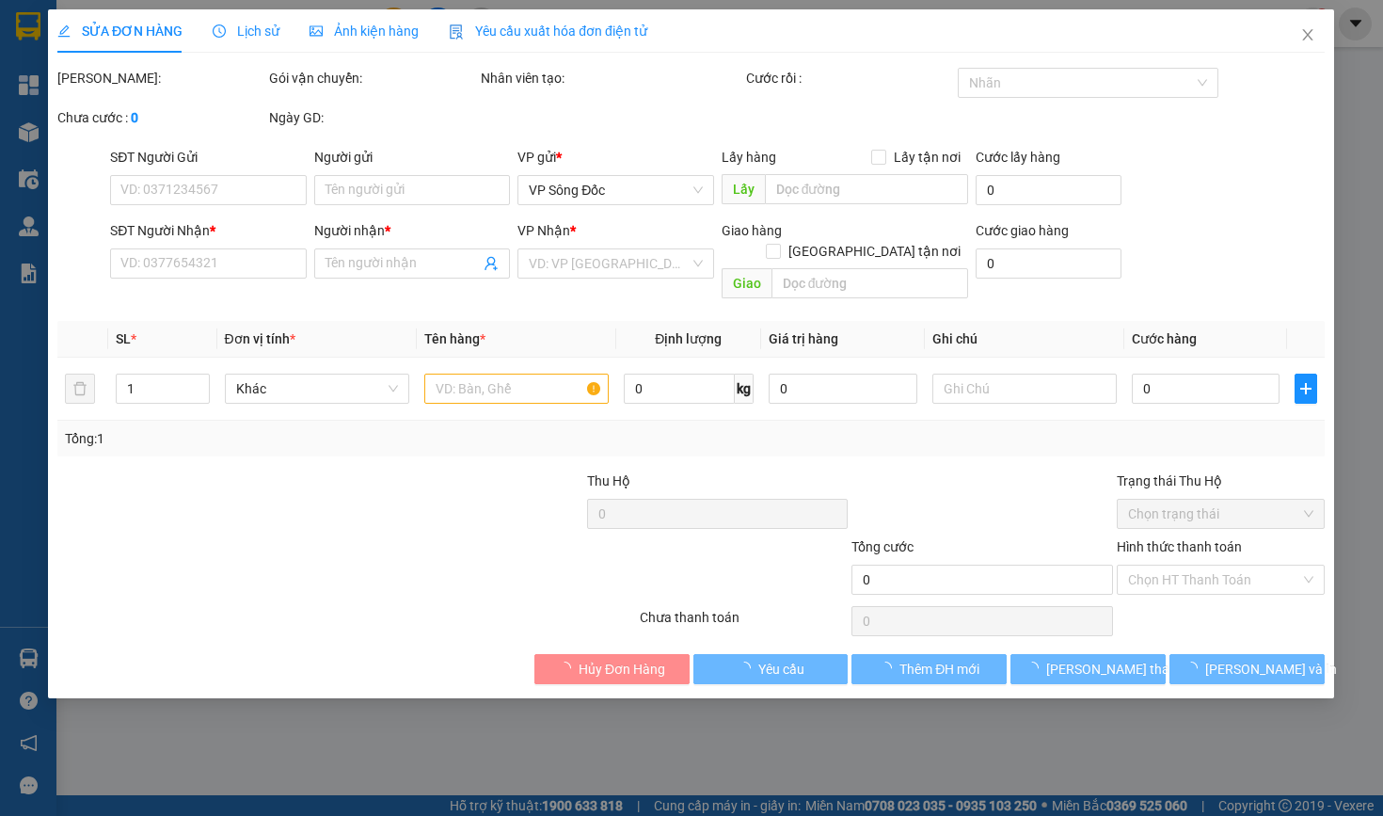
type input "0946339810"
type input "SANG"
type input "0942716796"
type input "A MƯỜI"
type input "40.000"
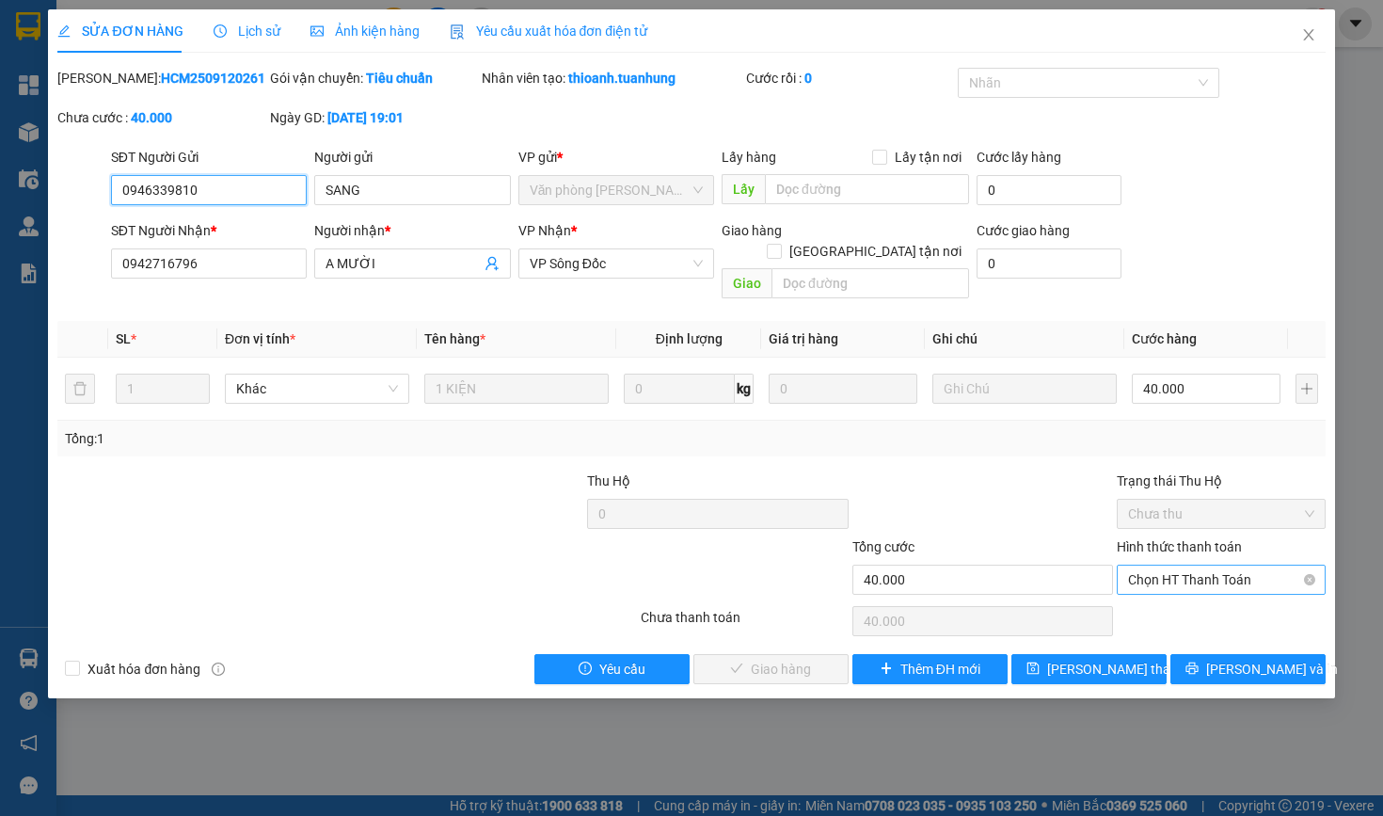
click at [1158, 576] on span "Chọn HT Thanh Toán" at bounding box center [1220, 580] width 185 height 28
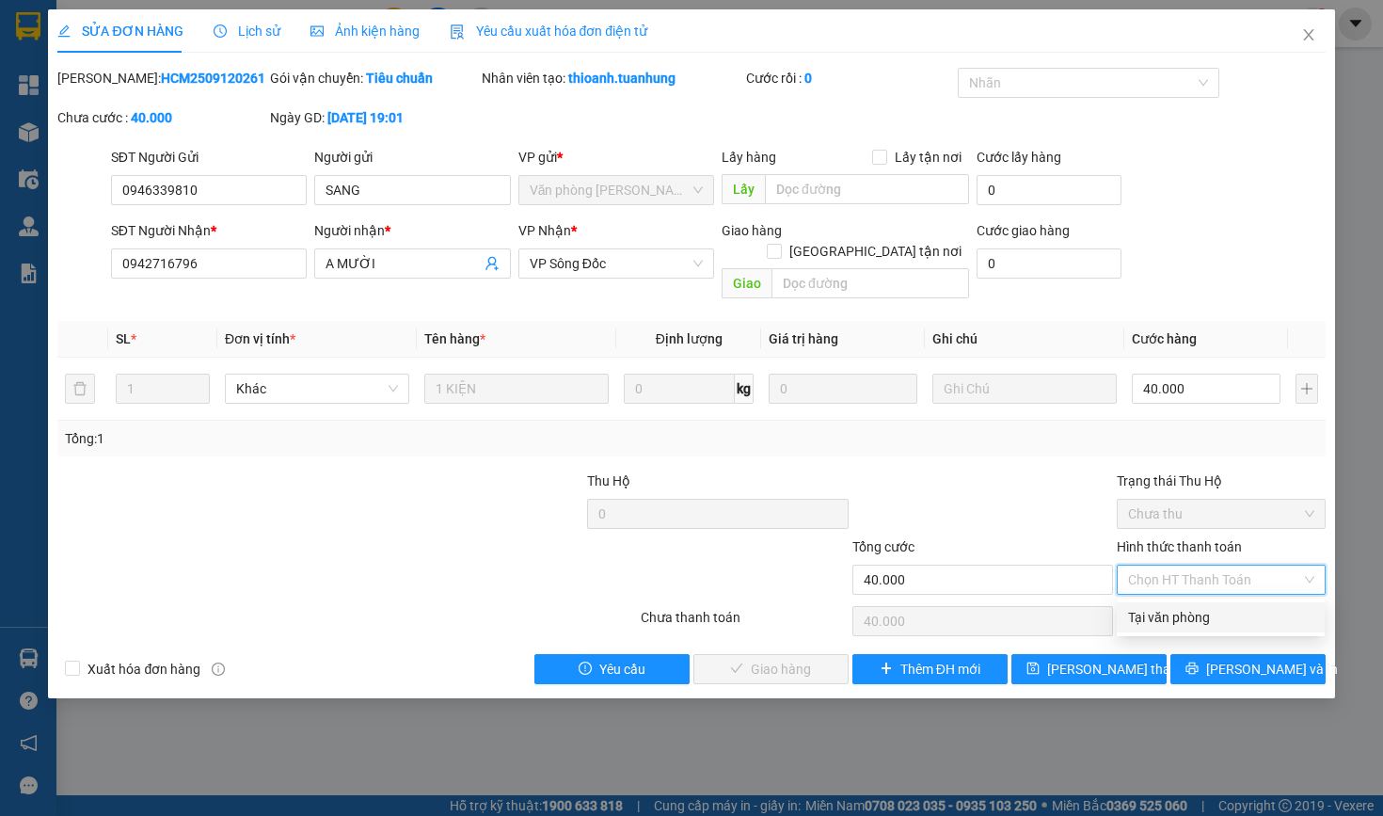
click at [1164, 621] on div "Tại văn phòng" at bounding box center [1220, 617] width 185 height 21
type input "0"
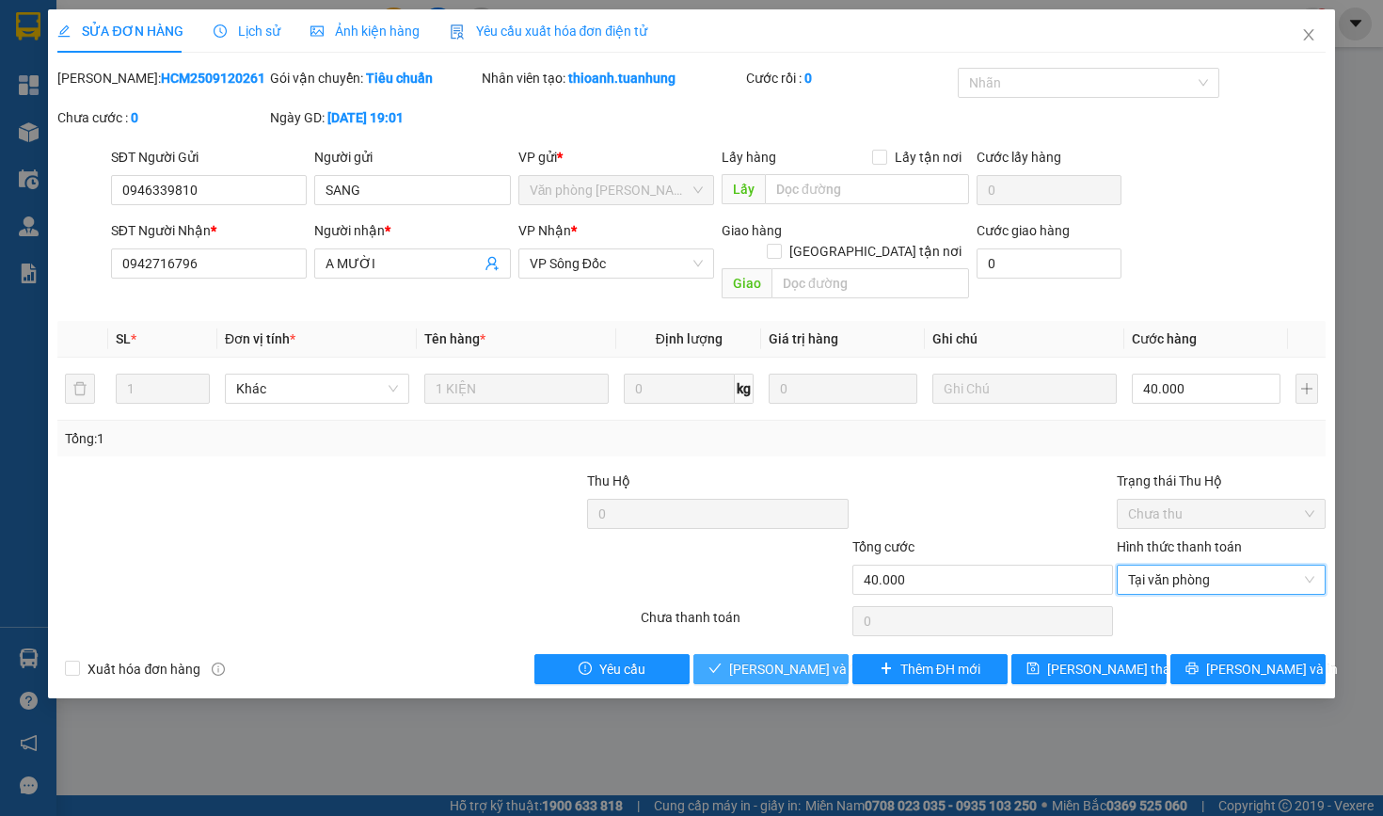
click at [820, 661] on span "Lưu và Giao hàng" at bounding box center [819, 669] width 181 height 21
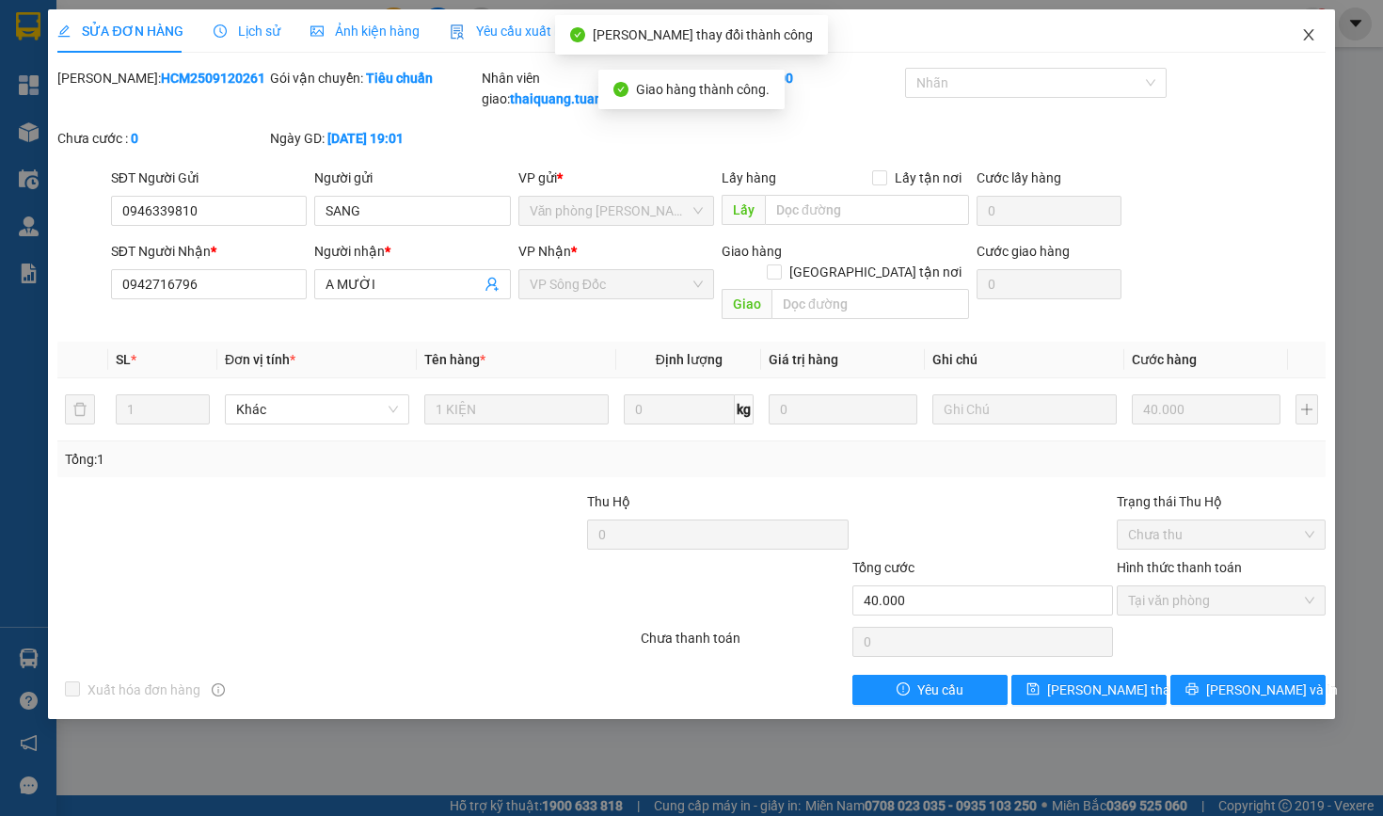
click at [1306, 35] on icon "close" at bounding box center [1309, 34] width 15 height 15
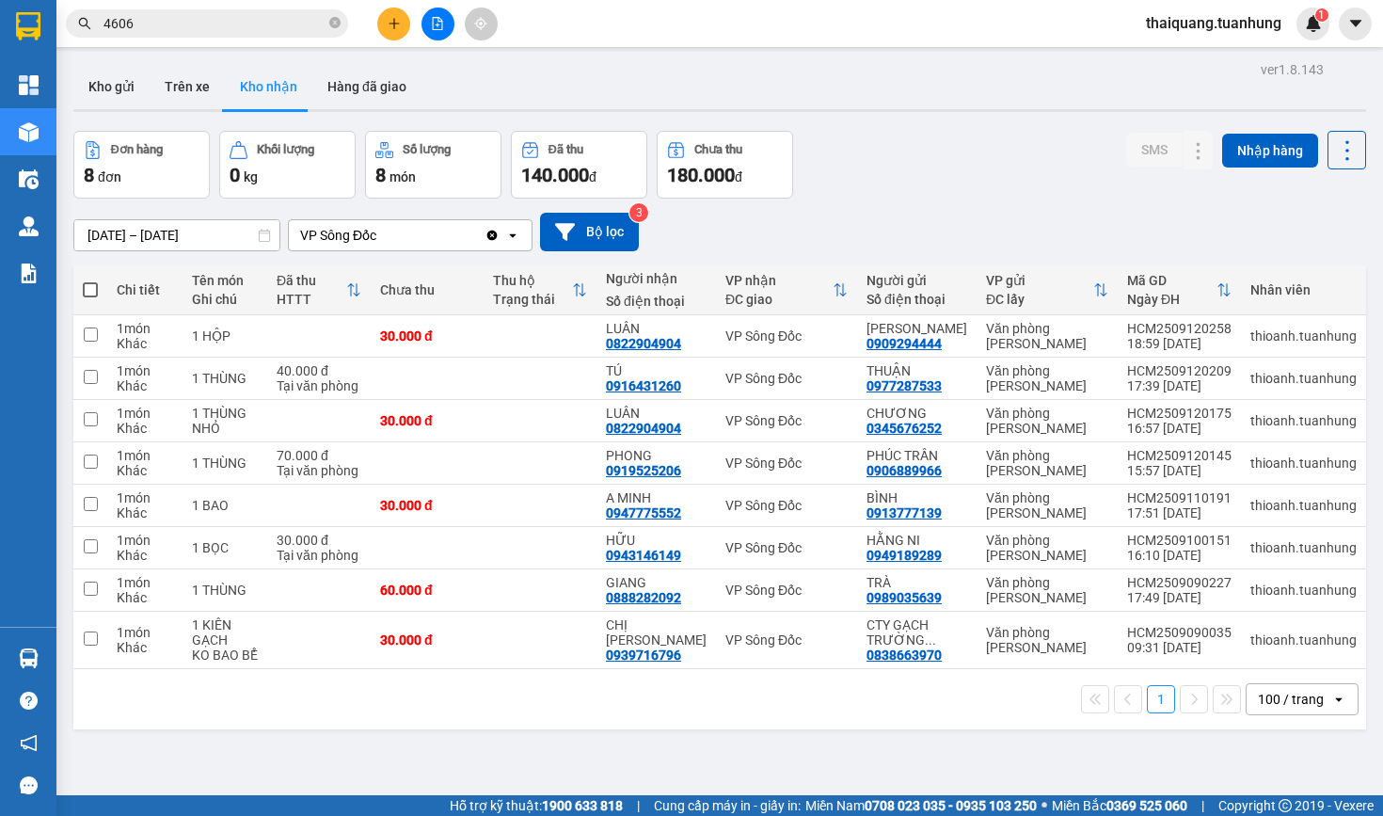
click at [919, 173] on div "Đơn hàng 8 đơn Khối lượng 0 kg Số lượng 8 món Đã thu 140.000 đ Chưa thu 180.000…" at bounding box center [719, 165] width 1293 height 68
click at [1158, 522] on button at bounding box center [1161, 505] width 26 height 33
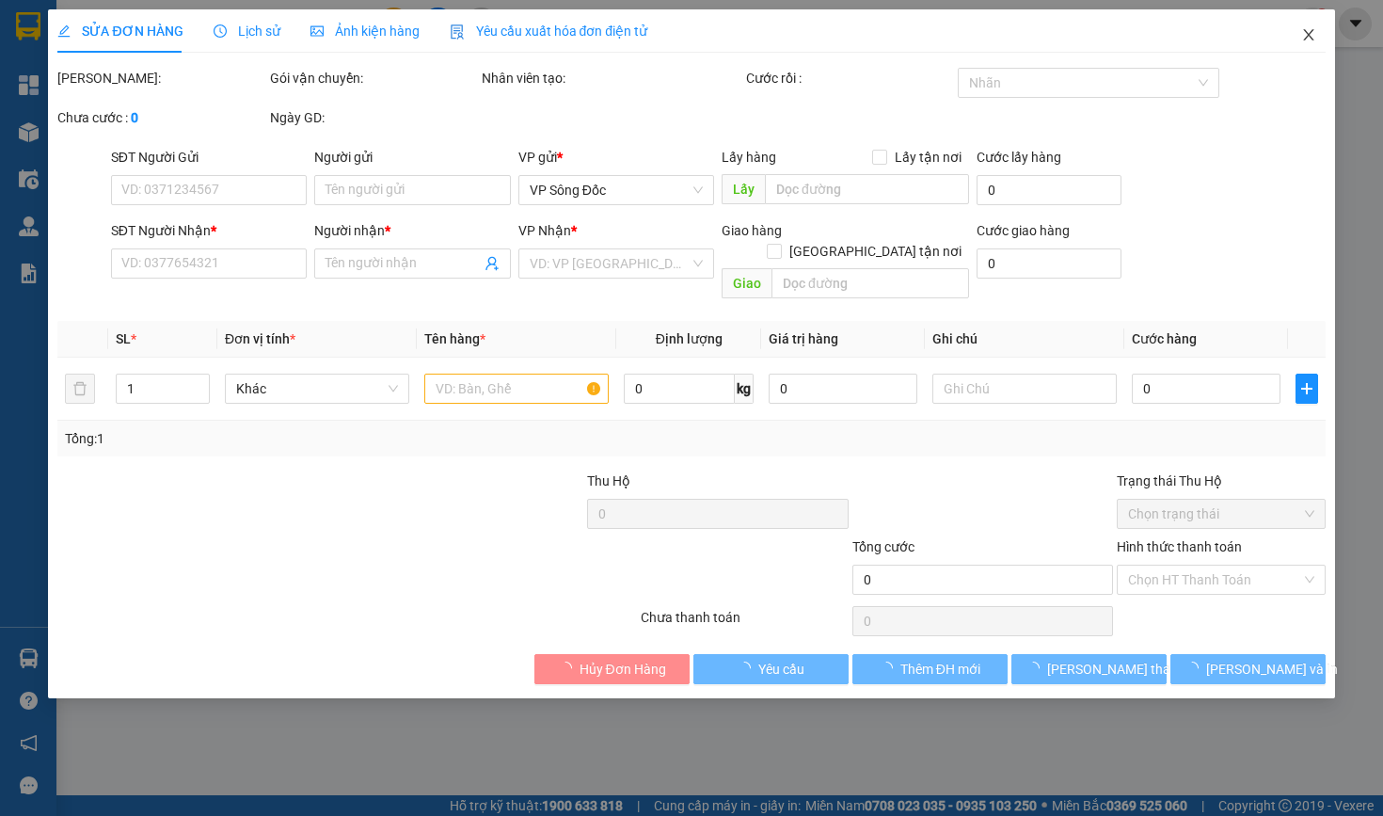
click at [1312, 38] on icon "close" at bounding box center [1309, 34] width 15 height 15
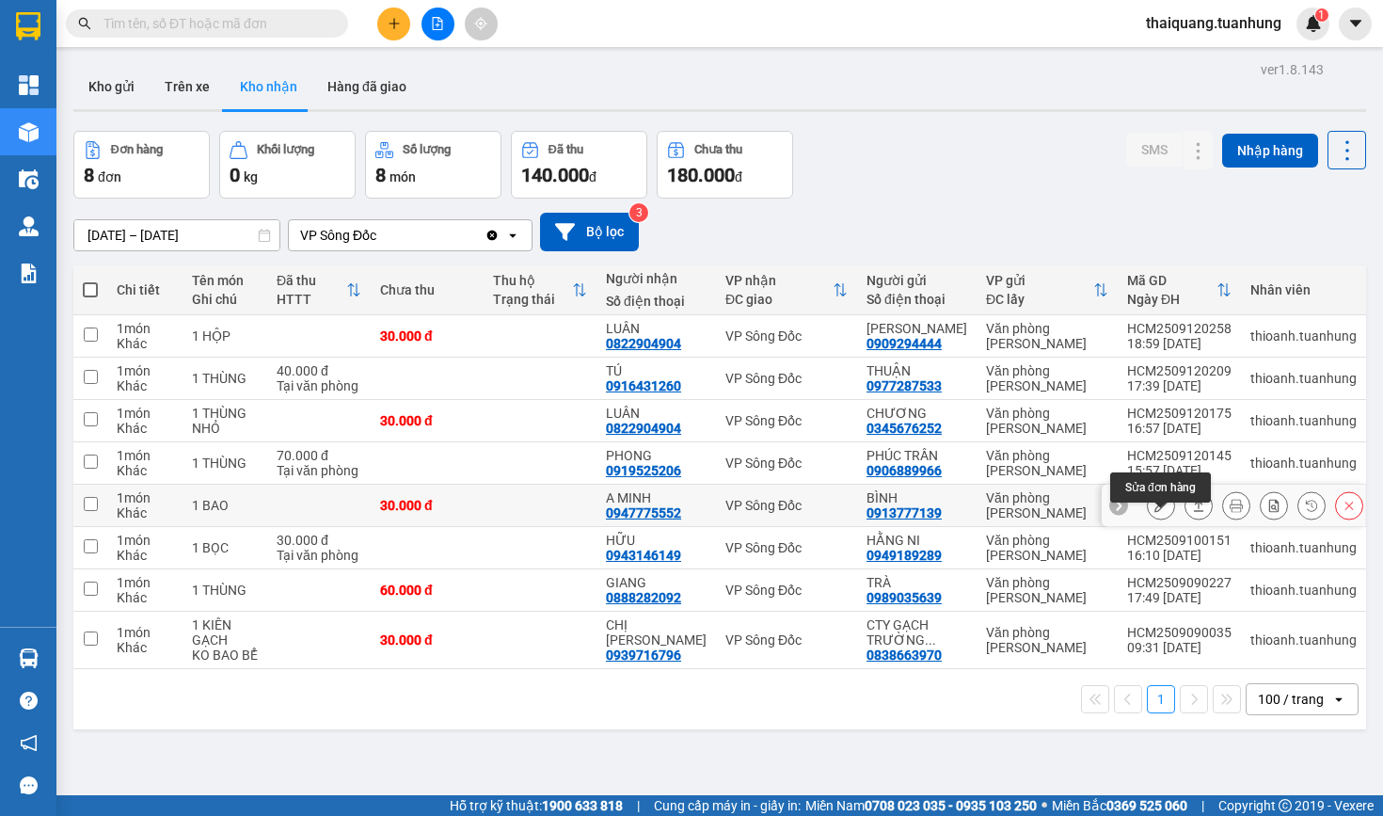
click at [1158, 512] on icon at bounding box center [1161, 505] width 13 height 13
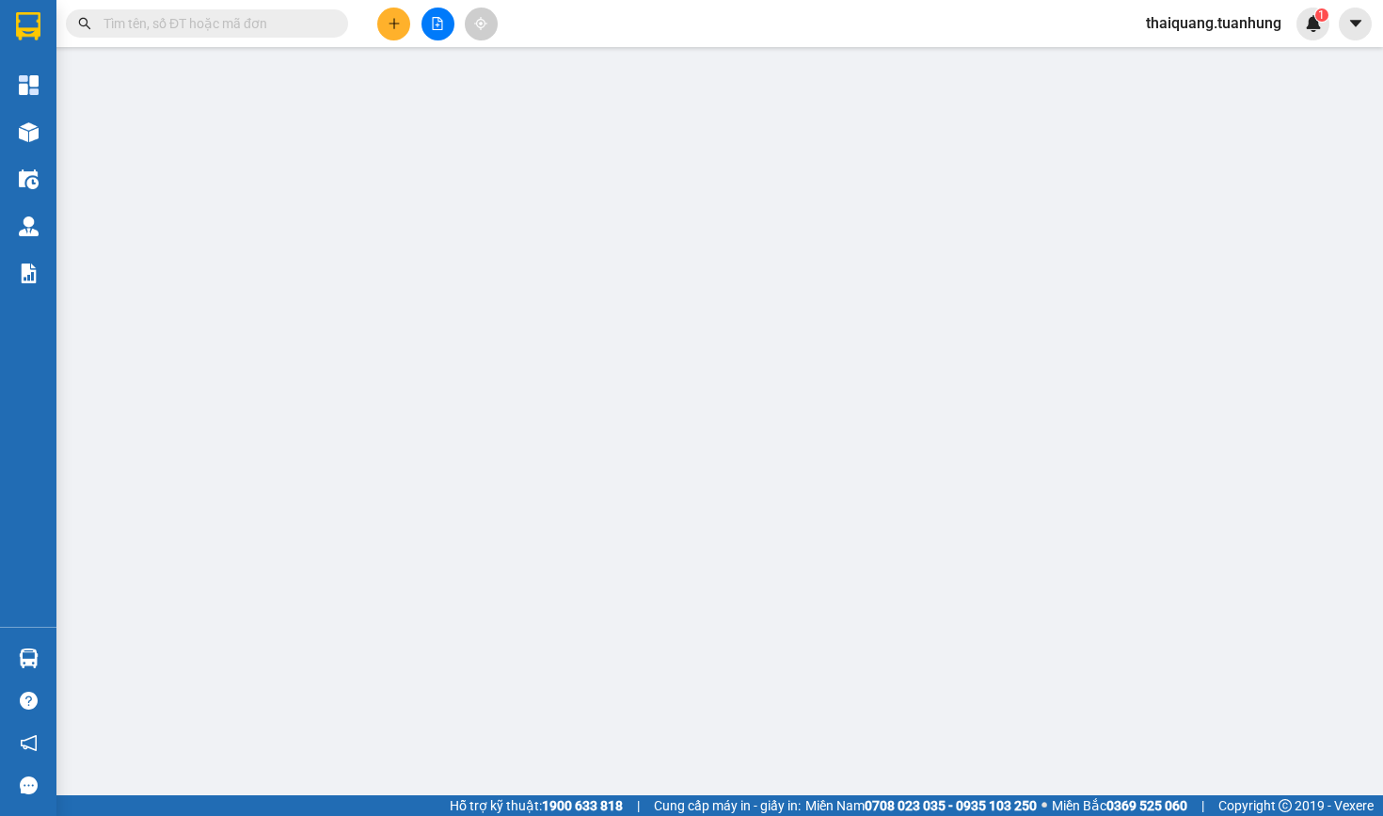
type input "0913777139"
type input "BÌNH"
type input "0947775552"
type input "A MINH"
type input "30.000"
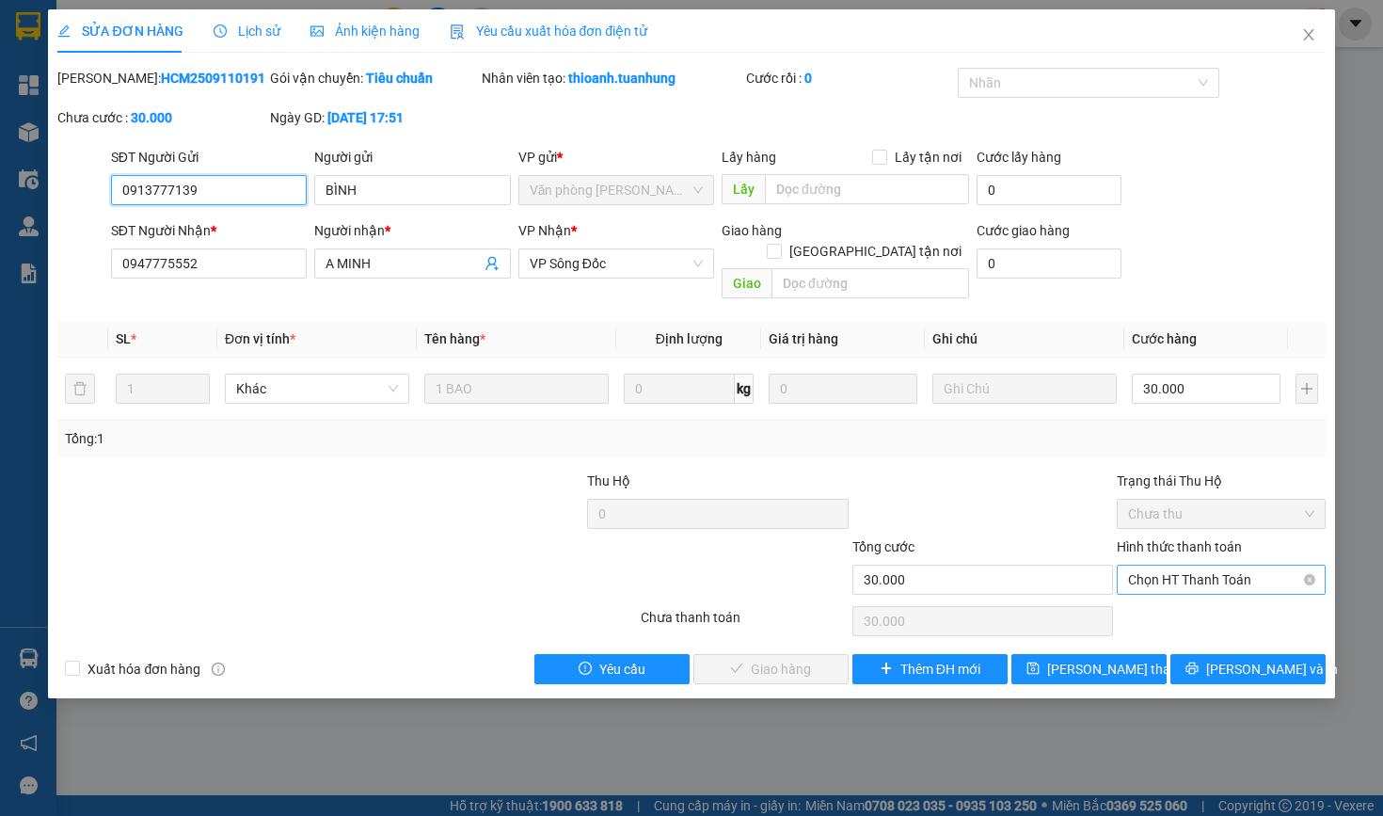
click at [1223, 571] on span "Chọn HT Thanh Toán" at bounding box center [1220, 580] width 185 height 28
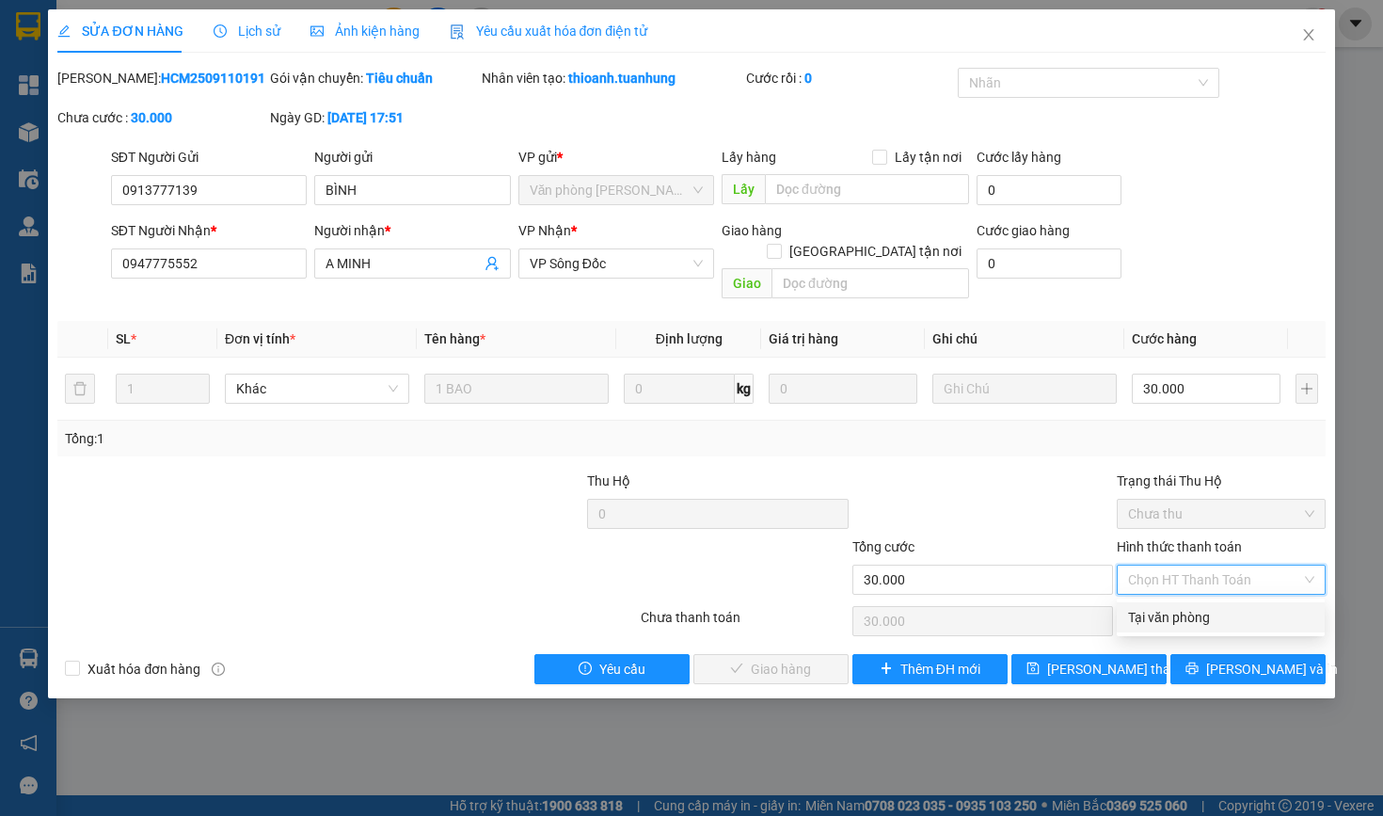
click at [1161, 612] on div "Tại văn phòng" at bounding box center [1220, 617] width 185 height 21
type input "0"
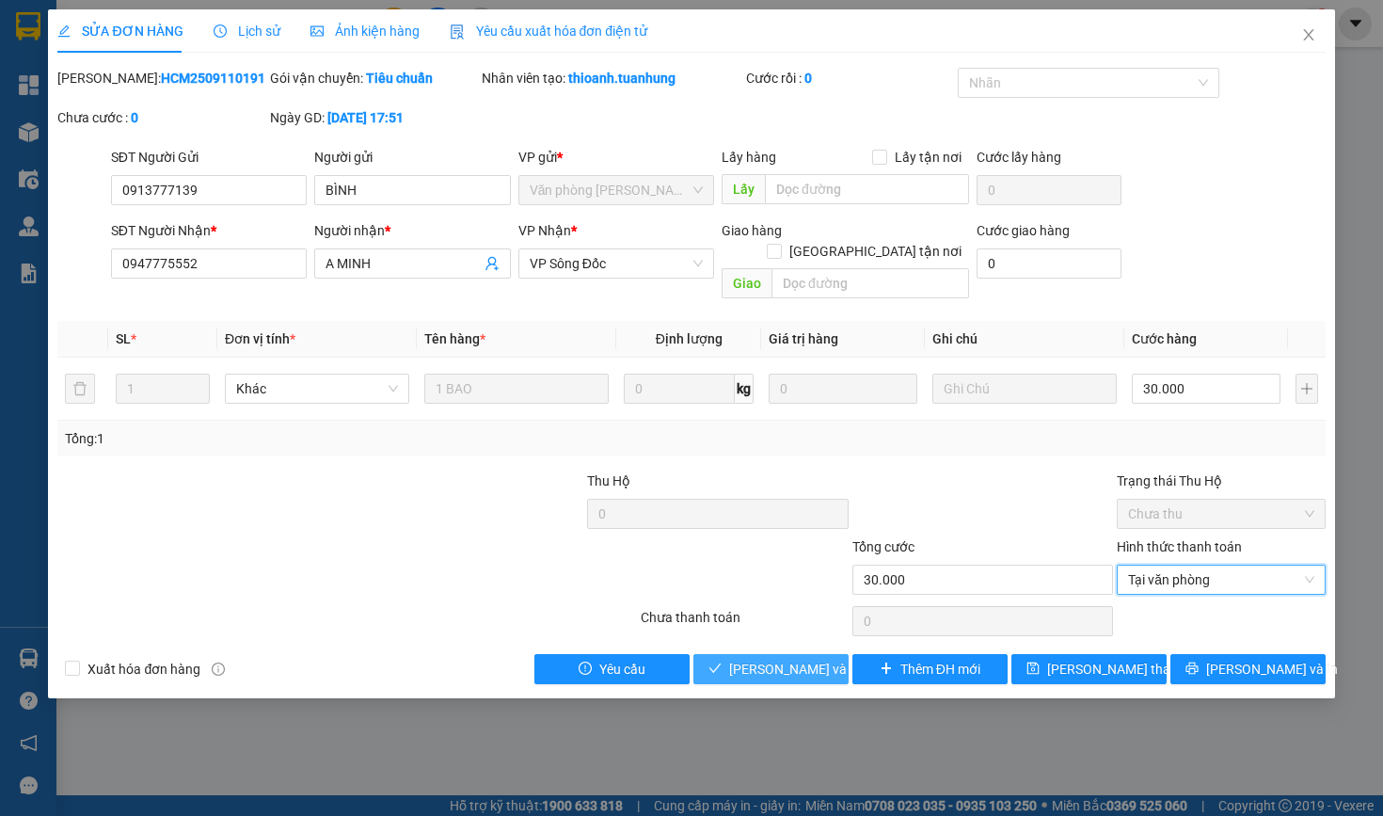
click at [753, 674] on span "Lưu và Giao hàng" at bounding box center [819, 669] width 181 height 21
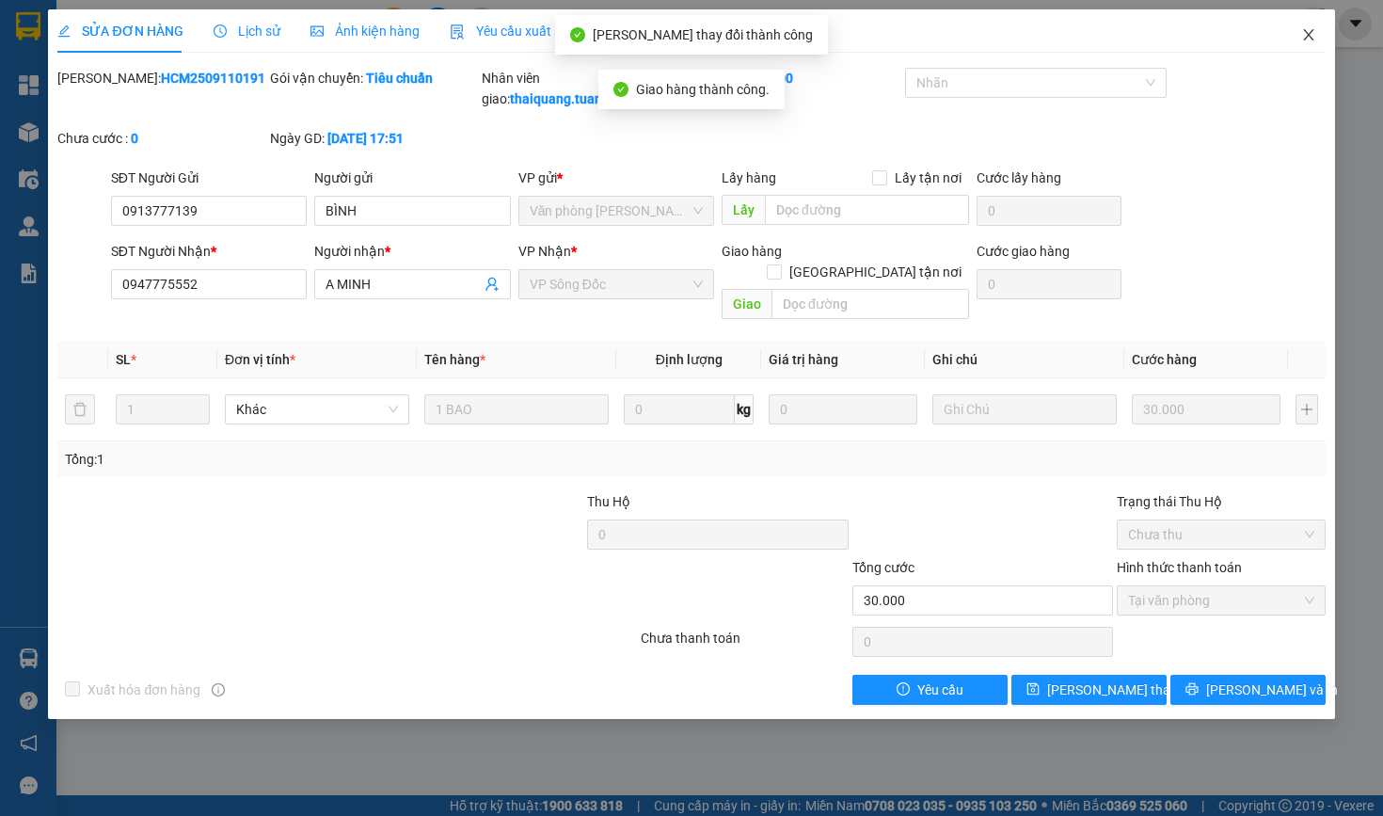
click at [1306, 31] on icon "close" at bounding box center [1309, 34] width 15 height 15
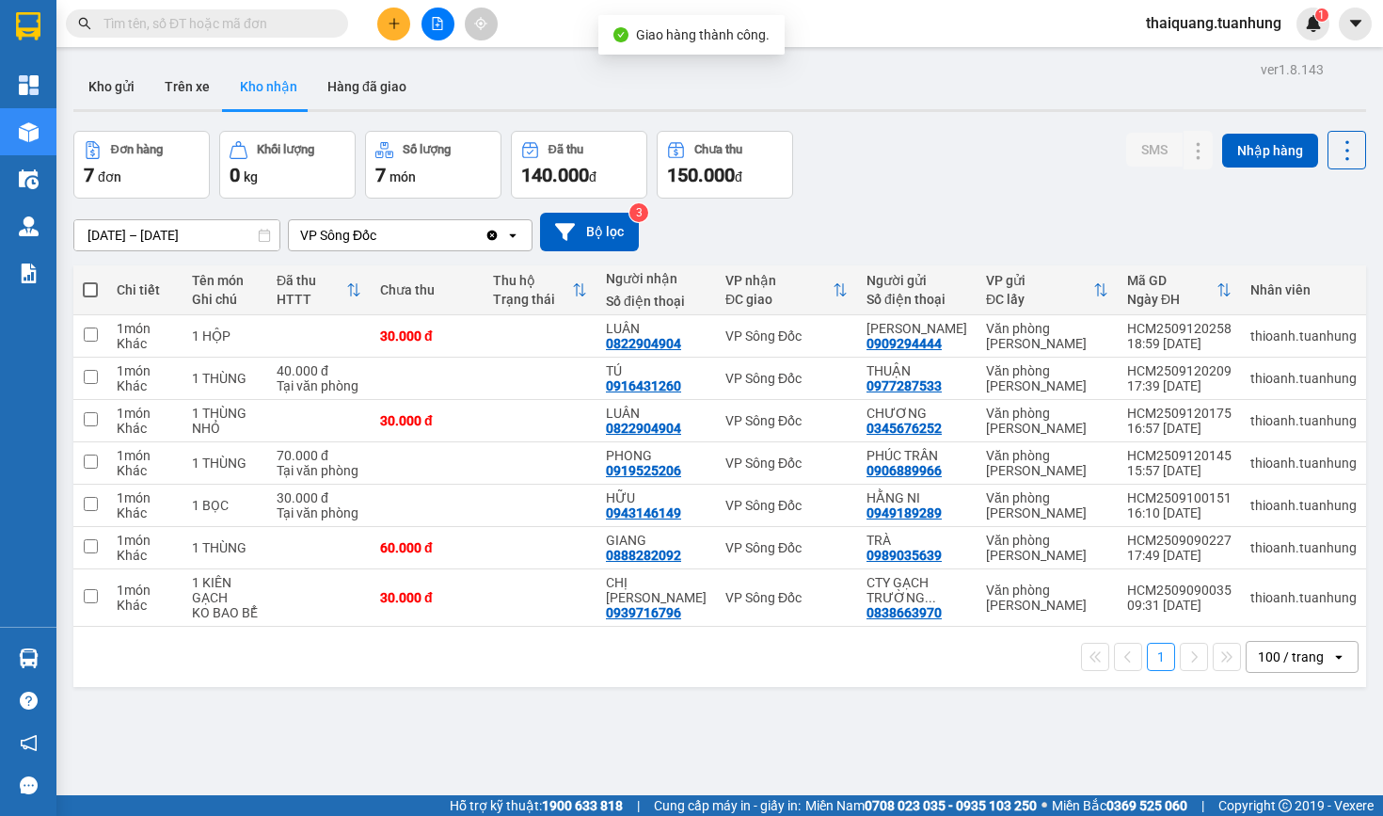
click at [1052, 113] on div "Kho gửi Trên xe Kho nhận Hàng đã giao" at bounding box center [719, 89] width 1293 height 50
